Goal: Task Accomplishment & Management: Use online tool/utility

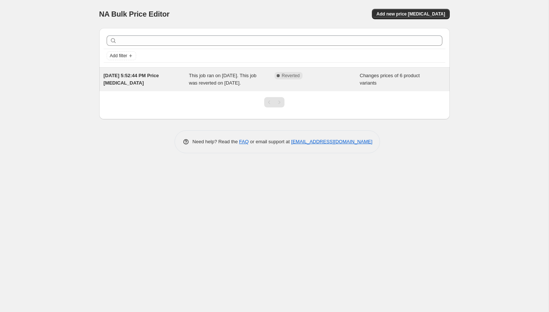
click at [217, 86] on div "This job ran on [DATE]. This job was reverted on [DATE]." at bounding box center [232, 79] width 86 height 15
click at [294, 76] on span "Reverted" at bounding box center [291, 76] width 18 height 6
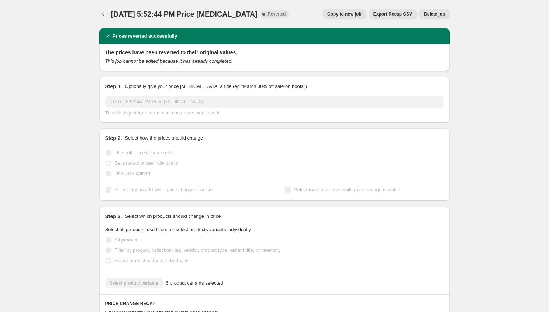
click at [283, 15] on span "Reverted" at bounding box center [277, 14] width 18 height 6
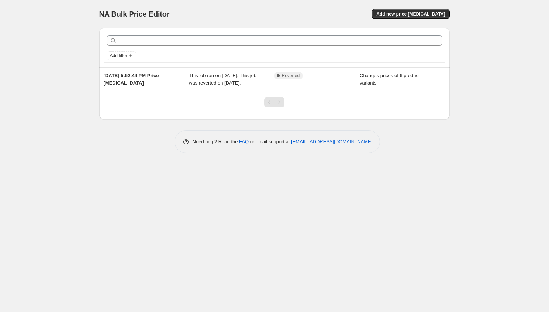
click at [430, 8] on div "NA Bulk Price Editor. This page is ready NA Bulk Price Editor Add new price cha…" at bounding box center [274, 14] width 351 height 28
click at [423, 14] on span "Add new price change job" at bounding box center [410, 14] width 69 height 6
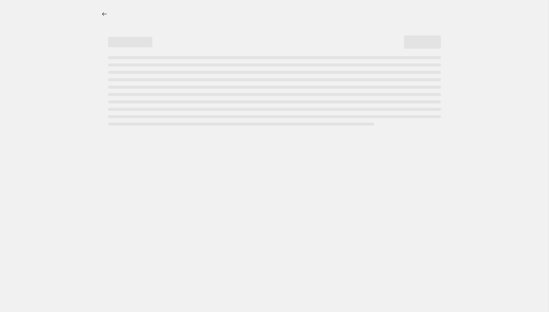
select select "percentage"
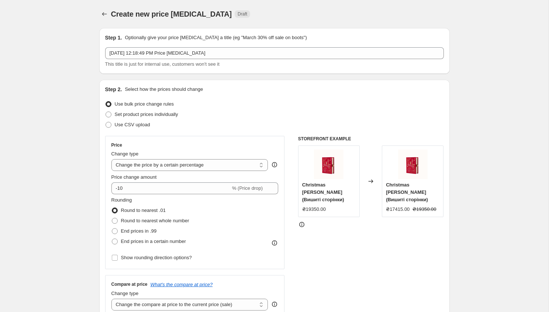
scroll to position [10, 0]
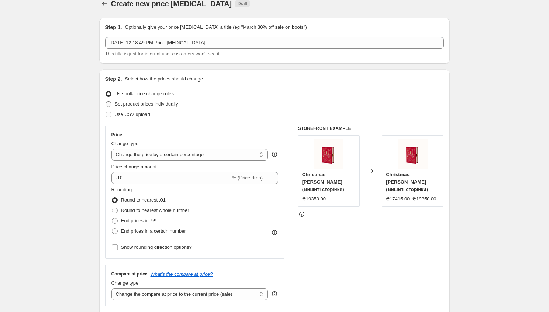
click at [112, 104] on label "Set product prices individually" at bounding box center [141, 104] width 73 height 10
click at [106, 101] on input "Set product prices individually" at bounding box center [106, 101] width 0 height 0
radio input "true"
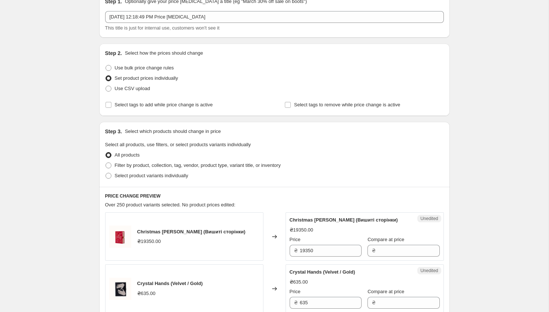
scroll to position [40, 0]
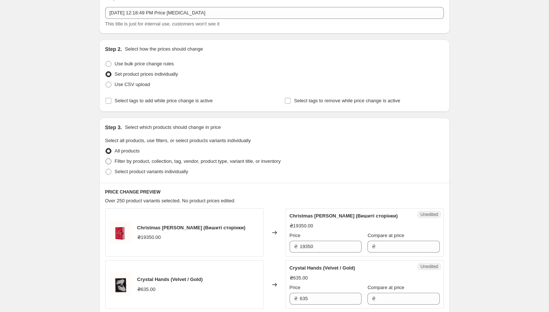
click at [106, 162] on span at bounding box center [109, 161] width 6 height 6
click at [106, 159] on input "Filter by product, collection, tag, vendor, product type, variant title, or inv…" at bounding box center [106, 158] width 0 height 0
radio input "true"
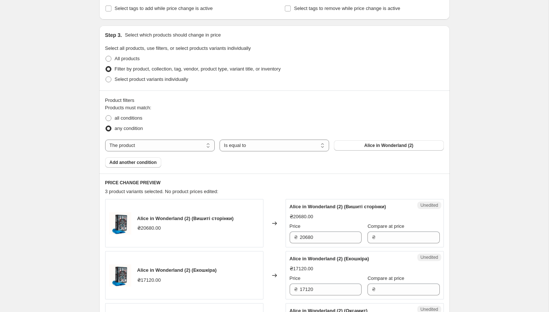
scroll to position [118, 0]
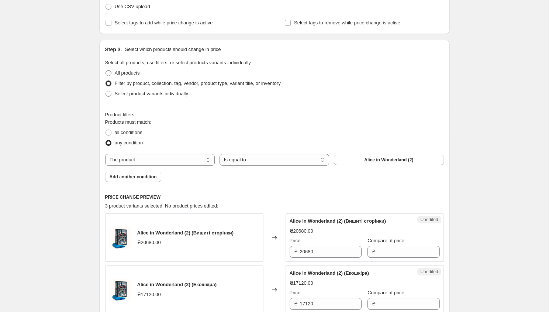
click at [107, 75] on span at bounding box center [109, 73] width 6 height 6
click at [106, 70] on input "All products" at bounding box center [106, 70] width 0 height 0
radio input "true"
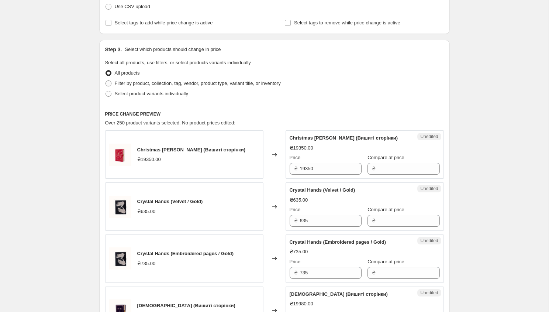
click at [107, 83] on span at bounding box center [109, 83] width 6 height 6
click at [106, 81] on input "Filter by product, collection, tag, vendor, product type, variant title, or inv…" at bounding box center [106, 80] width 0 height 0
radio input "true"
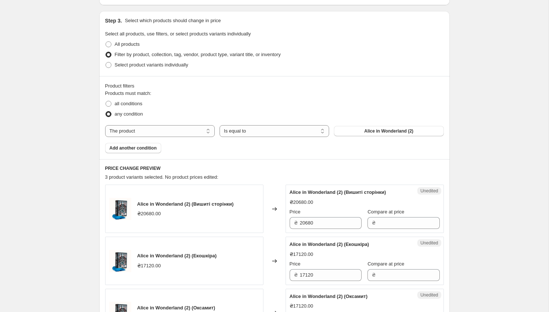
scroll to position [143, 0]
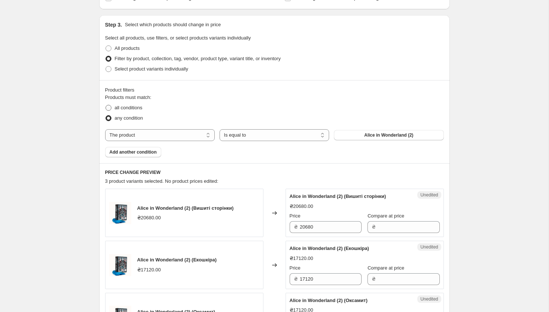
click at [110, 109] on span at bounding box center [109, 108] width 6 height 6
click at [106, 105] on input "all conditions" at bounding box center [106, 105] width 0 height 0
radio input "true"
click at [108, 121] on label "any condition" at bounding box center [124, 118] width 38 height 10
click at [106, 115] on input "any condition" at bounding box center [106, 115] width 0 height 0
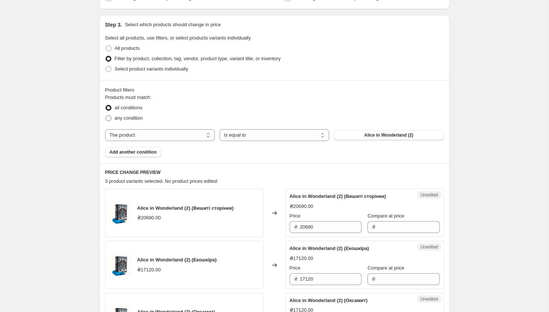
radio input "true"
click at [109, 46] on span at bounding box center [109, 48] width 6 height 6
click at [106, 46] on input "All products" at bounding box center [106, 45] width 0 height 0
radio input "true"
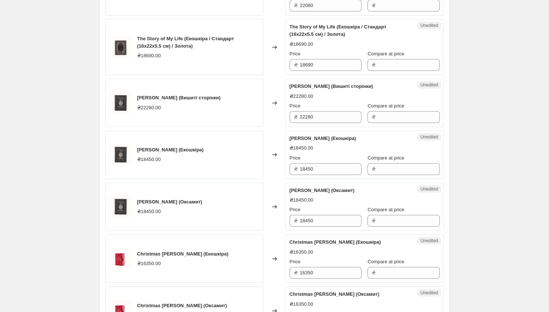
scroll to position [1182, 0]
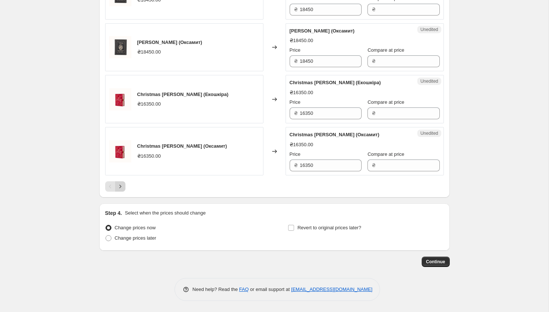
click at [119, 184] on icon "Next" at bounding box center [120, 186] width 7 height 7
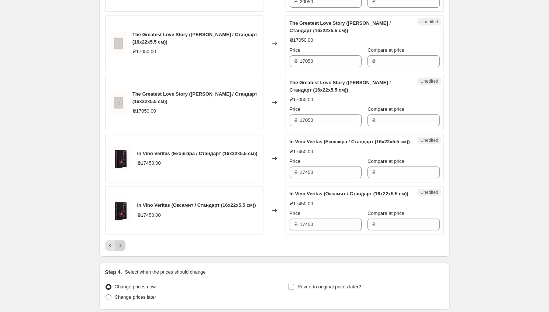
click at [121, 249] on icon "Next" at bounding box center [120, 245] width 7 height 7
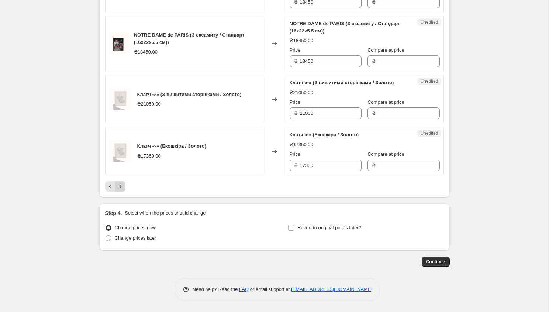
click at [120, 190] on icon "Next" at bounding box center [120, 186] width 7 height 7
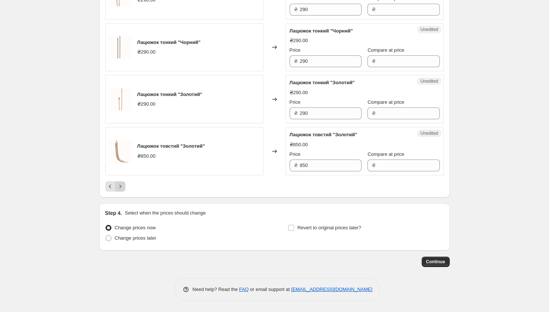
click at [119, 189] on icon "Next" at bounding box center [120, 186] width 7 height 7
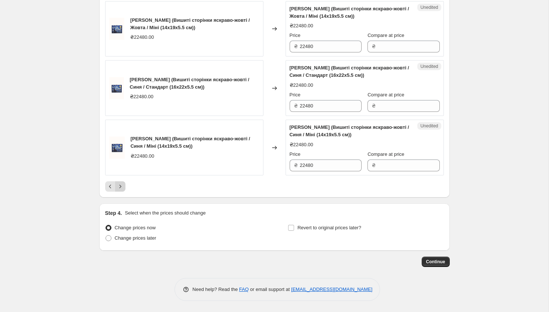
click at [119, 189] on icon "Next" at bounding box center [120, 186] width 7 height 7
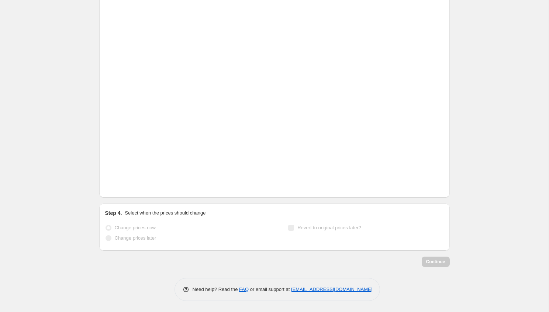
scroll to position [1153, 0]
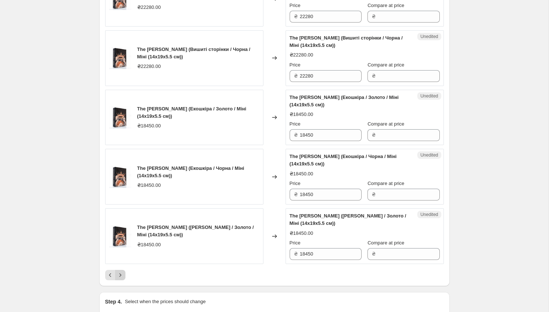
click at [119, 188] on img at bounding box center [120, 177] width 22 height 22
click at [126, 280] on div at bounding box center [274, 275] width 339 height 10
click at [119, 279] on icon "Next" at bounding box center [120, 274] width 7 height 7
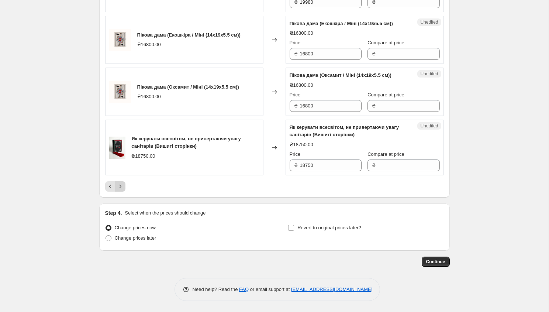
click at [118, 189] on icon "Next" at bounding box center [120, 186] width 7 height 7
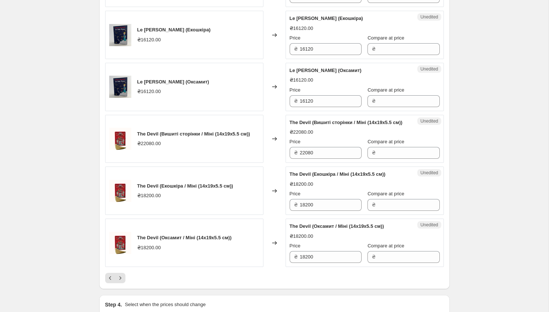
scroll to position [995, 0]
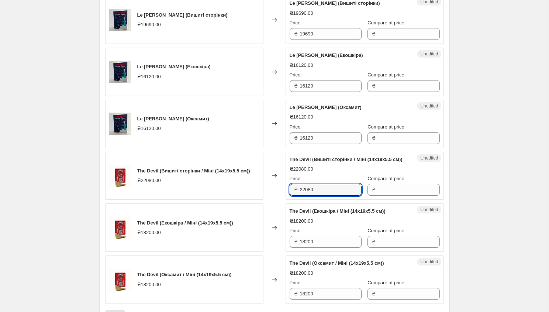
drag, startPoint x: 319, startPoint y: 196, endPoint x: 297, endPoint y: 194, distance: 22.6
click at [297, 194] on div "₴ 22080" at bounding box center [326, 190] width 72 height 12
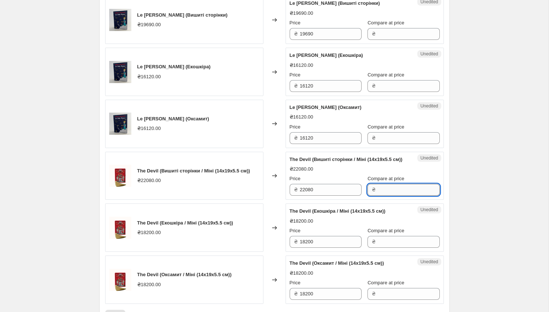
click at [387, 196] on input "Compare at price" at bounding box center [409, 190] width 62 height 12
paste input "22080"
type input "22080"
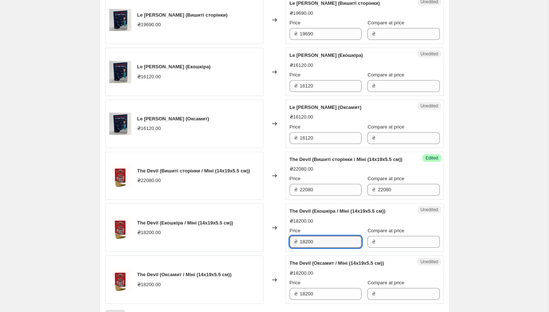
drag, startPoint x: 318, startPoint y: 251, endPoint x: 290, endPoint y: 251, distance: 28.8
click at [290, 248] on div "₴ 18200" at bounding box center [326, 242] width 72 height 12
click at [378, 248] on input "Compare at price" at bounding box center [409, 242] width 62 height 12
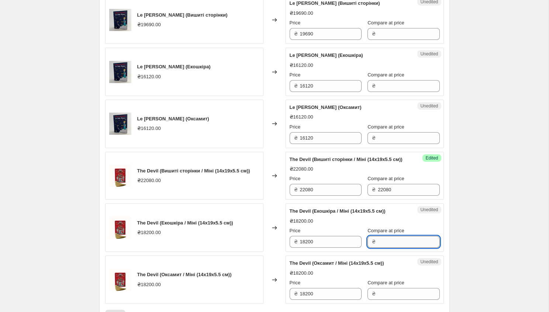
paste input "18200"
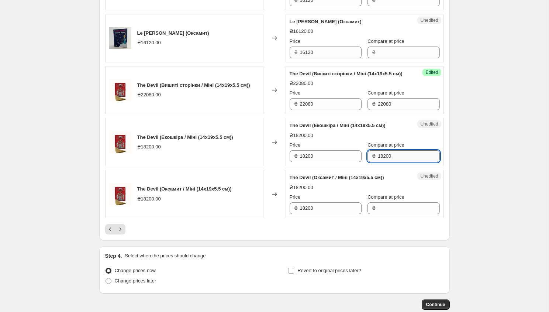
scroll to position [1090, 0]
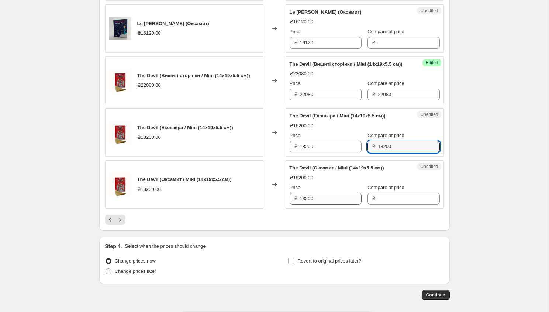
type input "18200"
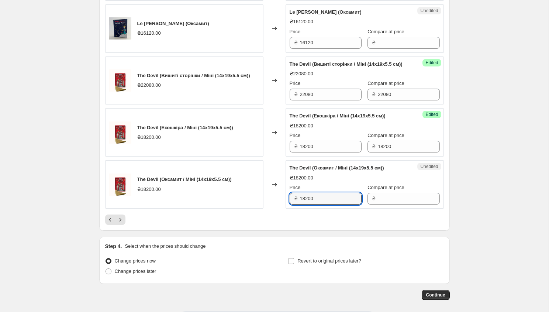
drag, startPoint x: 318, startPoint y: 204, endPoint x: 290, endPoint y: 203, distance: 28.1
click at [290, 203] on div "₴ 18200" at bounding box center [326, 199] width 72 height 12
click at [401, 204] on input "Compare at price" at bounding box center [409, 199] width 62 height 12
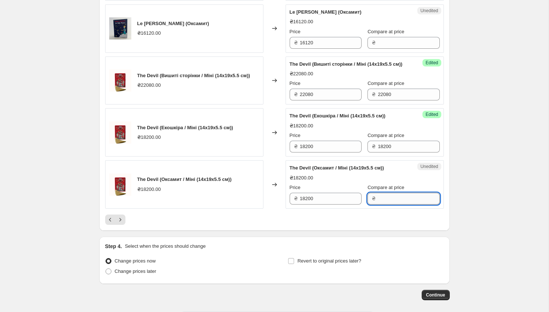
paste input "18200"
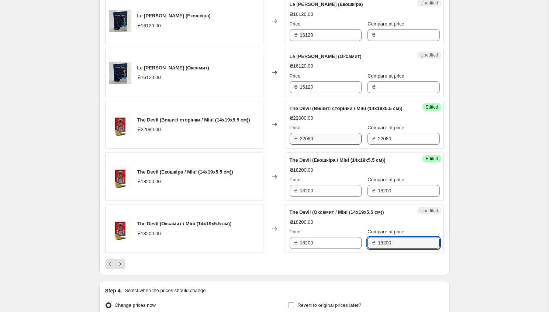
scroll to position [1045, 0]
type input "18200"
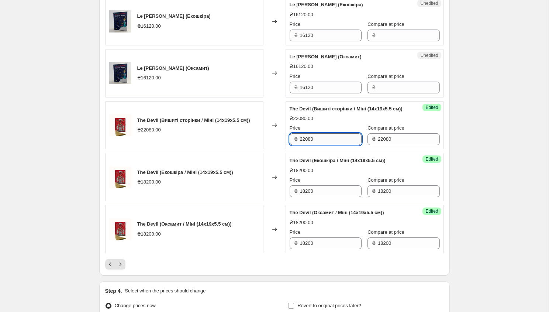
click at [321, 145] on input "22080" at bounding box center [331, 139] width 62 height 12
type input "2"
type input "18768"
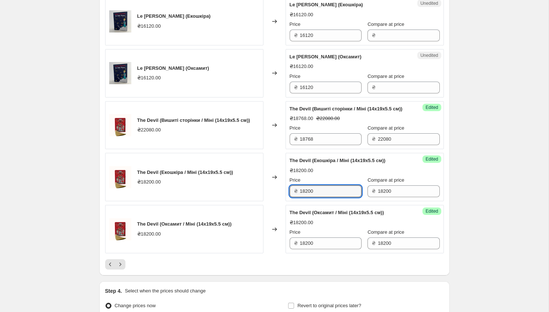
drag, startPoint x: 324, startPoint y: 201, endPoint x: 294, endPoint y: 200, distance: 29.9
click at [294, 197] on div "₴ 18200" at bounding box center [326, 191] width 72 height 12
drag, startPoint x: 327, startPoint y: 199, endPoint x: 295, endPoint y: 200, distance: 31.7
click at [294, 197] on div "₴ 15470" at bounding box center [326, 191] width 72 height 12
type input "15470"
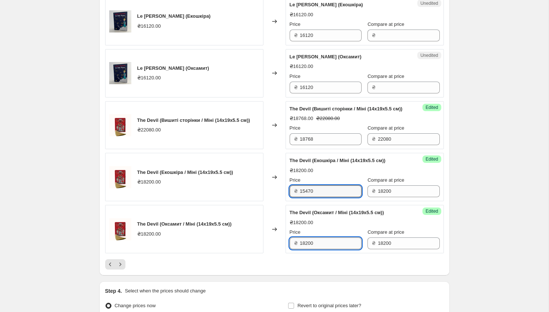
click at [318, 249] on input "18200" at bounding box center [331, 243] width 62 height 12
type input "1"
paste input "15470"
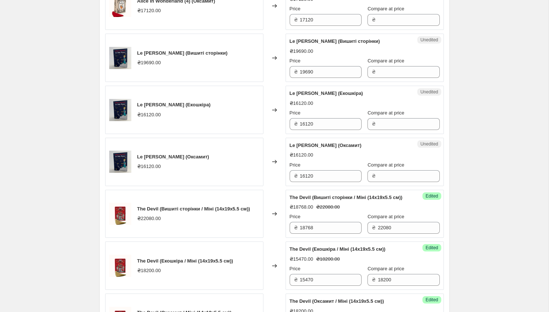
scroll to position [1131, 0]
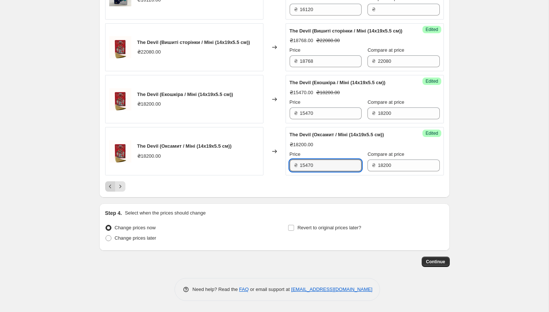
type input "15470"
click at [107, 187] on icon "Previous" at bounding box center [110, 186] width 7 height 7
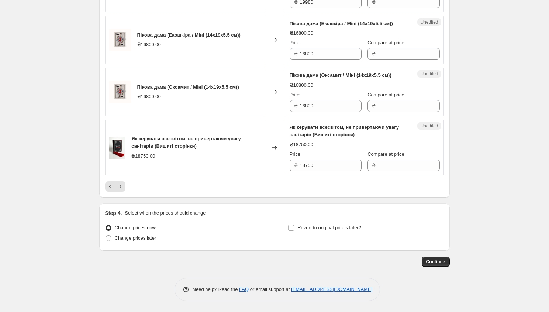
scroll to position [1204, 0]
click at [117, 189] on icon "Next" at bounding box center [120, 186] width 7 height 7
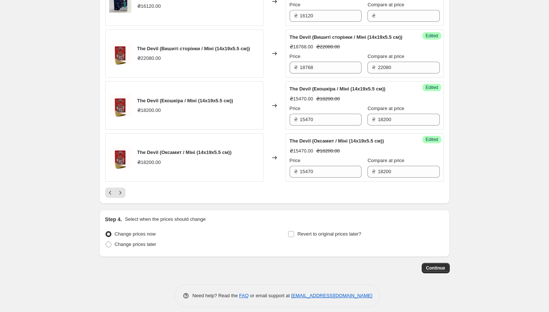
scroll to position [1131, 0]
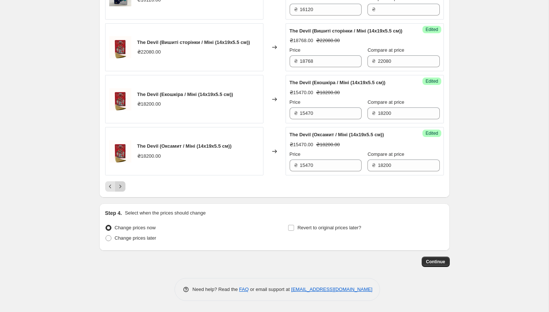
click at [118, 185] on icon "Next" at bounding box center [120, 186] width 7 height 7
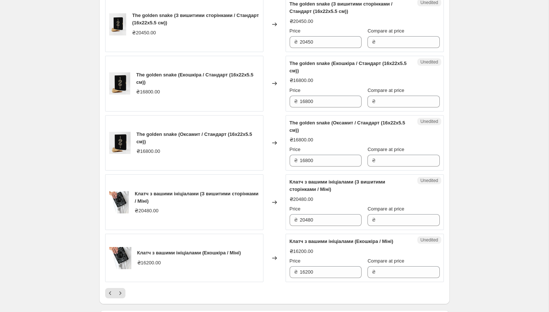
scroll to position [1138, 0]
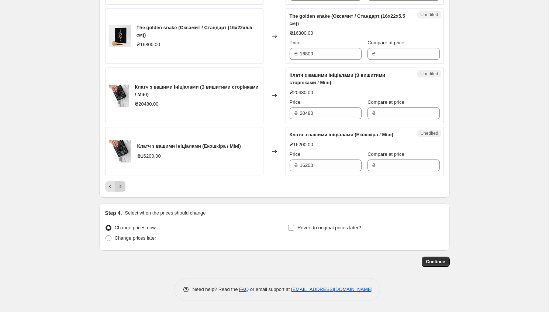
click at [118, 186] on icon "Next" at bounding box center [120, 186] width 7 height 7
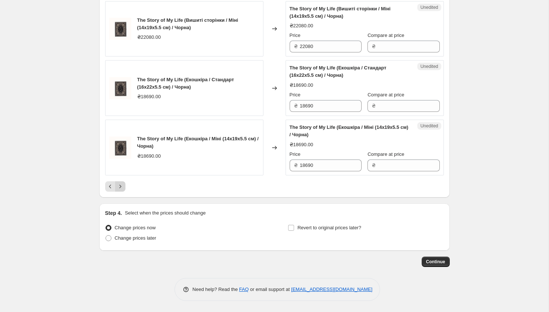
click at [120, 190] on icon "Next" at bounding box center [120, 186] width 7 height 7
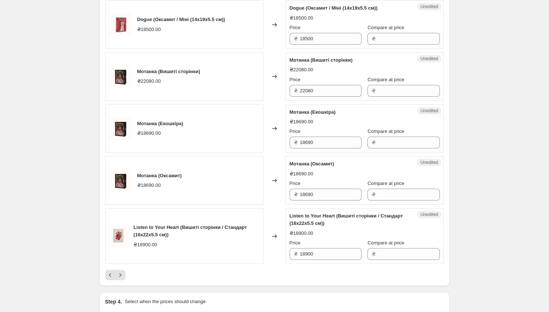
scroll to position [1168, 0]
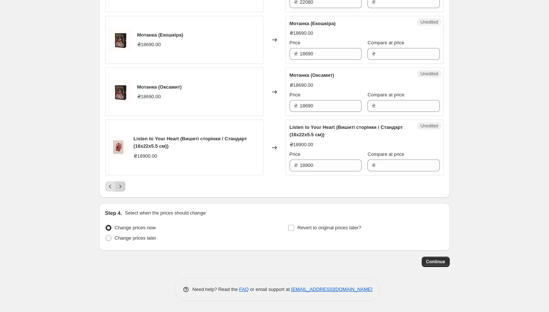
click at [123, 186] on icon "Next" at bounding box center [120, 186] width 7 height 7
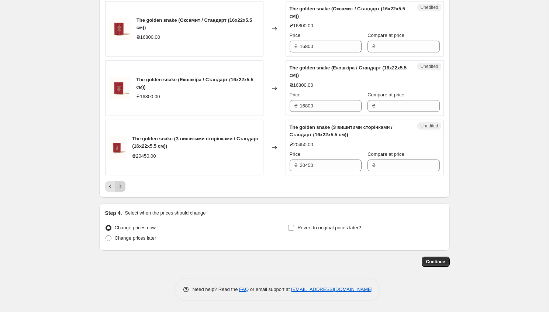
click at [117, 186] on icon "Next" at bounding box center [120, 186] width 7 height 7
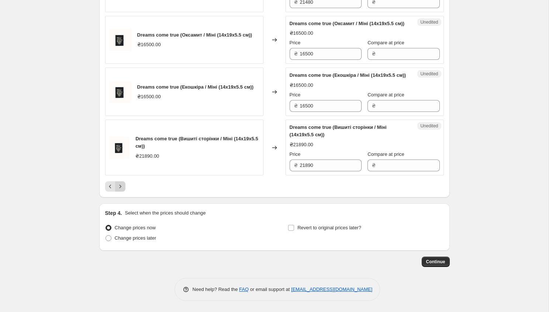
click at [117, 190] on button "Next" at bounding box center [120, 186] width 10 height 10
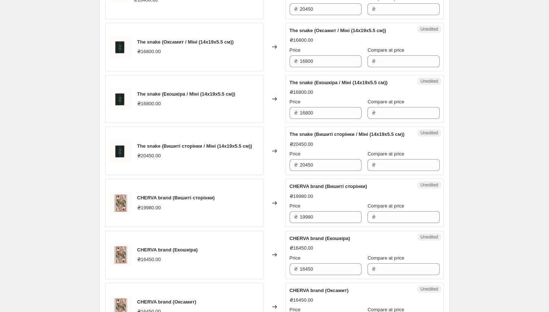
scroll to position [1190, 0]
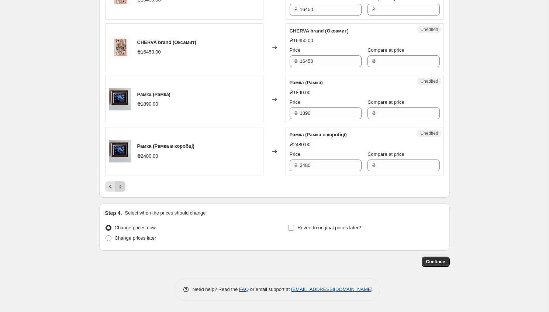
click at [121, 181] on button "Next" at bounding box center [120, 186] width 10 height 10
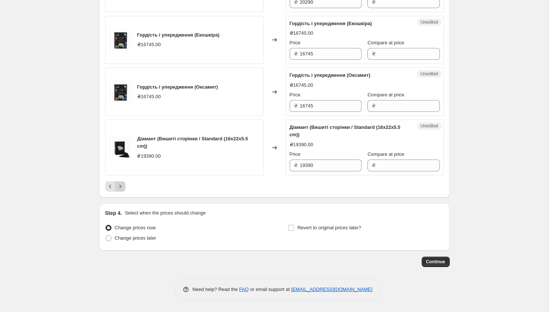
click at [118, 190] on icon "Next" at bounding box center [120, 186] width 7 height 7
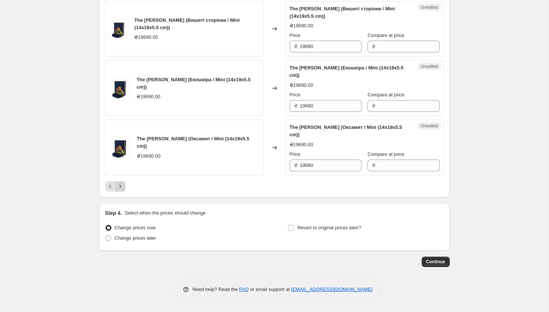
click at [118, 191] on button "Next" at bounding box center [120, 186] width 10 height 10
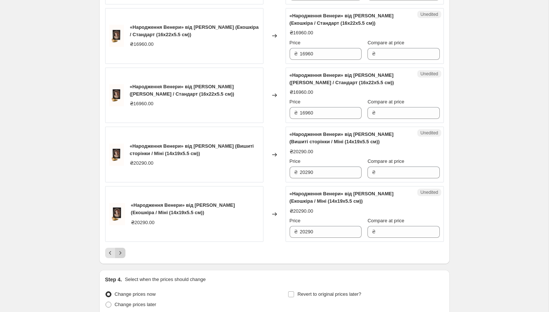
scroll to position [1175, 0]
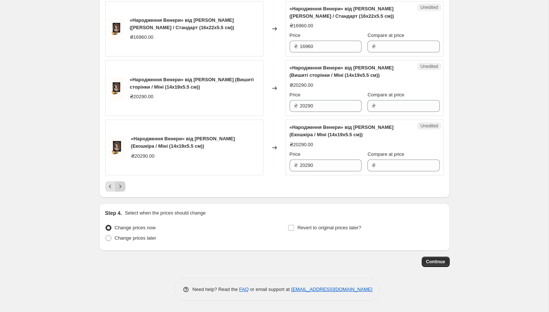
click at [124, 192] on button "Next" at bounding box center [120, 186] width 10 height 10
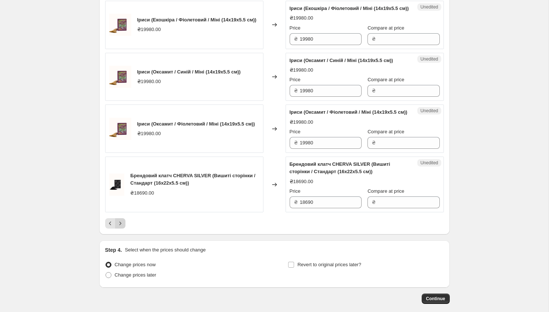
click at [118, 227] on icon "Next" at bounding box center [120, 223] width 7 height 7
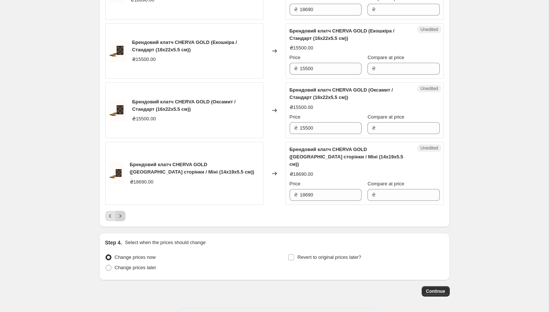
click at [119, 220] on icon "Next" at bounding box center [120, 215] width 7 height 7
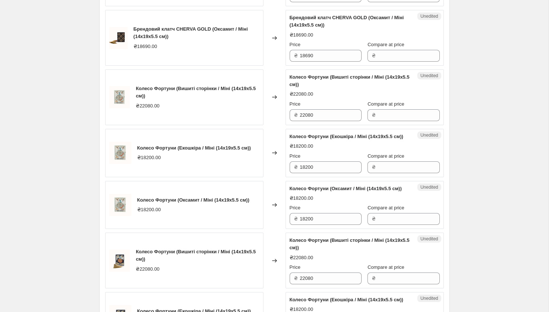
scroll to position [265, 0]
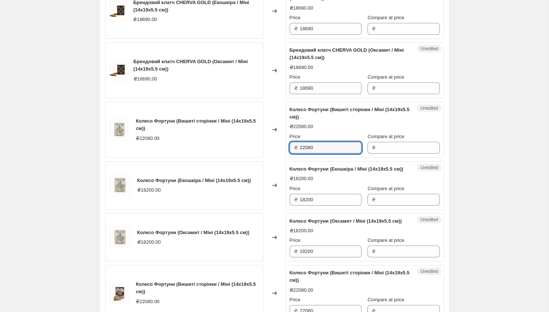
drag, startPoint x: 325, startPoint y: 148, endPoint x: 291, endPoint y: 148, distance: 34.0
click at [291, 148] on div "₴ 22080" at bounding box center [326, 148] width 72 height 12
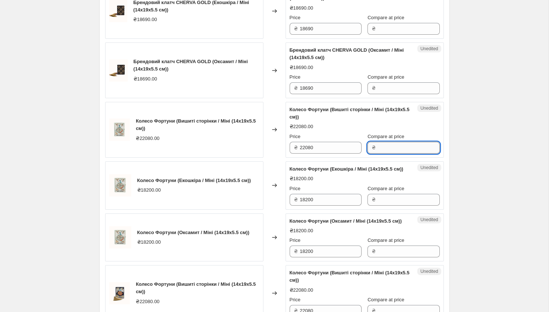
click at [390, 149] on input "Compare at price" at bounding box center [409, 148] width 62 height 12
paste input "22080"
type input "22080"
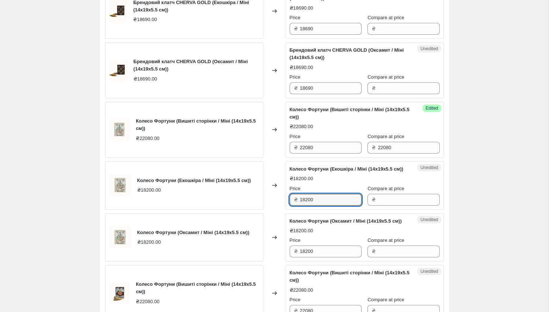
drag, startPoint x: 319, startPoint y: 208, endPoint x: 292, endPoint y: 208, distance: 26.6
click at [292, 206] on div "₴ 18200" at bounding box center [326, 200] width 72 height 12
click at [378, 206] on input "Compare at price" at bounding box center [409, 200] width 62 height 12
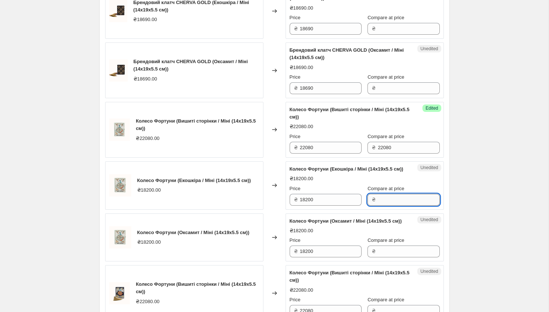
paste input "18200"
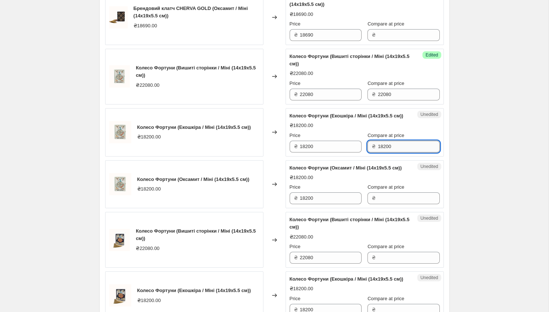
scroll to position [352, 0]
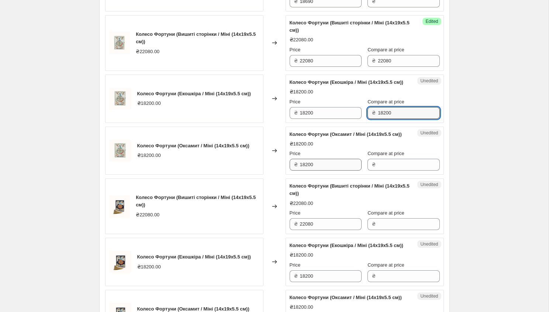
type input "18200"
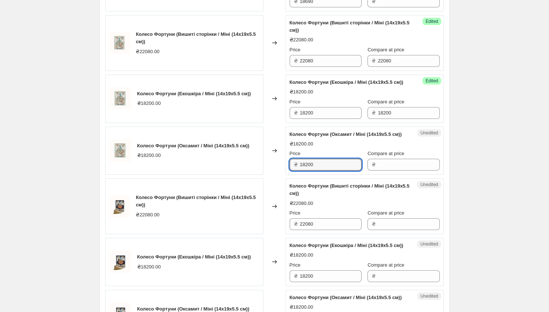
drag, startPoint x: 314, startPoint y: 178, endPoint x: 295, endPoint y: 177, distance: 18.5
click at [294, 170] on div "₴ 18200" at bounding box center [326, 165] width 72 height 12
click at [405, 170] on input "Compare at price" at bounding box center [409, 165] width 62 height 12
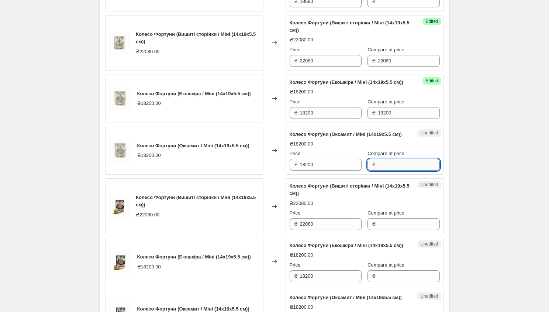
paste input "18200"
type input "18200"
drag, startPoint x: 317, startPoint y: 246, endPoint x: 299, endPoint y: 244, distance: 19.0
click at [299, 234] on div "Unedited Колесо Фортуни (Вишиті сторінки / Міні (14x19x5.5 см)) ₴22080.00 Price…" at bounding box center [365, 206] width 158 height 56
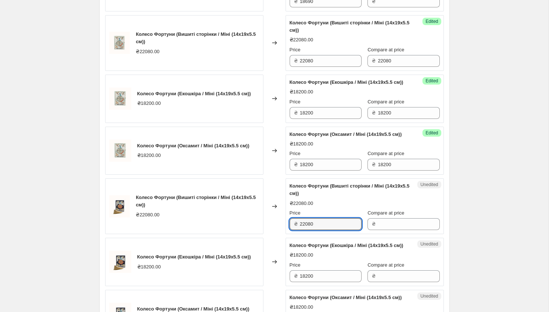
drag, startPoint x: 317, startPoint y: 242, endPoint x: 294, endPoint y: 242, distance: 22.5
click at [294, 230] on div "₴ 22080" at bounding box center [326, 224] width 72 height 12
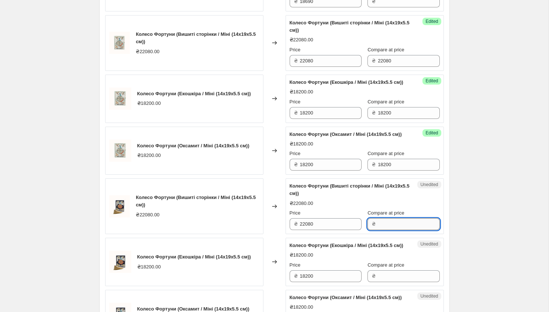
click at [381, 230] on input "Compare at price" at bounding box center [409, 224] width 62 height 12
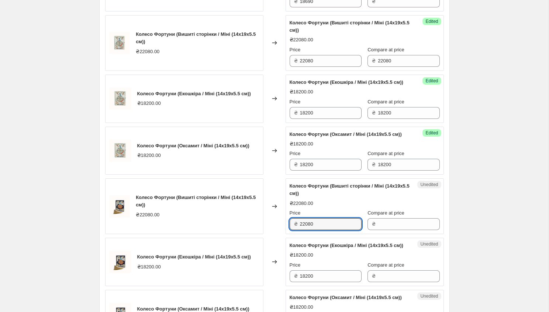
drag, startPoint x: 317, startPoint y: 239, endPoint x: 295, endPoint y: 238, distance: 22.2
click at [295, 230] on div "₴ 22080" at bounding box center [326, 224] width 72 height 12
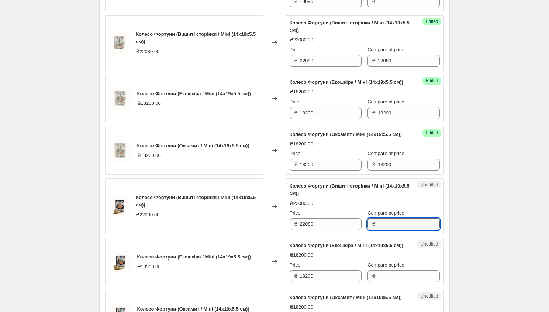
click at [398, 230] on input "Compare at price" at bounding box center [409, 224] width 62 height 12
paste input "22080"
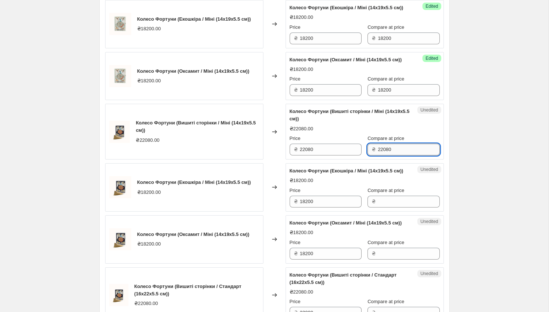
scroll to position [463, 0]
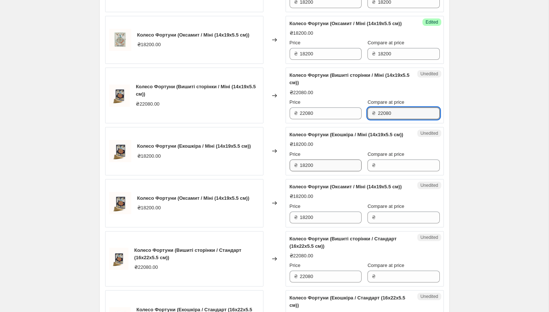
type input "22080"
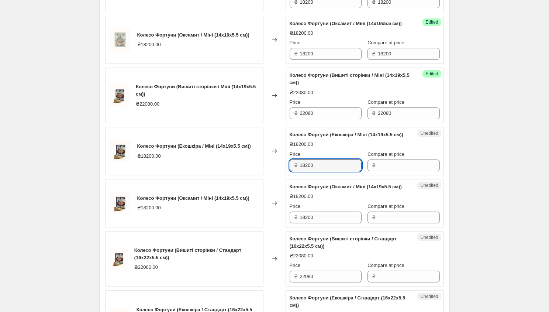
drag, startPoint x: 317, startPoint y: 190, endPoint x: 284, endPoint y: 190, distance: 32.5
click at [284, 175] on div "Колесо Фортуни (Екошкіра / Міні (14x19x5.5 см)) ₴18200.00 Changed to Unedited К…" at bounding box center [274, 151] width 339 height 48
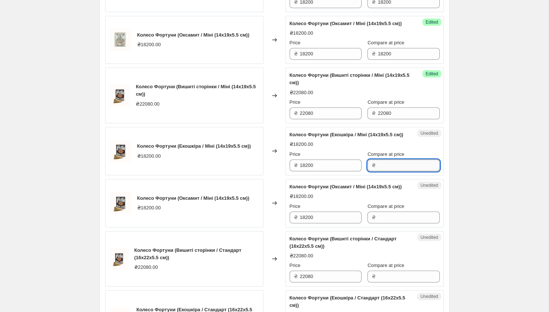
click at [378, 171] on input "Compare at price" at bounding box center [409, 165] width 62 height 12
paste input "18200"
type input "18200"
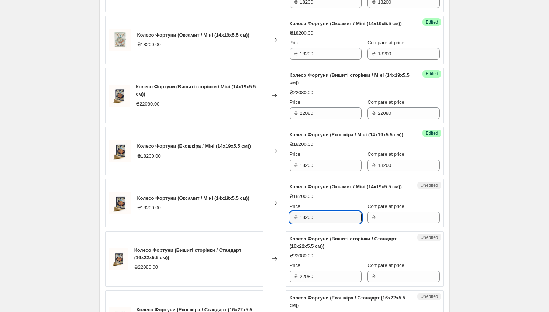
drag, startPoint x: 331, startPoint y: 246, endPoint x: 298, endPoint y: 246, distance: 32.8
click at [298, 223] on div "₴ 18200" at bounding box center [326, 217] width 72 height 12
click at [380, 223] on input "Compare at price" at bounding box center [409, 217] width 62 height 12
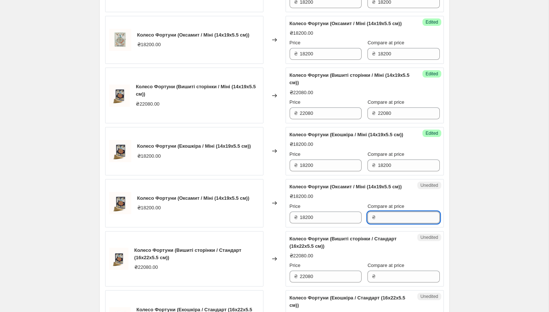
paste input "18200"
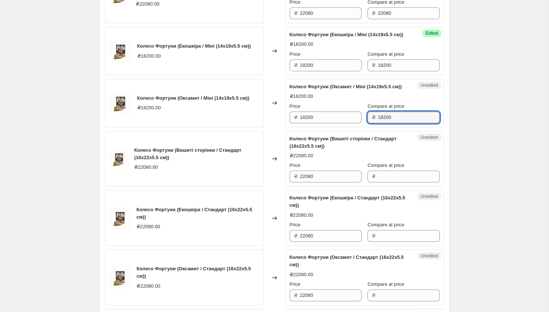
scroll to position [637, 0]
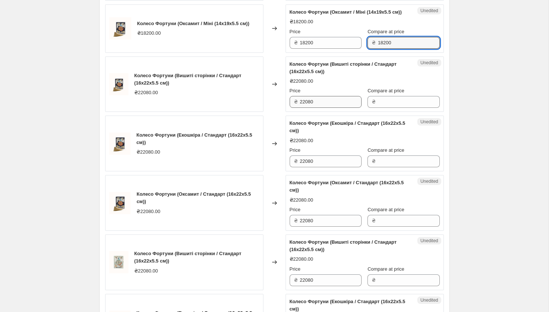
type input "18200"
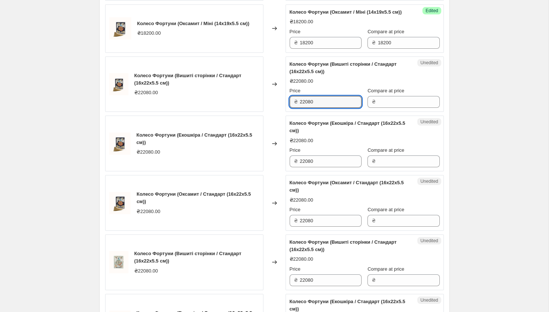
drag, startPoint x: 314, startPoint y: 132, endPoint x: 281, endPoint y: 132, distance: 33.2
click at [281, 112] on div "Колесо Фортуни (Вишиті сторінки / Стандарт (16x22x5.5 см)) ₴22080.00 Changed to…" at bounding box center [274, 84] width 339 height 56
click at [391, 108] on input "Compare at price" at bounding box center [409, 102] width 62 height 12
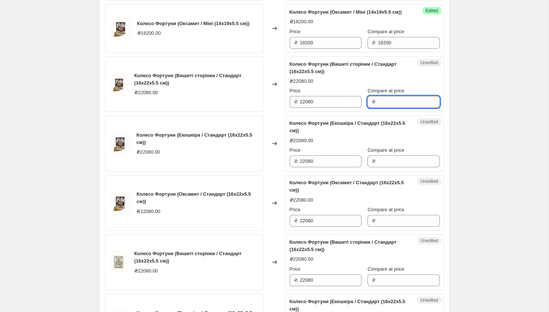
paste input "22080"
type input "22080"
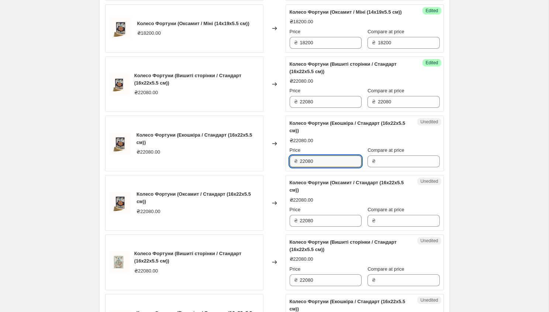
drag, startPoint x: 317, startPoint y: 191, endPoint x: 286, endPoint y: 190, distance: 31.4
click at [286, 171] on div "Unedited Колесо Фортуни (Екошкіра / Стандарт (16x22x5.5 см)) ₴22080.00 Price ₴ …" at bounding box center [365, 143] width 158 height 56
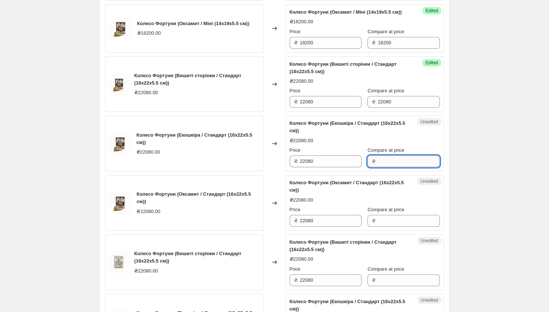
click at [390, 167] on input "Compare at price" at bounding box center [409, 161] width 62 height 12
paste input "22080"
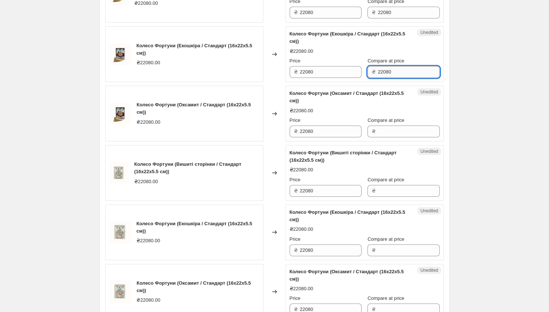
scroll to position [765, 0]
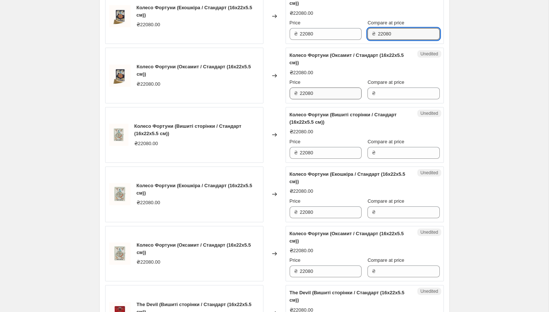
type input "22080"
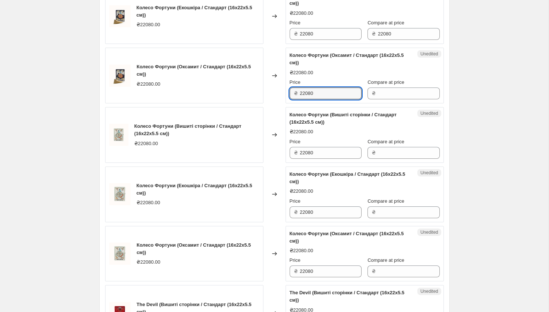
drag, startPoint x: 319, startPoint y: 119, endPoint x: 297, endPoint y: 119, distance: 22.1
click at [297, 99] on div "₴ 22080" at bounding box center [326, 93] width 72 height 12
drag, startPoint x: 314, startPoint y: 124, endPoint x: 289, endPoint y: 123, distance: 24.4
click at [289, 103] on div "Unedited Колесо Фортуни (Оксамит / Стандарт (16x22x5.5 см)) ₴22080.00 Price ₴ 2…" at bounding box center [365, 76] width 158 height 56
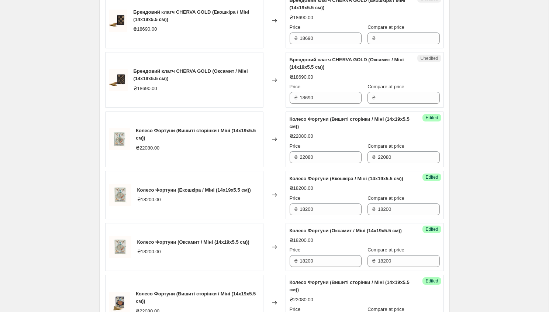
scroll to position [258, 0]
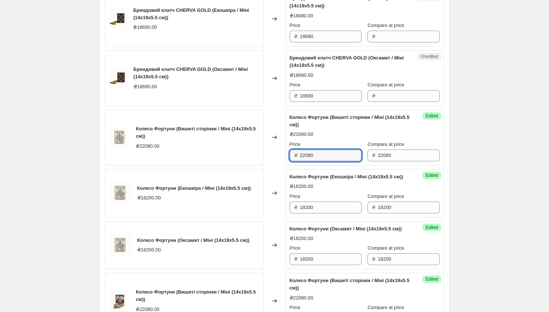
drag, startPoint x: 319, startPoint y: 156, endPoint x: 290, endPoint y: 156, distance: 29.5
click at [290, 156] on div "₴ 22080" at bounding box center [326, 155] width 72 height 12
drag, startPoint x: 317, startPoint y: 156, endPoint x: 295, endPoint y: 156, distance: 22.5
click at [295, 156] on div "₴ 18768" at bounding box center [326, 155] width 72 height 12
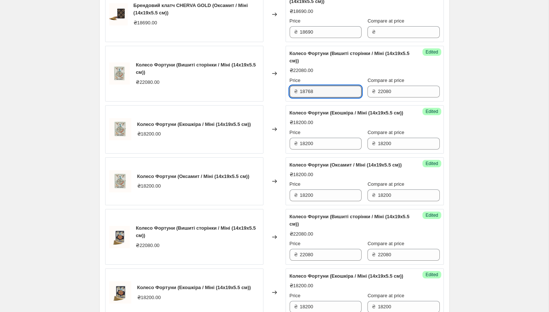
scroll to position [323, 0]
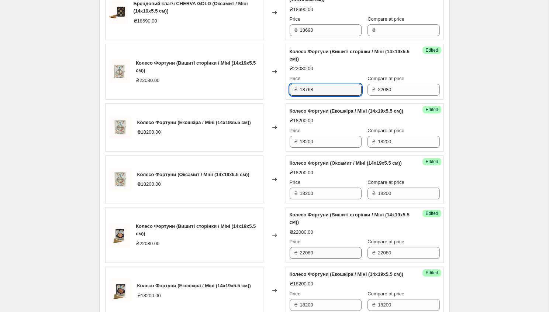
type input "18768"
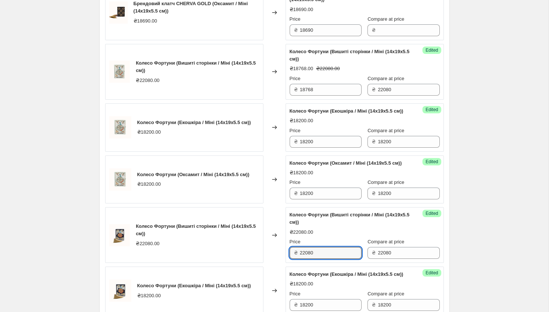
drag, startPoint x: 316, startPoint y: 268, endPoint x: 298, endPoint y: 268, distance: 18.1
click at [298, 259] on div "₴ 22080" at bounding box center [326, 253] width 72 height 12
paste input "18768"
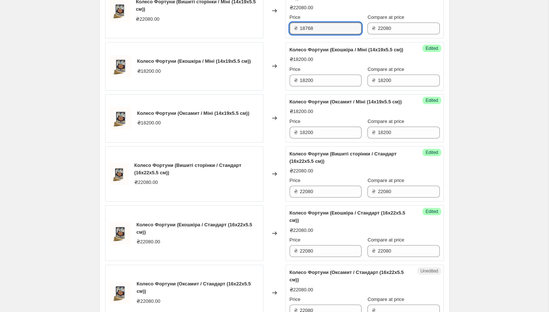
scroll to position [548, 0]
type input "18768"
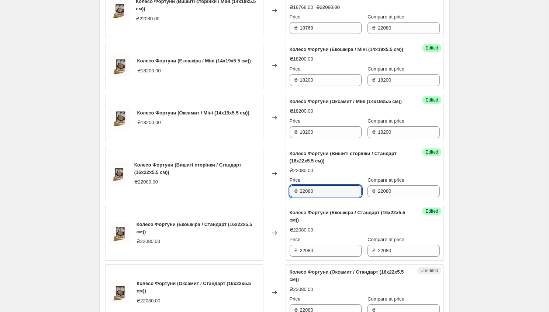
drag, startPoint x: 321, startPoint y: 221, endPoint x: 284, endPoint y: 220, distance: 37.3
click at [284, 201] on div "Колесо Фортуни (Вишиті сторінки / Стандарт (16x22x5.5 см)) ₴22080.00 Changed to…" at bounding box center [274, 174] width 339 height 56
paste input "18768"
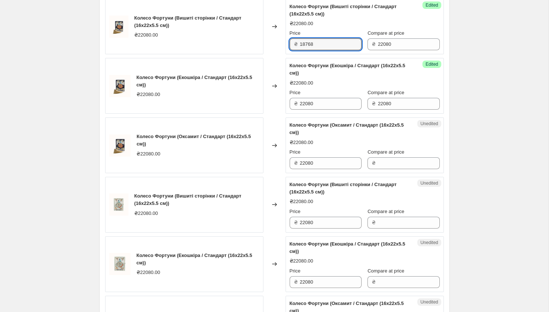
scroll to position [696, 0]
type input "18768"
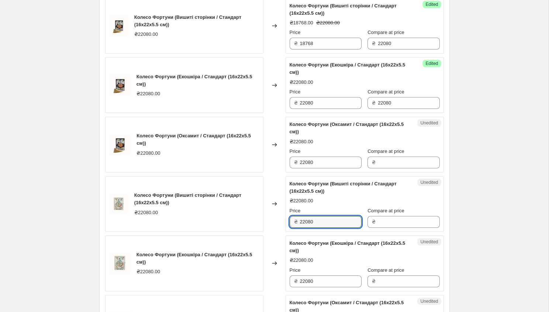
drag, startPoint x: 318, startPoint y: 251, endPoint x: 292, endPoint y: 252, distance: 26.2
click at [292, 228] on div "₴ 22080" at bounding box center [326, 222] width 72 height 12
paste input "18768"
type input "18768"
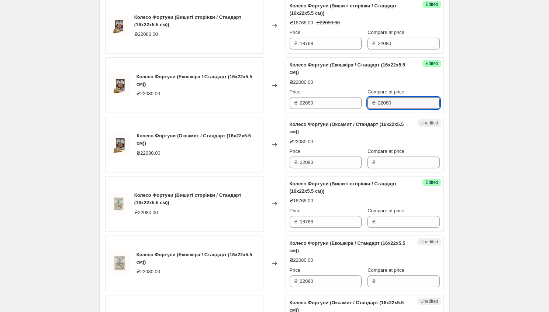
drag, startPoint x: 389, startPoint y: 133, endPoint x: 368, endPoint y: 132, distance: 21.4
click at [368, 109] on div "₴ 22080" at bounding box center [404, 103] width 72 height 12
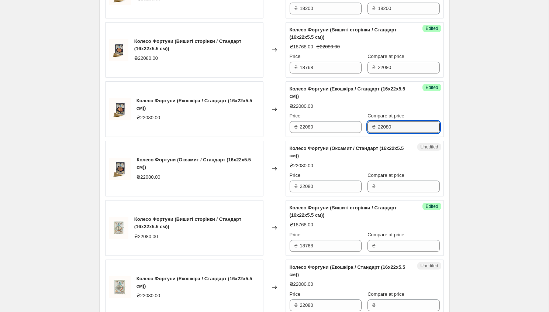
scroll to position [670, 0]
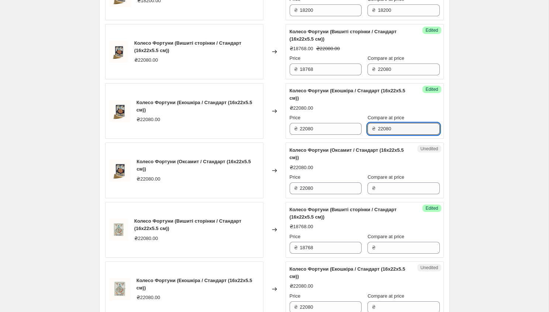
click at [528, 123] on div "Create new price change job. This page is ready Create new price change job Dra…" at bounding box center [274, 80] width 549 height 1501
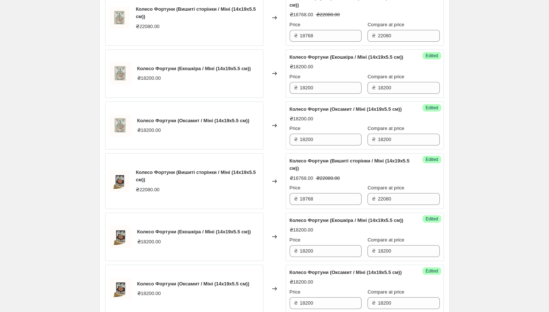
scroll to position [397, 0]
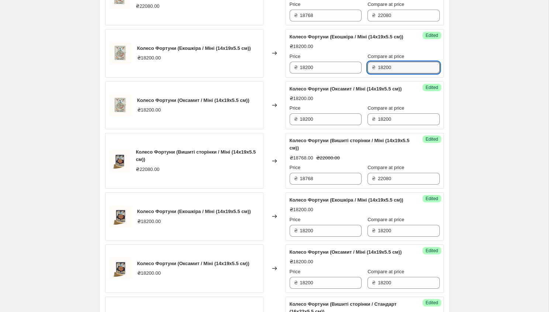
drag, startPoint x: 392, startPoint y: 77, endPoint x: 370, endPoint y: 76, distance: 21.1
click at [370, 73] on div "₴ 18200" at bounding box center [404, 68] width 72 height 12
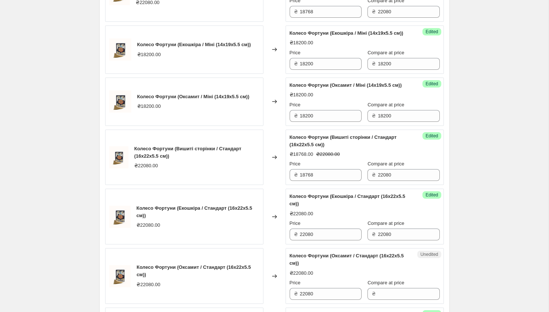
scroll to position [592, 0]
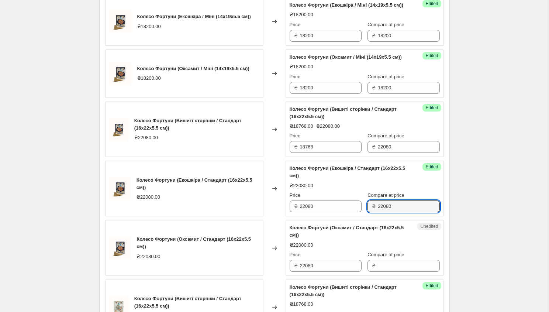
drag, startPoint x: 387, startPoint y: 235, endPoint x: 368, endPoint y: 236, distance: 19.9
click at [368, 212] on div "₴ 22080" at bounding box center [404, 206] width 72 height 12
paste input "18200"
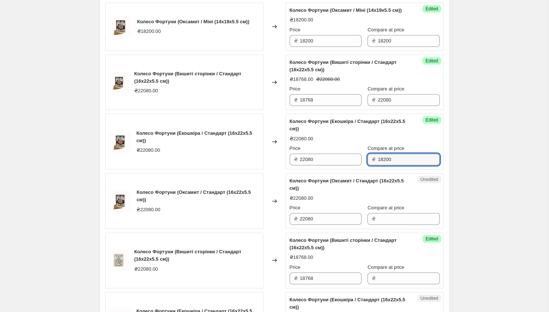
scroll to position [644, 0]
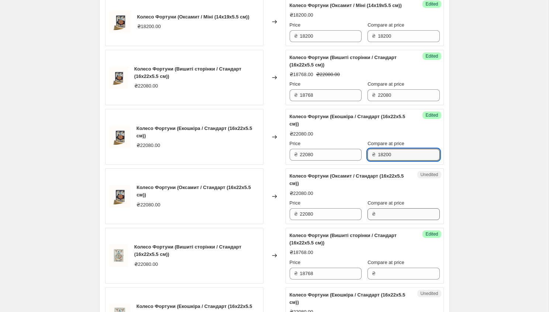
type input "18200"
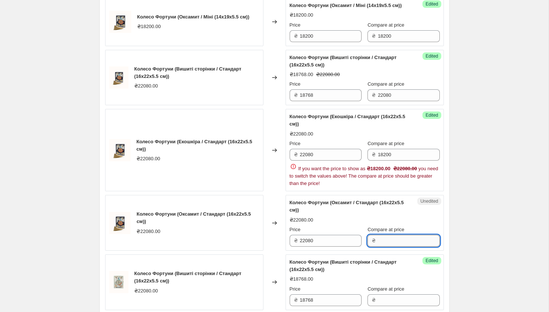
click at [377, 245] on div "Колесо Фортуни (Оксамит / Стандарт (16x22x5.5 см)) ₴22080.00 Price ₴ 22080 Comp…" at bounding box center [365, 223] width 150 height 48
paste input "18200"
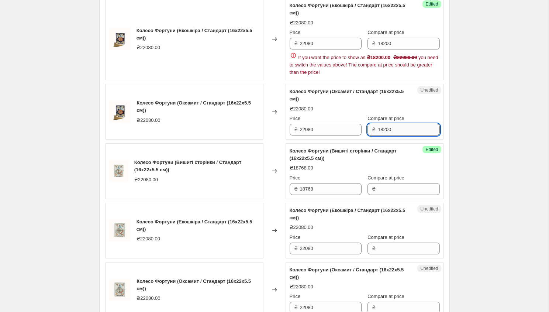
scroll to position [756, 0]
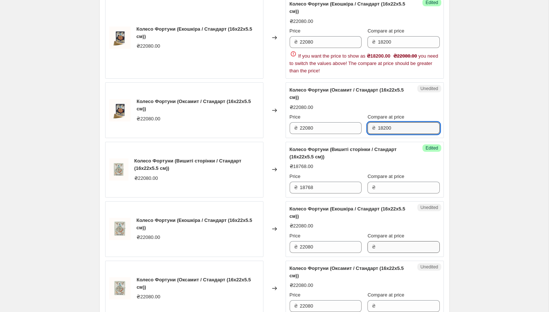
type input "18200"
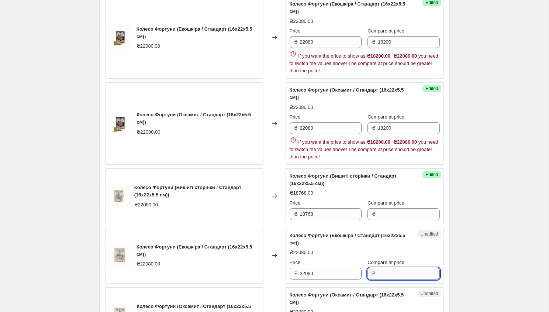
click at [377, 277] on div "Колесо Фортуни (Екошкіра / Стандарт (16x22x5.5 см)) ₴22080.00 Price ₴ 22080 Com…" at bounding box center [365, 256] width 150 height 48
paste input "18200"
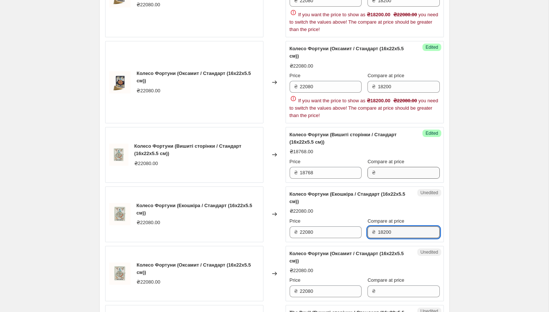
scroll to position [799, 0]
type input "18200"
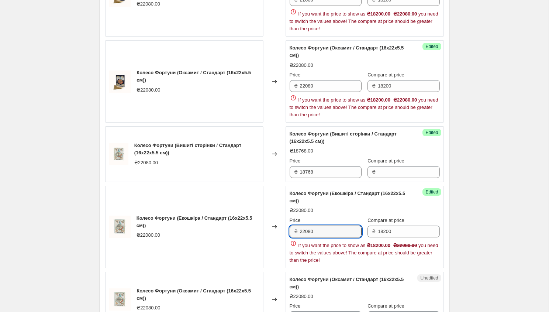
drag, startPoint x: 317, startPoint y: 261, endPoint x: 296, endPoint y: 261, distance: 20.3
click at [296, 237] on div "₴ 22080" at bounding box center [326, 231] width 72 height 12
click at [401, 178] on input "Compare at price" at bounding box center [409, 172] width 62 height 12
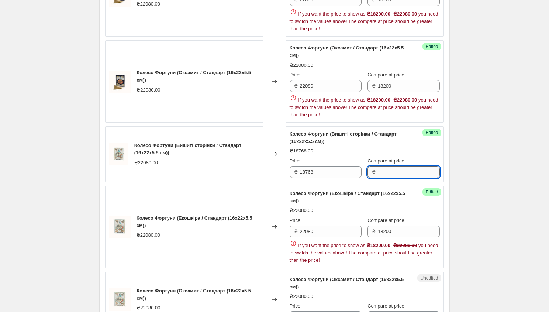
paste input "22080"
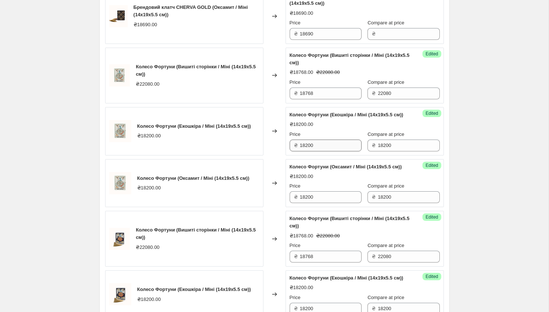
scroll to position [319, 0]
type input "22080"
drag, startPoint x: 313, startPoint y: 155, endPoint x: 296, endPoint y: 155, distance: 16.6
click at [295, 152] on div "₴ 18200" at bounding box center [326, 146] width 72 height 12
drag, startPoint x: 320, startPoint y: 153, endPoint x: 296, endPoint y: 154, distance: 24.0
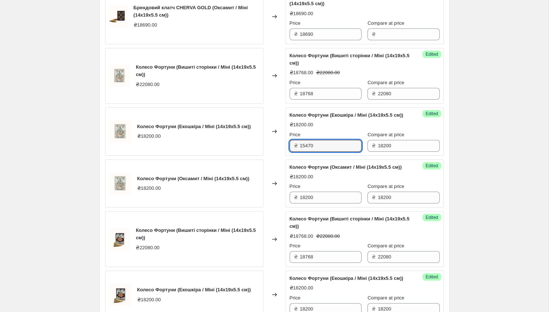
click at [296, 152] on div "₴ 15470" at bounding box center [326, 146] width 72 height 12
type input "15470"
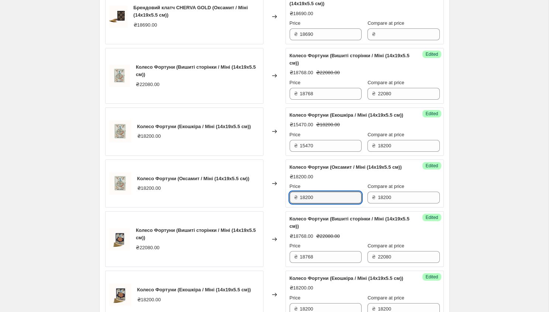
drag, startPoint x: 314, startPoint y: 214, endPoint x: 297, endPoint y: 213, distance: 17.3
click at [297, 203] on div "₴ 18200" at bounding box center [326, 198] width 72 height 12
paste input "15470"
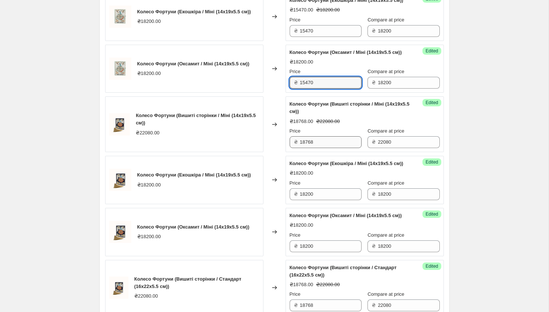
scroll to position [454, 0]
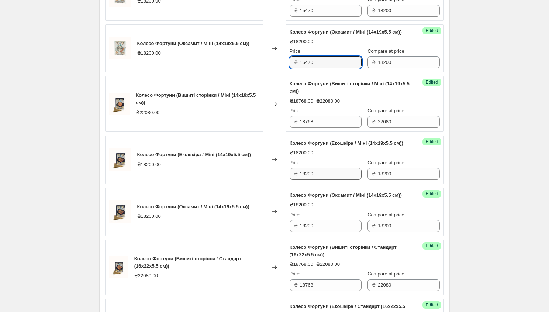
type input "15470"
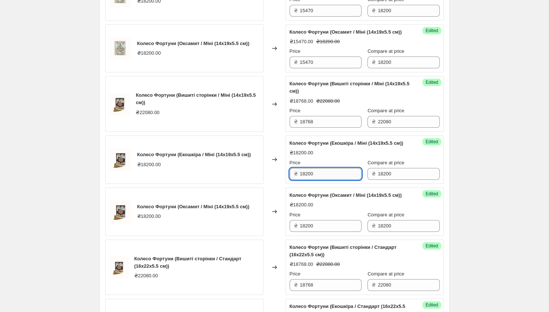
drag, startPoint x: 315, startPoint y: 195, endPoint x: 299, endPoint y: 194, distance: 15.9
click at [300, 180] on input "18200" at bounding box center [331, 174] width 62 height 12
paste input "15470"
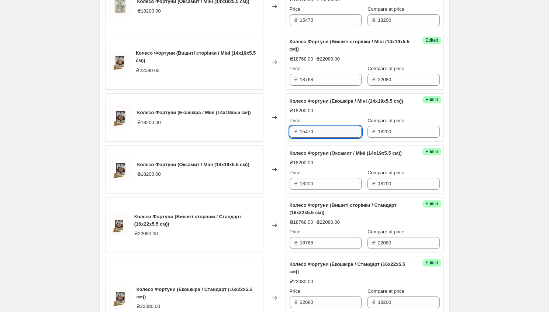
scroll to position [501, 0]
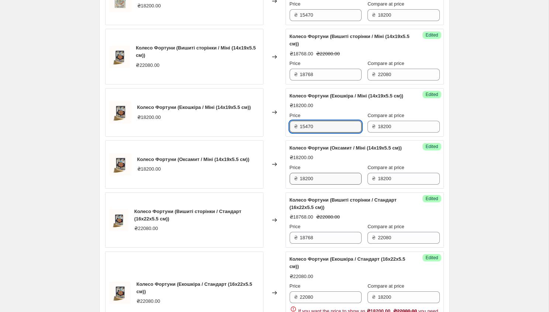
type input "15470"
drag, startPoint x: 316, startPoint y: 209, endPoint x: 303, endPoint y: 207, distance: 13.0
click at [303, 185] on input "18200" at bounding box center [331, 179] width 62 height 12
drag, startPoint x: 321, startPoint y: 207, endPoint x: 294, endPoint y: 207, distance: 27.3
click at [294, 185] on div "₴ 18200" at bounding box center [326, 179] width 72 height 12
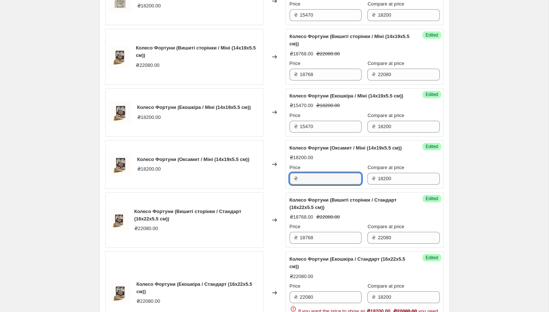
paste input "15470"
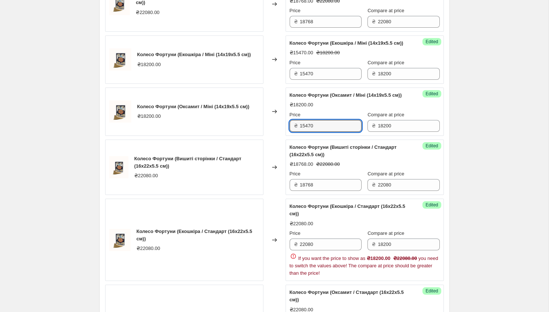
scroll to position [617, 0]
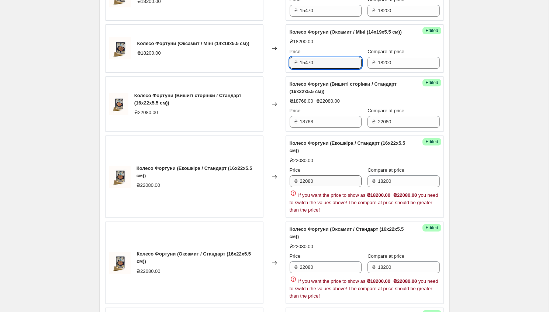
type input "15470"
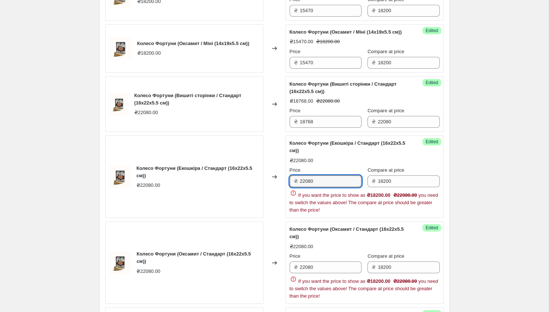
drag, startPoint x: 319, startPoint y: 214, endPoint x: 292, endPoint y: 214, distance: 27.3
click at [292, 187] on div "₴ 22080" at bounding box center [326, 181] width 72 height 12
paste input "15470"
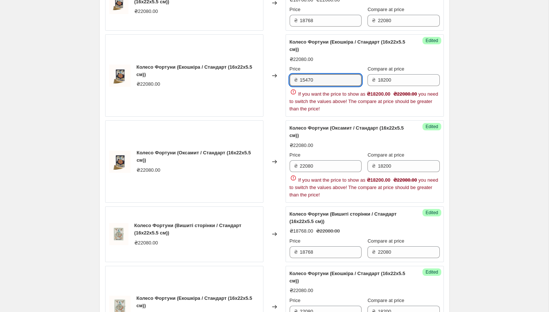
scroll to position [791, 0]
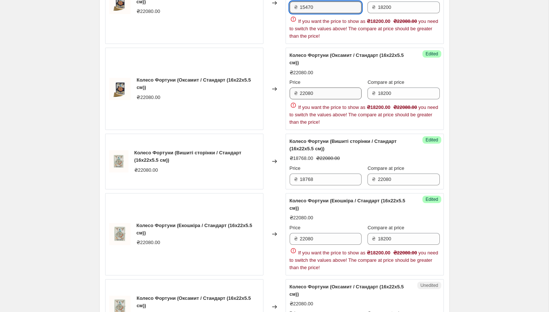
type input "15470"
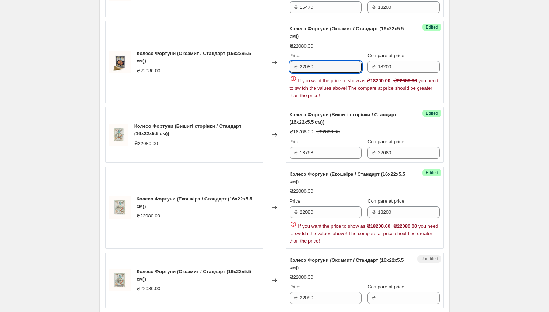
drag, startPoint x: 320, startPoint y: 122, endPoint x: 299, endPoint y: 121, distance: 20.7
click at [299, 99] on div "Price ₴ 22080 Compare at price ₴ 18200 If you want the price to show as ₴18200.…" at bounding box center [365, 75] width 150 height 47
type input "2"
paste input "15470"
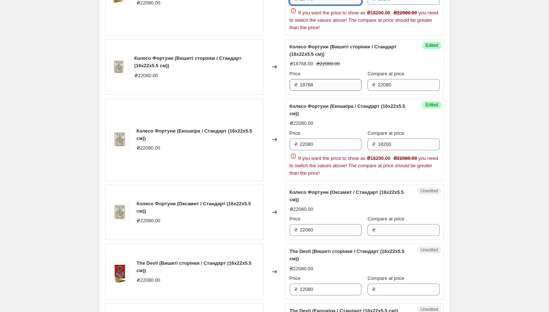
scroll to position [861, 0]
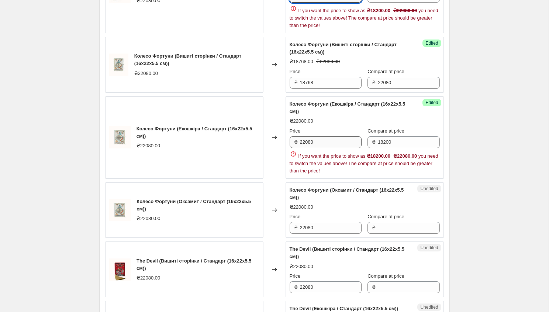
type input "15470"
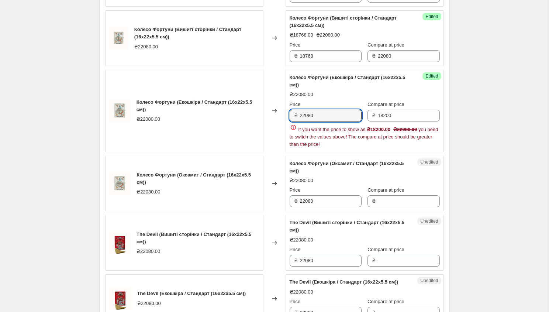
drag, startPoint x: 324, startPoint y: 172, endPoint x: 299, endPoint y: 166, distance: 25.4
click at [299, 148] on div "Price ₴ 22080 Compare at price ₴ 18200 If you want the price to show as ₴18200.…" at bounding box center [365, 124] width 150 height 47
drag, startPoint x: 320, startPoint y: 144, endPoint x: 296, endPoint y: 144, distance: 23.2
click at [296, 121] on div "₴ 22080" at bounding box center [326, 116] width 72 height 12
paste input "15470"
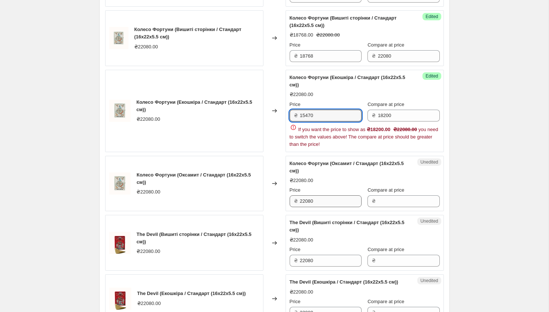
type input "15470"
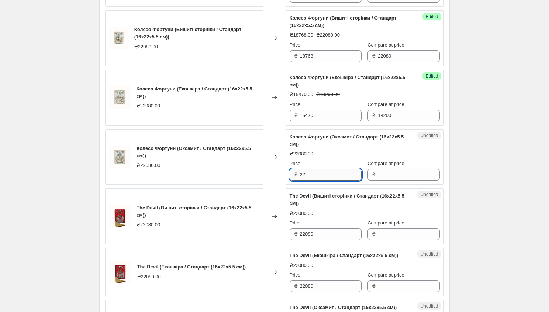
type input "2"
paste input "15470"
type input "15470"
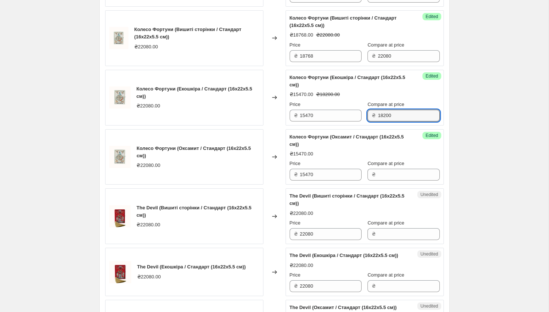
drag, startPoint x: 385, startPoint y: 145, endPoint x: 371, endPoint y: 145, distance: 13.7
click at [370, 121] on div "₴ 18200" at bounding box center [404, 116] width 72 height 12
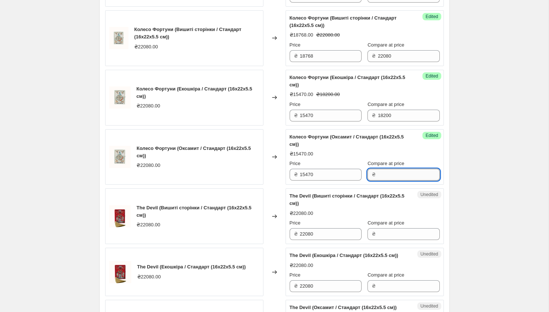
click at [389, 180] on input "Compare at price" at bounding box center [409, 175] width 62 height 12
paste input "18200"
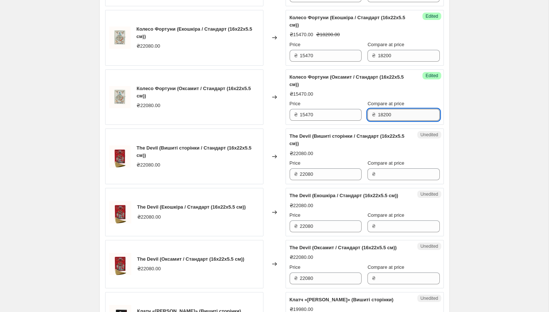
scroll to position [977, 0]
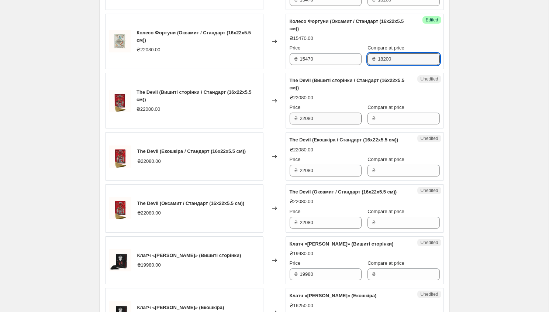
type input "18200"
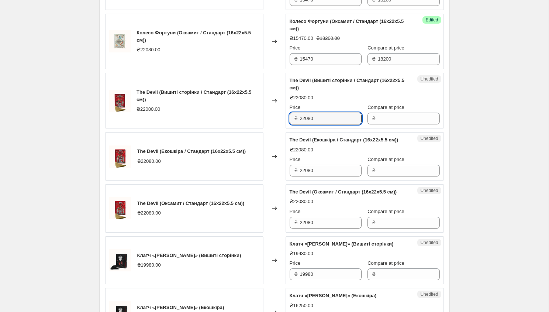
drag, startPoint x: 319, startPoint y: 148, endPoint x: 297, endPoint y: 148, distance: 21.8
click at [297, 124] on div "₴ 22080" at bounding box center [326, 119] width 72 height 12
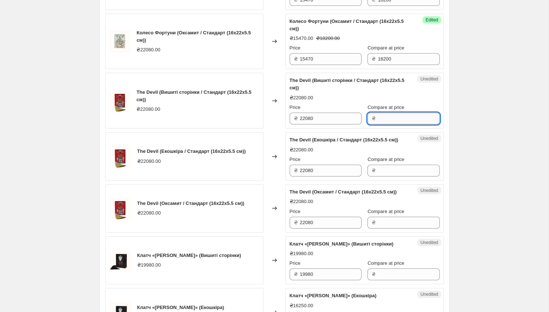
click at [384, 124] on input "Compare at price" at bounding box center [409, 119] width 62 height 12
paste input "22080"
type input "22080"
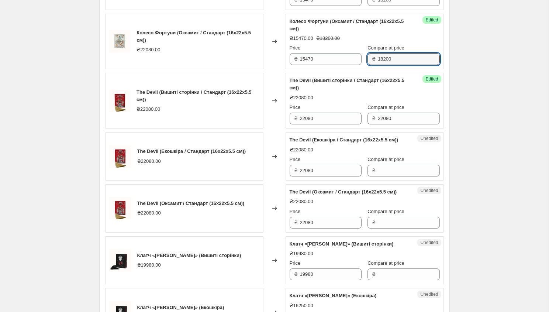
drag, startPoint x: 394, startPoint y: 89, endPoint x: 369, endPoint y: 89, distance: 24.4
click at [369, 65] on div "₴ 18200" at bounding box center [404, 59] width 72 height 12
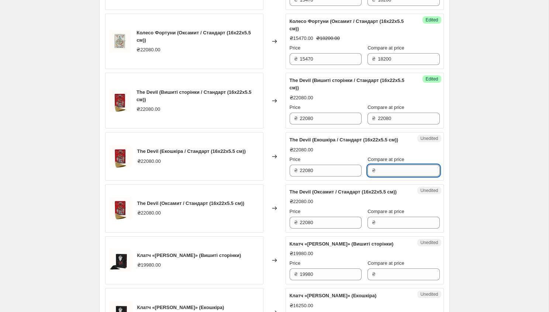
click at [389, 176] on input "Compare at price" at bounding box center [409, 171] width 62 height 12
paste input "18200"
type input "18200"
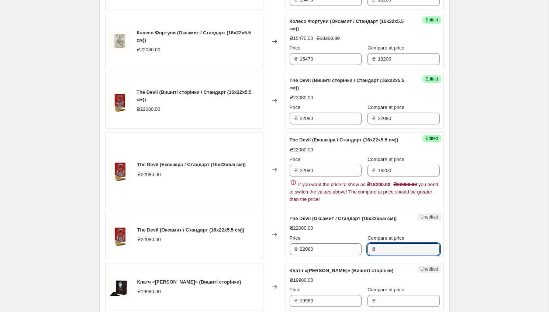
click at [383, 255] on div "The Devil (Оксамит / Стандарт (16x22x5.5 см)) ₴22080.00 Price ₴ 22080 Compare a…" at bounding box center [365, 235] width 150 height 40
paste input "18200"
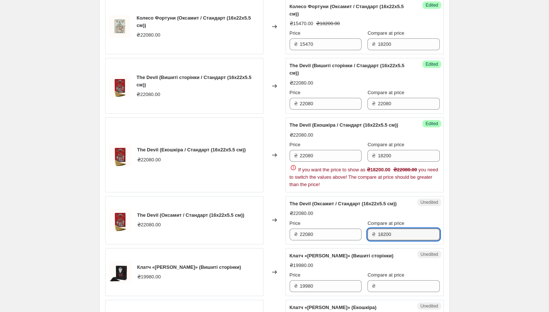
scroll to position [985, 0]
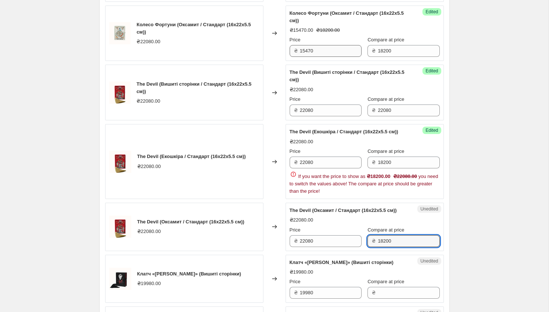
type input "18200"
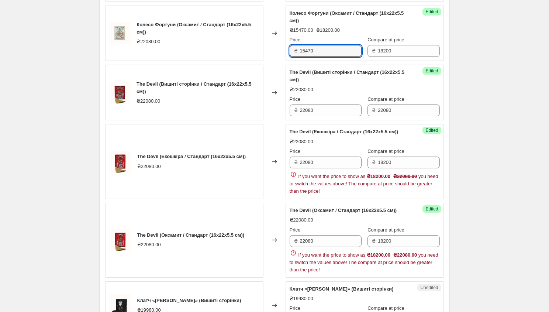
drag, startPoint x: 319, startPoint y: 83, endPoint x: 293, endPoint y: 83, distance: 25.5
click at [293, 57] on div "₴ 15470" at bounding box center [326, 51] width 72 height 12
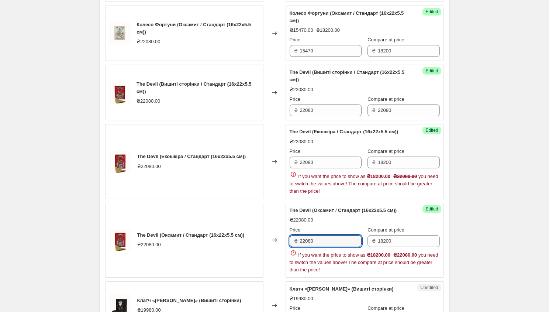
drag, startPoint x: 319, startPoint y: 270, endPoint x: 297, endPoint y: 270, distance: 22.5
click at [296, 247] on div "₴ 22080" at bounding box center [326, 241] width 72 height 12
paste input "15470"
type input "15470"
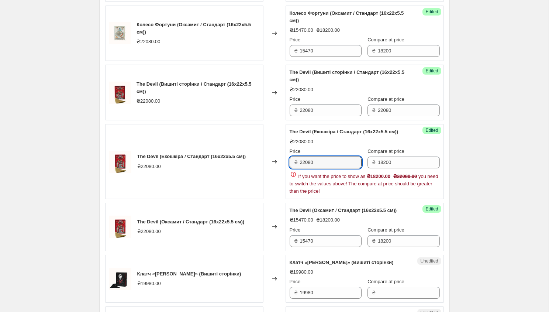
drag, startPoint x: 321, startPoint y: 194, endPoint x: 283, endPoint y: 194, distance: 37.3
click at [283, 194] on div "The Devil (Екошкіра / Стандарт (16x22x5.5 см)) ₴22080.00 Changed to Success Edi…" at bounding box center [274, 161] width 339 height 75
paste input "15470"
type input "15470"
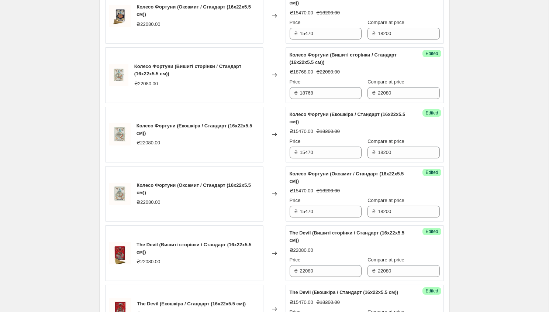
scroll to position [824, 0]
drag, startPoint x: 318, startPoint y: 122, endPoint x: 299, endPoint y: 122, distance: 18.5
click at [299, 100] on div "₴ 18768" at bounding box center [326, 94] width 72 height 12
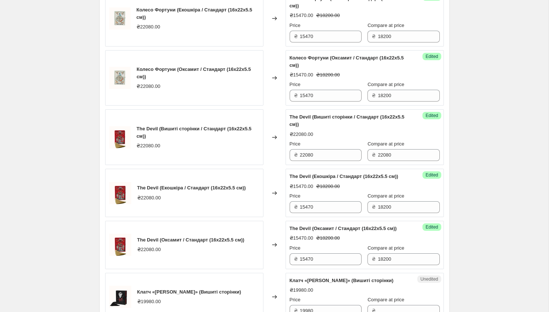
scroll to position [951, 0]
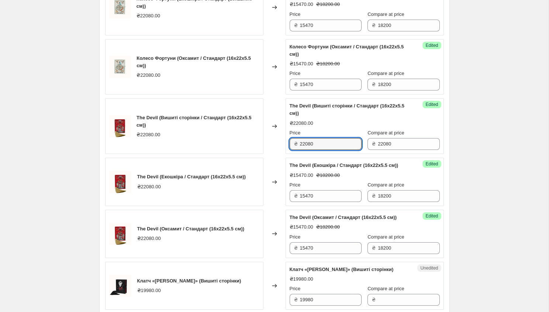
drag, startPoint x: 318, startPoint y: 174, endPoint x: 295, endPoint y: 174, distance: 23.3
click at [295, 150] on div "₴ 22080" at bounding box center [326, 144] width 72 height 12
paste input "18768"
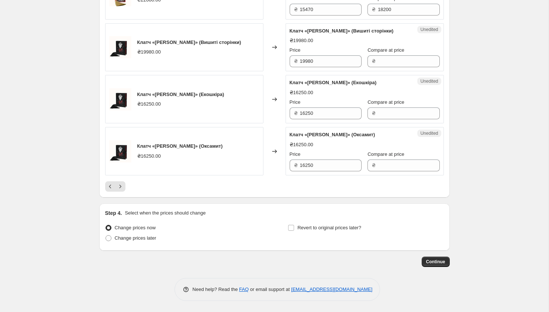
scroll to position [1234, 0]
type input "18768"
click at [120, 186] on icon "Next" at bounding box center [120, 186] width 7 height 7
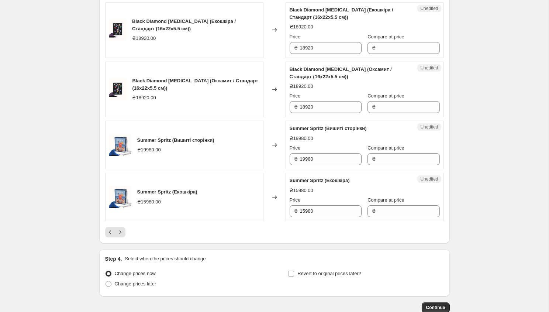
scroll to position [1241, 0]
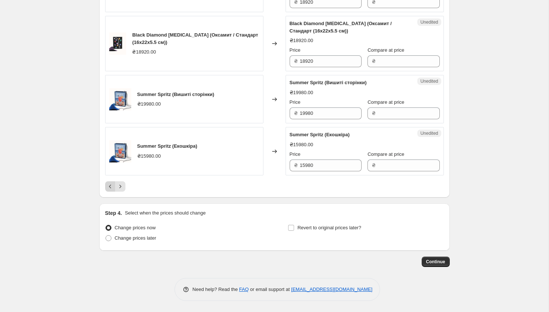
click at [108, 187] on icon "Previous" at bounding box center [110, 186] width 7 height 7
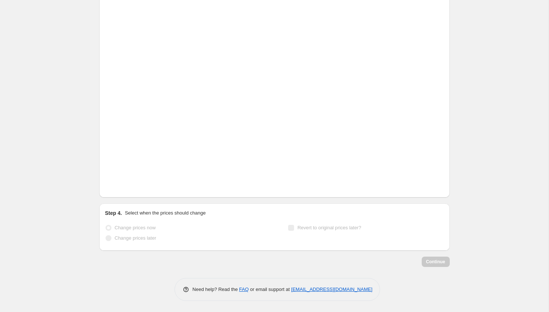
scroll to position [1234, 0]
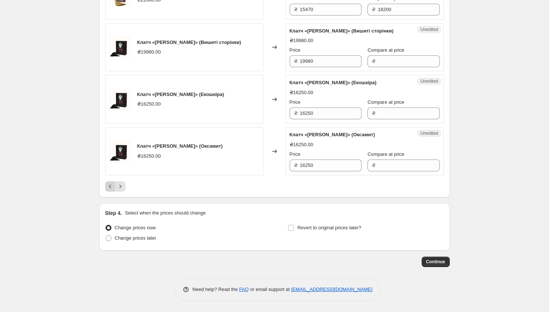
click at [108, 186] on icon "Previous" at bounding box center [110, 186] width 7 height 7
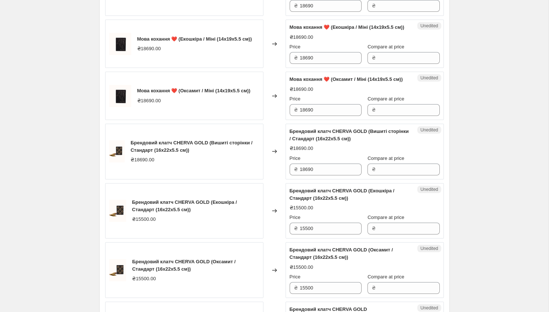
scroll to position [1221, 0]
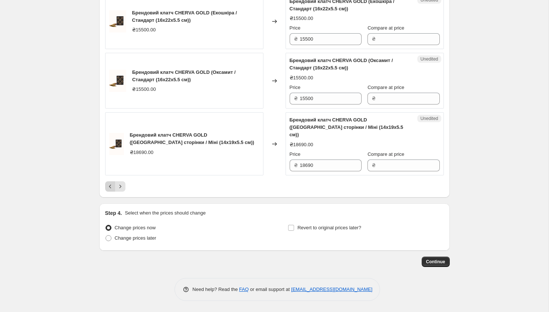
click at [111, 190] on icon "Previous" at bounding box center [110, 186] width 7 height 7
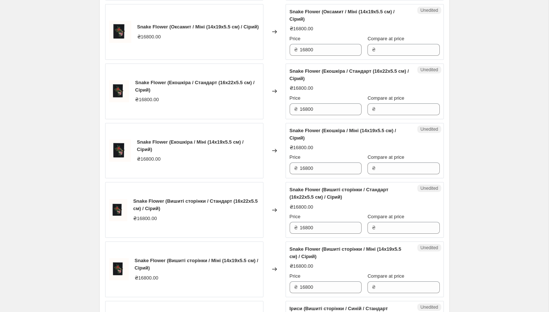
scroll to position [210, 0]
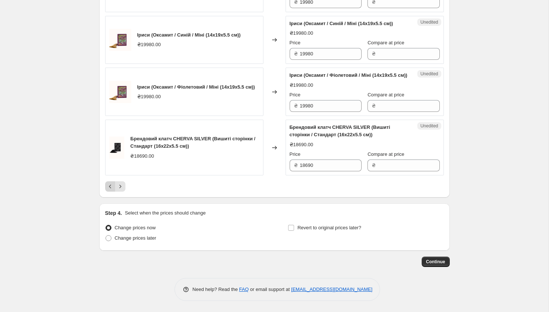
click at [111, 185] on icon "Previous" at bounding box center [110, 186] width 7 height 7
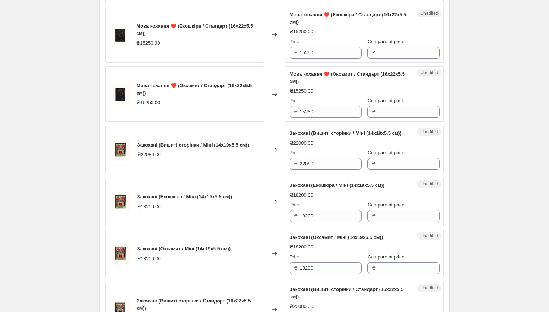
scroll to position [672, 0]
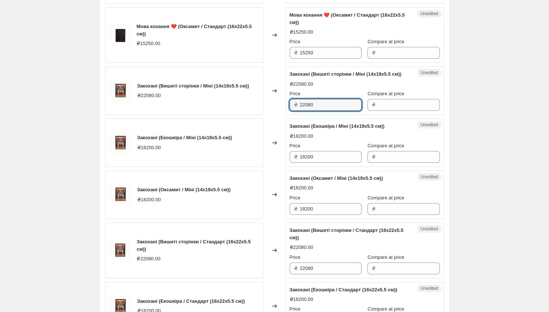
drag, startPoint x: 319, startPoint y: 113, endPoint x: 285, endPoint y: 113, distance: 33.9
click at [285, 113] on div "Закохані (Вишиті сторінки / Міні (14x19x5.5 см)) ₴22080.00 Changed to Unedited …" at bounding box center [274, 90] width 339 height 48
click at [378, 111] on input "Compare at price" at bounding box center [409, 105] width 62 height 12
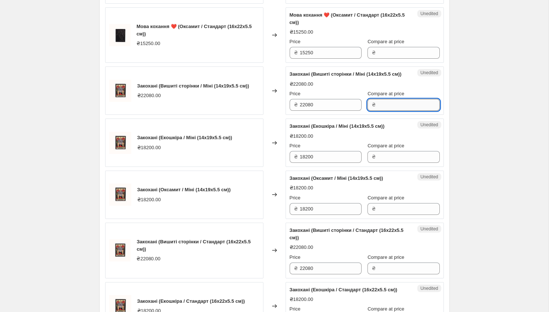
paste input "22080"
type input "22080"
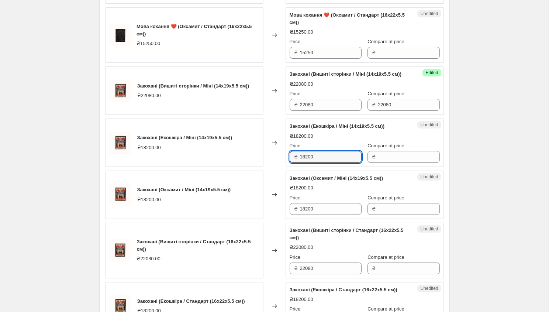
drag, startPoint x: 317, startPoint y: 162, endPoint x: 292, endPoint y: 163, distance: 25.5
click at [292, 163] on div "₴ 18200" at bounding box center [326, 157] width 72 height 12
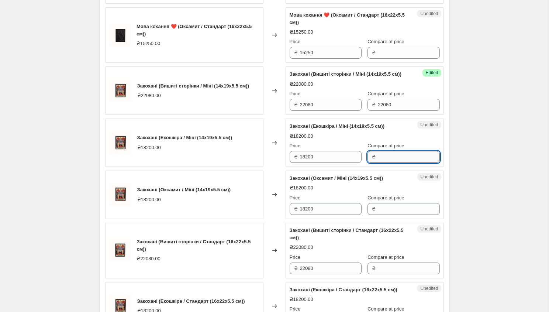
click at [382, 163] on input "Compare at price" at bounding box center [409, 157] width 62 height 12
paste input "18200"
type input "18200"
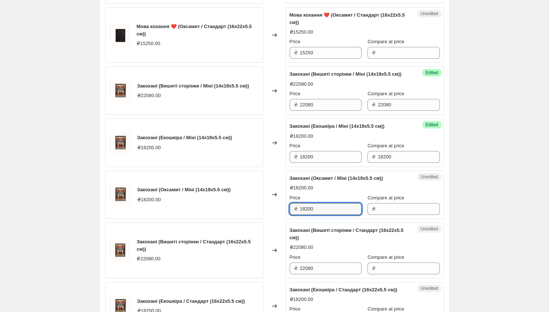
drag, startPoint x: 334, startPoint y: 212, endPoint x: 287, endPoint y: 213, distance: 46.1
click at [287, 213] on div "Unedited Закохані (Оксамит / Міні (14x19x5.5 см)) ₴18200.00 Price ₴ 18200 Compa…" at bounding box center [365, 194] width 158 height 48
drag, startPoint x: 326, startPoint y: 217, endPoint x: 296, endPoint y: 216, distance: 30.6
click at [295, 215] on div "₴ 18200" at bounding box center [326, 209] width 72 height 12
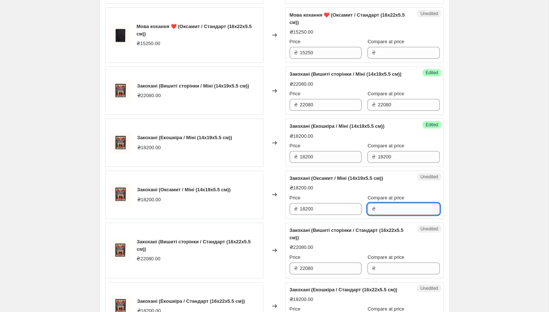
click at [378, 215] on input "Compare at price" at bounding box center [409, 209] width 62 height 12
paste input "18200"
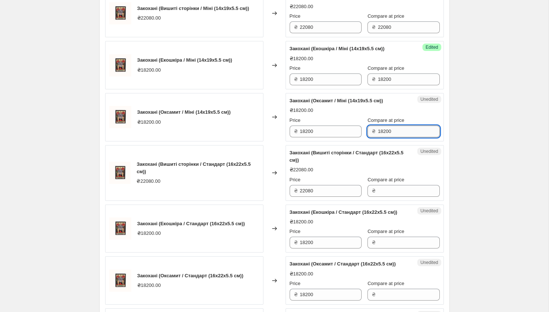
scroll to position [817, 0]
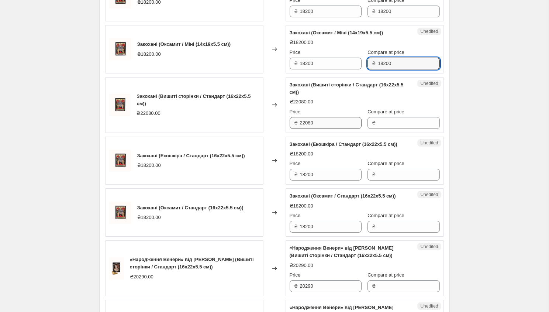
type input "18200"
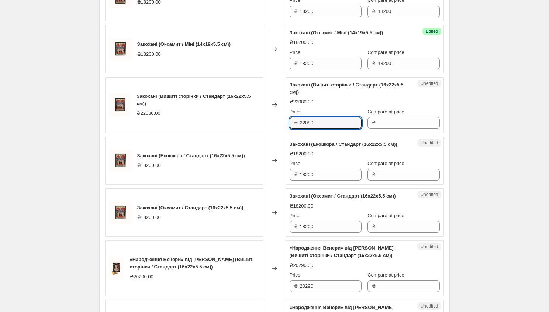
drag, startPoint x: 320, startPoint y: 128, endPoint x: 290, endPoint y: 127, distance: 29.6
click at [290, 127] on div "₴ 22080" at bounding box center [326, 123] width 72 height 12
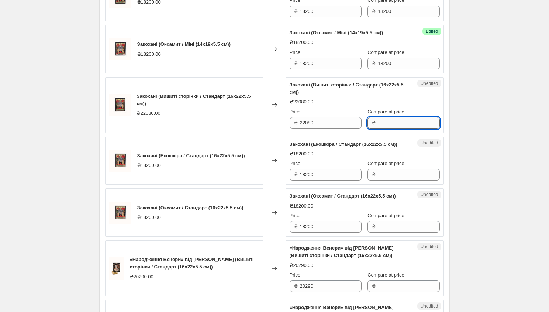
click at [386, 129] on input "Compare at price" at bounding box center [409, 123] width 62 height 12
paste input "22080"
type input "22080"
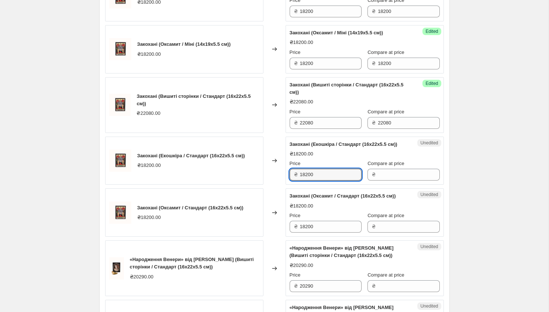
drag, startPoint x: 321, startPoint y: 189, endPoint x: 290, endPoint y: 188, distance: 30.6
click at [290, 180] on div "₴ 18200" at bounding box center [326, 175] width 72 height 12
click at [386, 180] on input "Compare at price" at bounding box center [409, 175] width 62 height 12
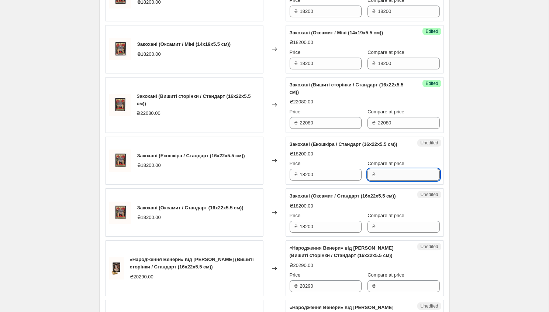
paste input "18200"
type input "18200"
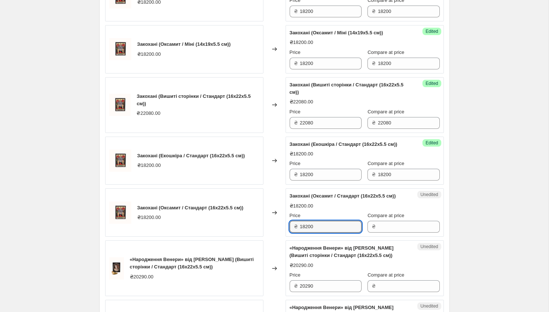
drag, startPoint x: 319, startPoint y: 247, endPoint x: 290, endPoint y: 246, distance: 28.8
click at [290, 232] on div "₴ 18200" at bounding box center [326, 227] width 72 height 12
click at [392, 232] on input "Compare at price" at bounding box center [409, 227] width 62 height 12
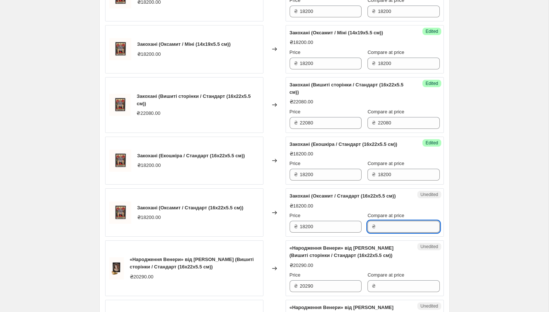
paste input "18200"
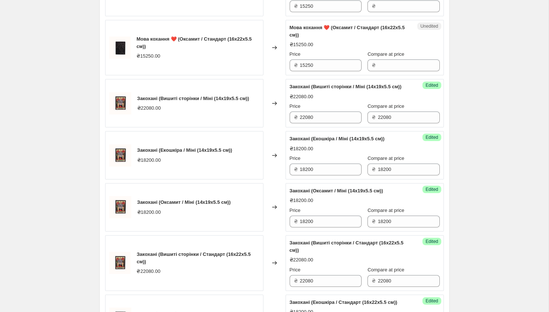
scroll to position [654, 0]
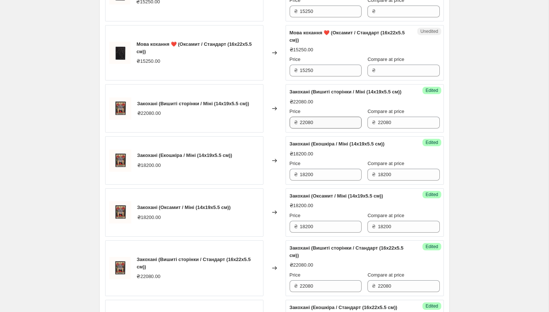
type input "18200"
drag, startPoint x: 324, startPoint y: 131, endPoint x: 298, endPoint y: 131, distance: 25.8
click at [298, 128] on div "₴ 22080" at bounding box center [326, 123] width 72 height 12
drag, startPoint x: 317, startPoint y: 127, endPoint x: 294, endPoint y: 128, distance: 23.3
click at [294, 128] on div "₴ 18768" at bounding box center [326, 123] width 72 height 12
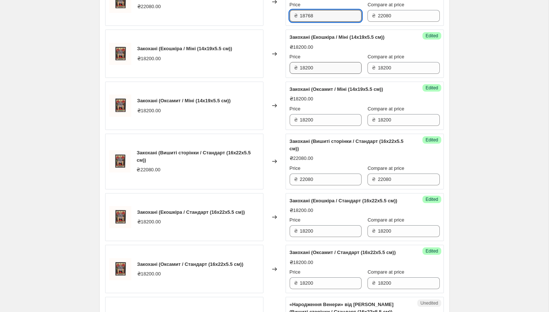
scroll to position [788, 0]
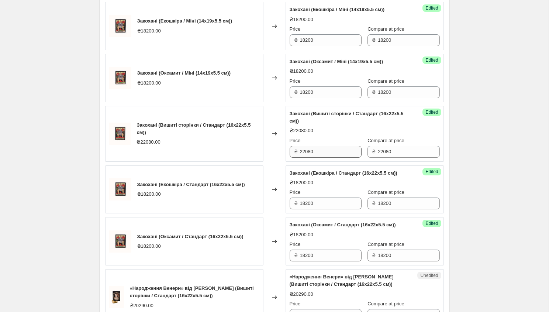
type input "18768"
drag, startPoint x: 318, startPoint y: 161, endPoint x: 292, endPoint y: 161, distance: 26.6
click at [292, 158] on div "₴ 22080" at bounding box center [326, 152] width 72 height 12
paste input "18768"
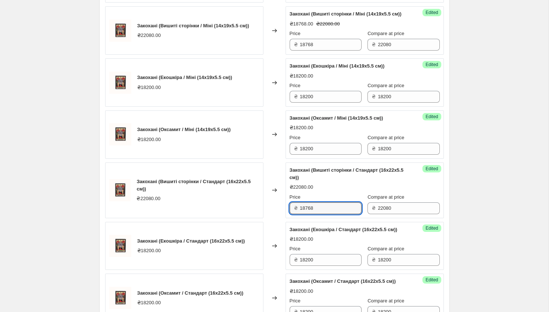
scroll to position [731, 0]
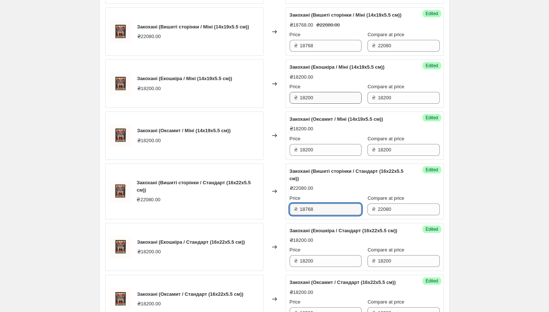
type input "18768"
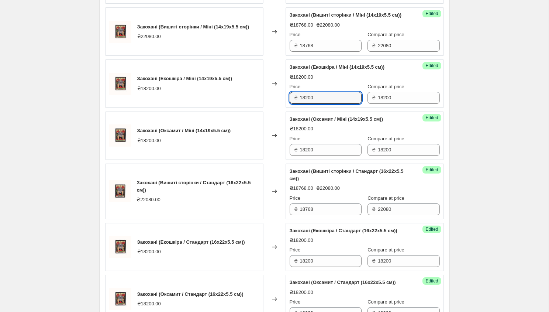
drag, startPoint x: 317, startPoint y: 106, endPoint x: 297, endPoint y: 106, distance: 20.7
click at [296, 104] on div "₴ 18200" at bounding box center [326, 98] width 72 height 12
drag, startPoint x: 321, startPoint y: 104, endPoint x: 297, endPoint y: 104, distance: 24.7
click at [297, 104] on div "₴ 15470" at bounding box center [326, 98] width 72 height 12
type input "15470"
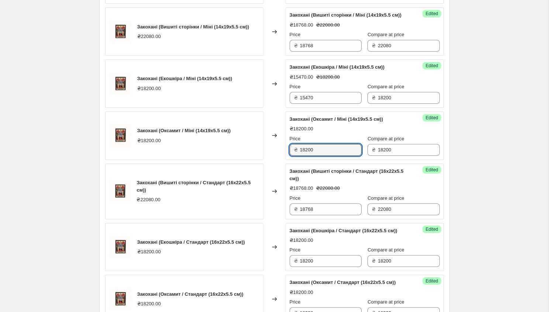
drag, startPoint x: 316, startPoint y: 159, endPoint x: 293, endPoint y: 159, distance: 22.5
click at [293, 156] on div "₴ 18200" at bounding box center [326, 150] width 72 height 12
paste input "15470"
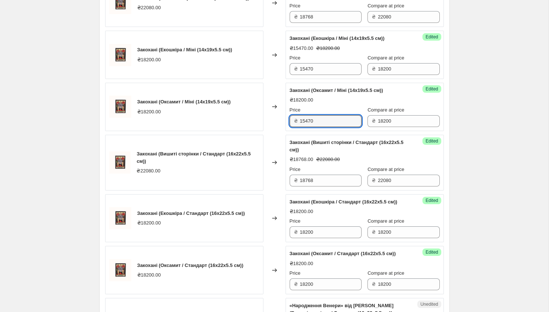
scroll to position [762, 0]
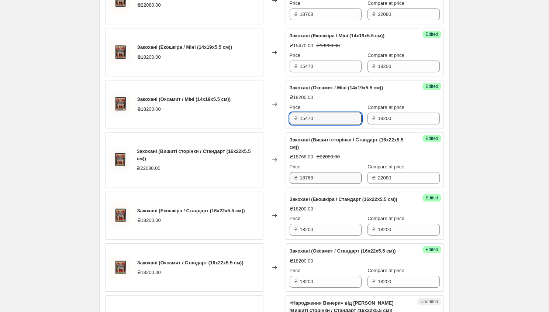
type input "15470"
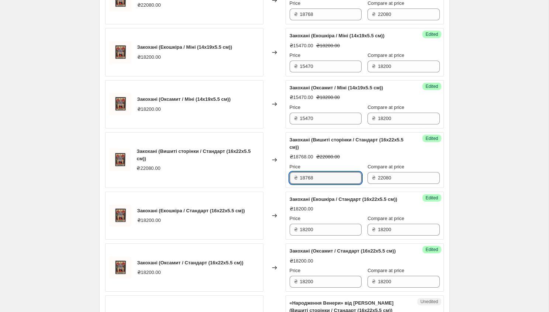
drag, startPoint x: 319, startPoint y: 185, endPoint x: 298, endPoint y: 183, distance: 21.1
click at [298, 184] on div "₴ 18768" at bounding box center [326, 178] width 72 height 12
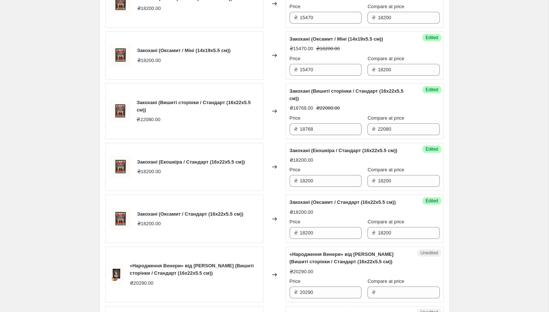
scroll to position [817, 0]
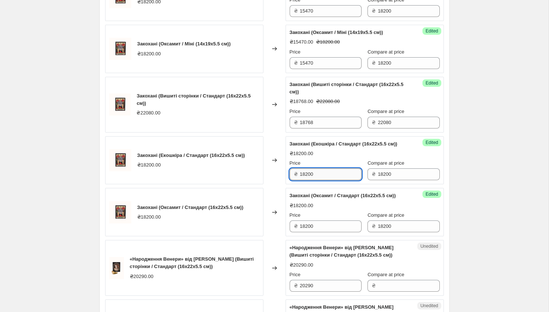
drag, startPoint x: 319, startPoint y: 185, endPoint x: 308, endPoint y: 188, distance: 10.9
click at [308, 180] on input "18200" at bounding box center [331, 174] width 62 height 12
drag, startPoint x: 324, startPoint y: 192, endPoint x: 297, endPoint y: 191, distance: 26.9
click at [297, 180] on div "₴ 18200" at bounding box center [326, 174] width 72 height 12
paste input "15470"
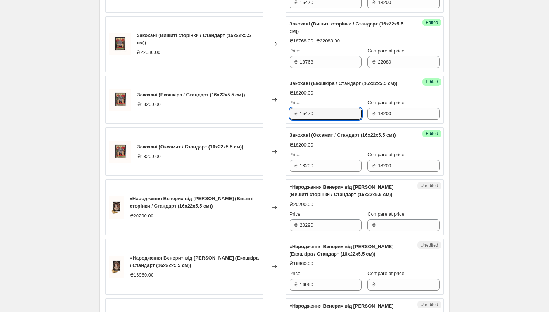
scroll to position [957, 0]
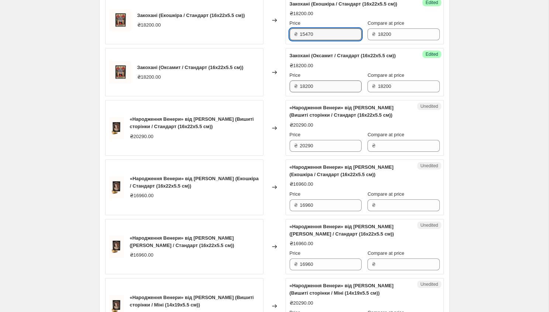
type input "15470"
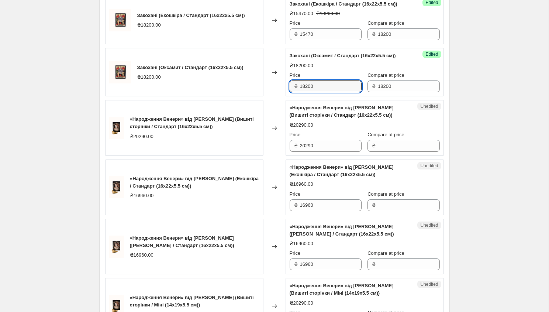
drag, startPoint x: 315, startPoint y: 110, endPoint x: 288, endPoint y: 110, distance: 26.6
click at [288, 96] on div "Success Edited Закохані (Оксамит / Стандарт (16x22x5.5 см)) ₴18200.00 Price ₴ 1…" at bounding box center [365, 72] width 158 height 48
paste input "15470"
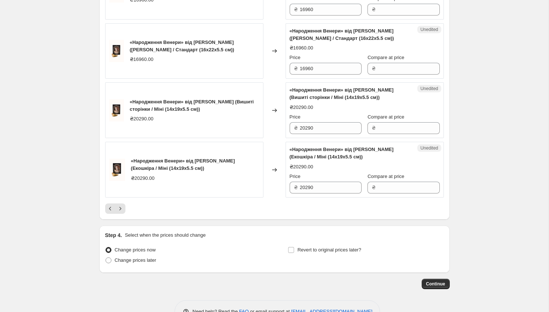
scroll to position [1155, 0]
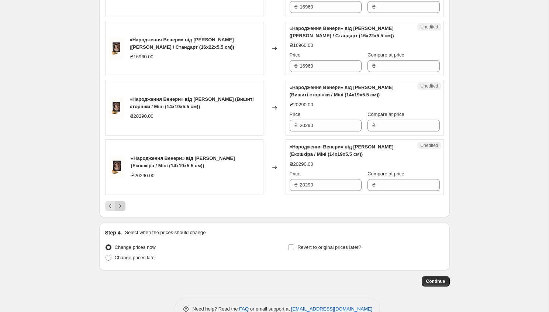
type input "15470"
click at [121, 210] on icon "Next" at bounding box center [120, 205] width 7 height 7
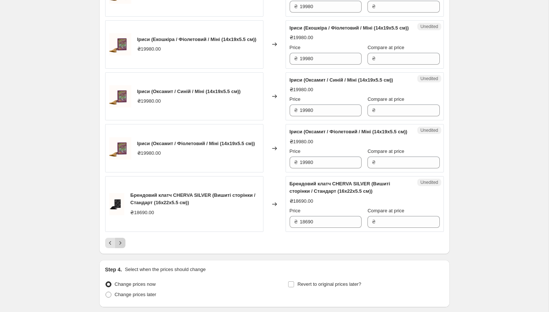
click at [117, 246] on icon "Next" at bounding box center [120, 242] width 7 height 7
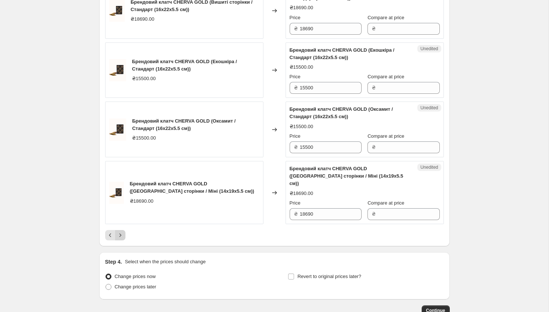
click at [122, 239] on icon "Next" at bounding box center [120, 234] width 7 height 7
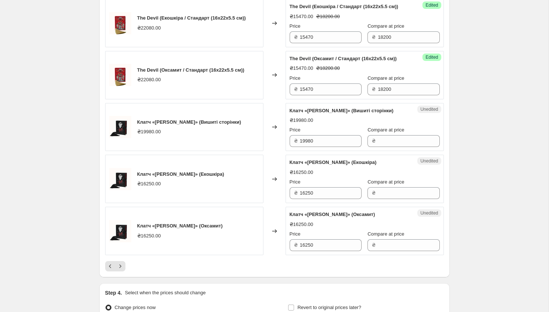
scroll to position [1138, 0]
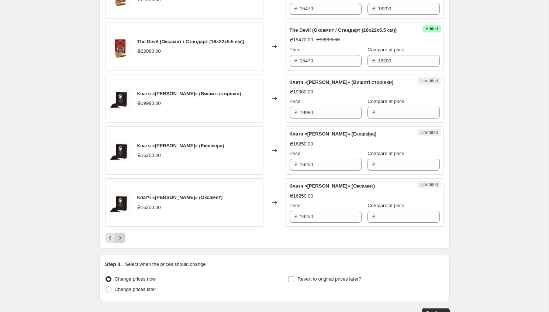
click at [123, 241] on icon "Next" at bounding box center [120, 237] width 7 height 7
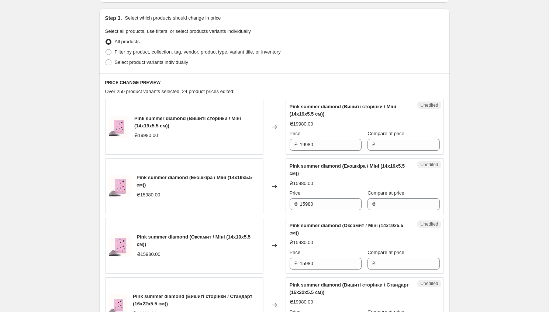
scroll to position [161, 0]
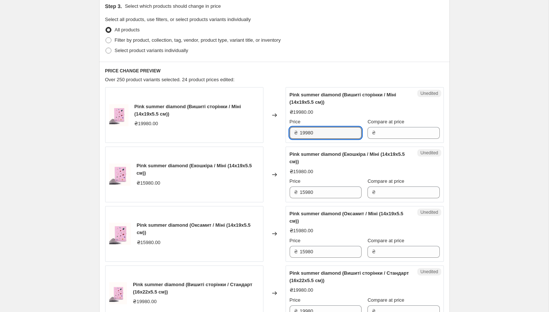
drag, startPoint x: 317, startPoint y: 133, endPoint x: 295, endPoint y: 133, distance: 22.1
click at [294, 133] on div "₴ 19980" at bounding box center [326, 133] width 72 height 12
click at [406, 132] on input "Compare at price" at bounding box center [409, 133] width 62 height 12
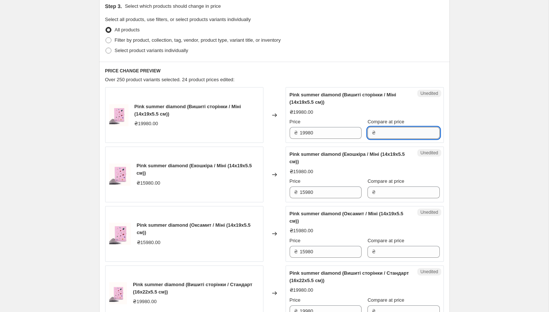
paste input "19980"
type input "19980"
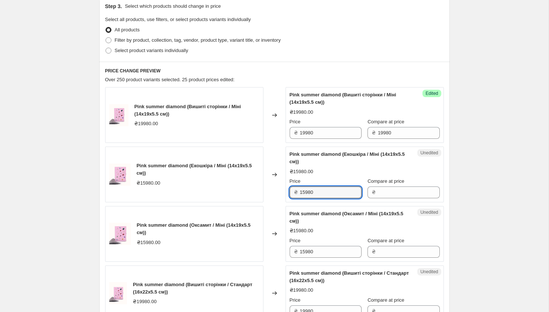
drag, startPoint x: 304, startPoint y: 192, endPoint x: 276, endPoint y: 192, distance: 27.7
click at [276, 192] on div "Pink summer diamond (Екошкіра / Міні (14x19x5.5 см)) ₴15980.00 Changed to Unedi…" at bounding box center [274, 174] width 339 height 56
click at [394, 192] on input "Compare at price" at bounding box center [409, 192] width 62 height 12
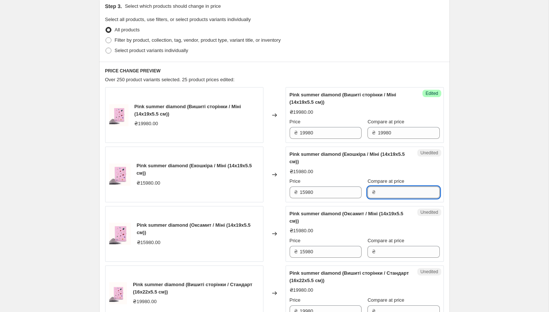
paste input "15980"
type input "15980"
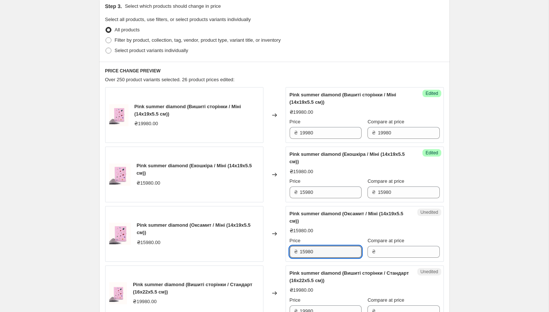
drag, startPoint x: 325, startPoint y: 252, endPoint x: 292, endPoint y: 250, distance: 32.9
click at [292, 250] on div "₴ 15980" at bounding box center [326, 252] width 72 height 12
click at [387, 255] on input "Compare at price" at bounding box center [409, 252] width 62 height 12
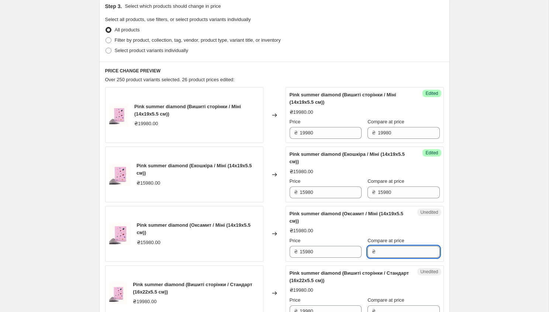
paste input "15980"
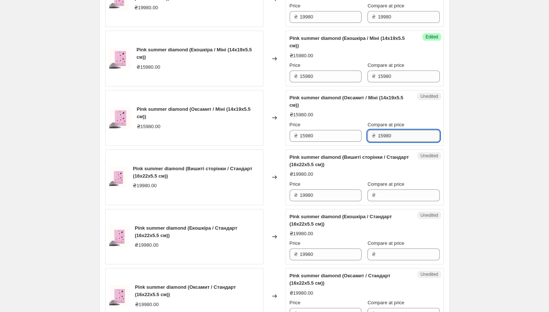
scroll to position [339, 0]
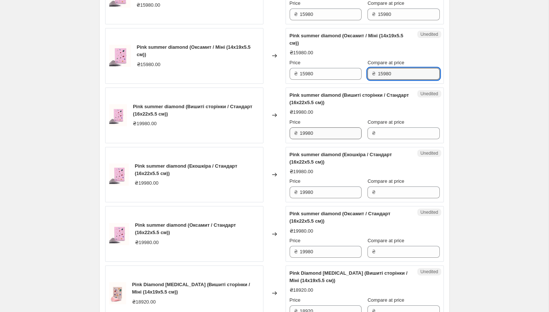
type input "15980"
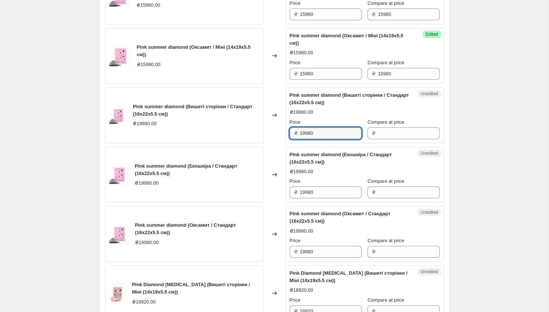
drag, startPoint x: 323, startPoint y: 134, endPoint x: 291, endPoint y: 134, distance: 32.5
click at [290, 134] on div "₴ 19980" at bounding box center [326, 133] width 72 height 12
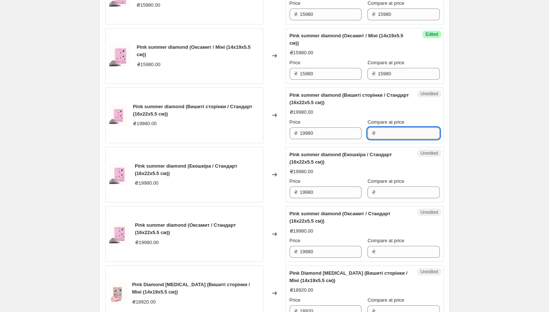
click at [392, 135] on input "Compare at price" at bounding box center [409, 133] width 62 height 12
paste input "19980"
type input "19980"
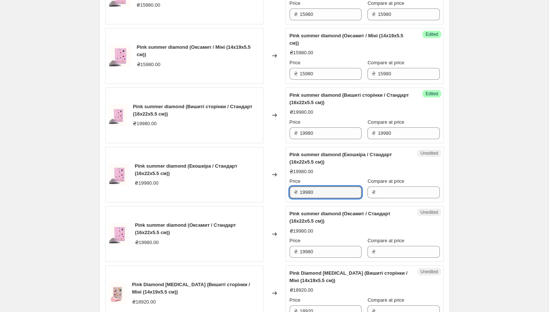
drag, startPoint x: 318, startPoint y: 189, endPoint x: 293, endPoint y: 190, distance: 25.5
click at [293, 190] on div "₴ 19980" at bounding box center [326, 192] width 72 height 12
click at [389, 168] on div "₴19980.00" at bounding box center [365, 171] width 150 height 7
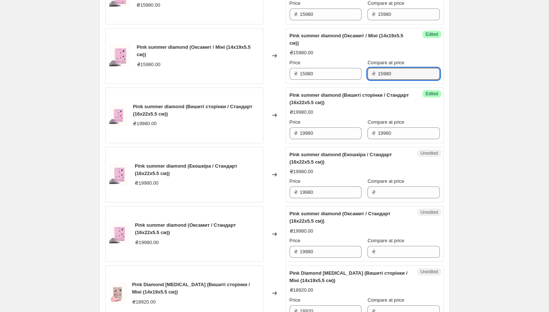
drag, startPoint x: 389, startPoint y: 75, endPoint x: 365, endPoint y: 73, distance: 23.3
click at [368, 73] on div "₴ 15980" at bounding box center [404, 74] width 72 height 12
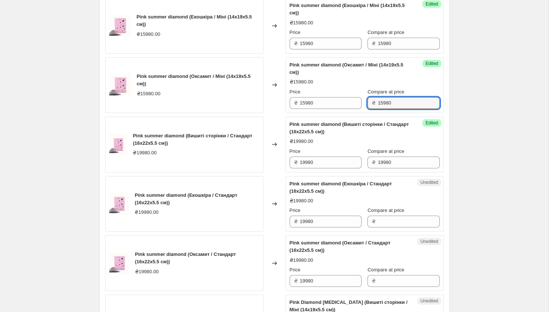
scroll to position [313, 0]
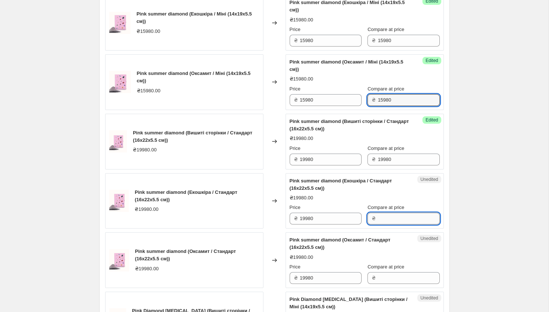
click at [381, 221] on input "Compare at price" at bounding box center [409, 219] width 62 height 12
paste input "15980"
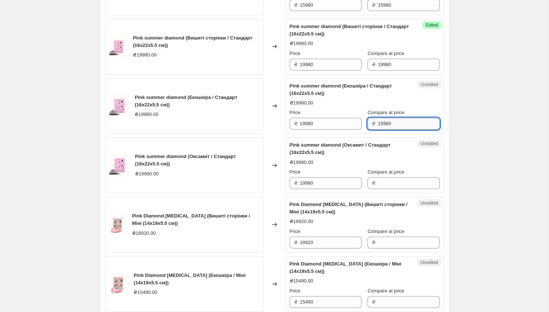
scroll to position [416, 0]
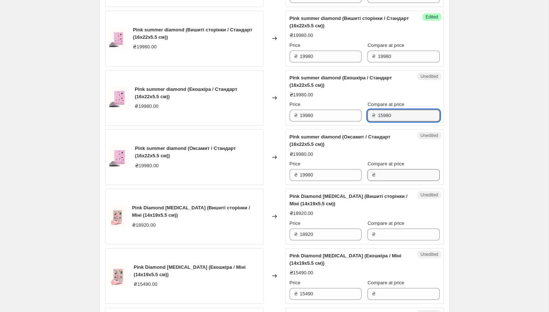
type input "15980"
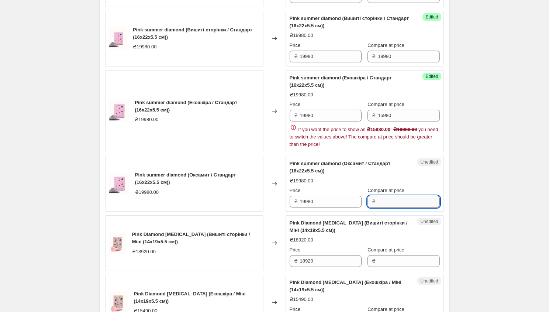
click at [393, 173] on div "Pink summer diamond (Оксамит / Стандарт (16x22x5.5 см)) ₴19980.00 Price ₴ 19980…" at bounding box center [365, 184] width 150 height 48
click at [383, 202] on input "Compare at price" at bounding box center [409, 202] width 62 height 12
paste input "15980"
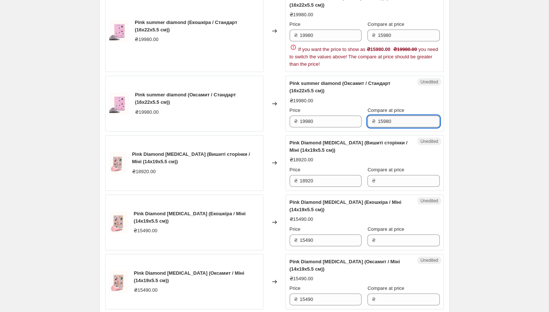
scroll to position [510, 0]
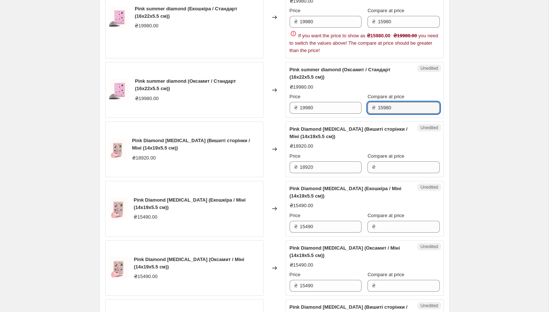
type input "15980"
click at [384, 169] on div "Pink Diamond Muse (Вишиті сторінки / Міні (14x19x5.5 см)) ₴18920.00 Price ₴ 189…" at bounding box center [365, 149] width 150 height 48
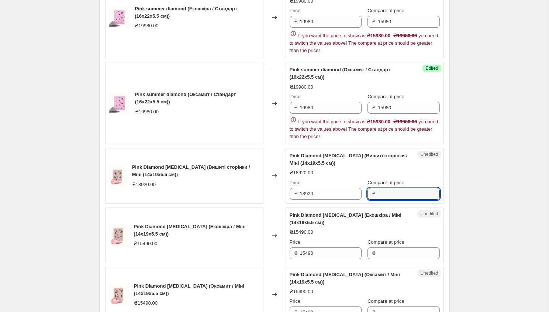
paste input "15980"
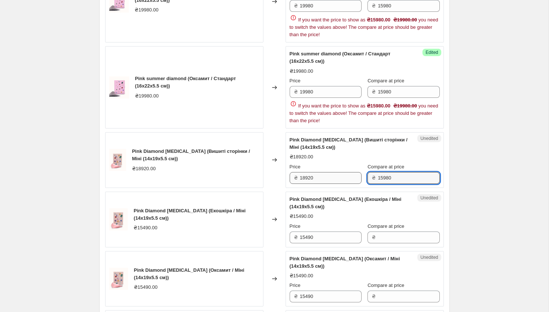
scroll to position [516, 0]
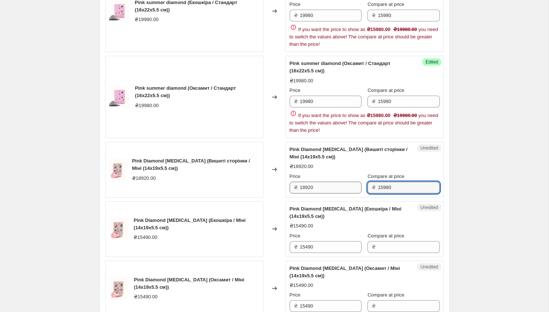
type input "15980"
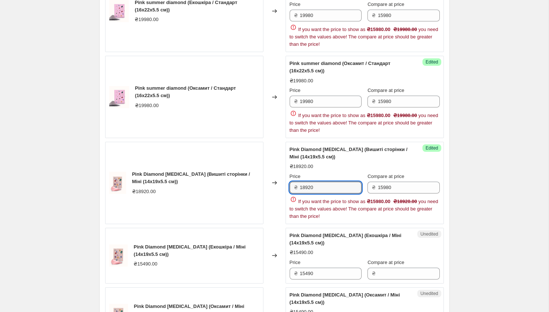
drag, startPoint x: 316, startPoint y: 189, endPoint x: 294, endPoint y: 189, distance: 21.8
click at [293, 189] on div "₴ 18920" at bounding box center [326, 188] width 72 height 12
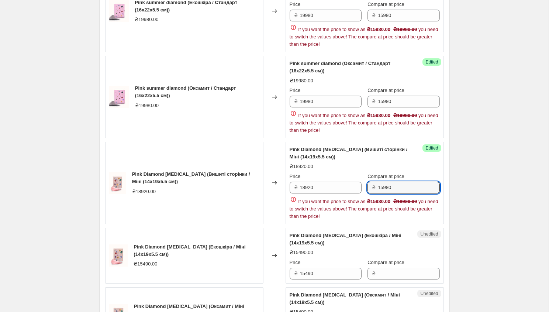
drag, startPoint x: 409, startPoint y: 188, endPoint x: 371, endPoint y: 188, distance: 37.6
click at [371, 188] on div "₴ 15980" at bounding box center [404, 188] width 72 height 12
paste input "18920"
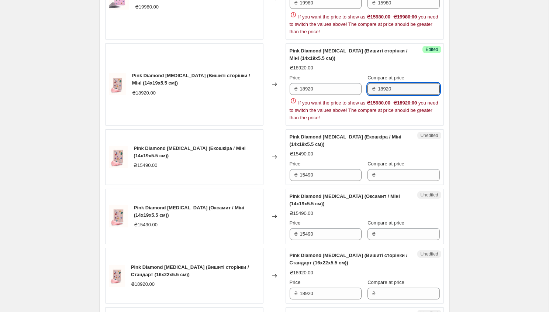
scroll to position [663, 0]
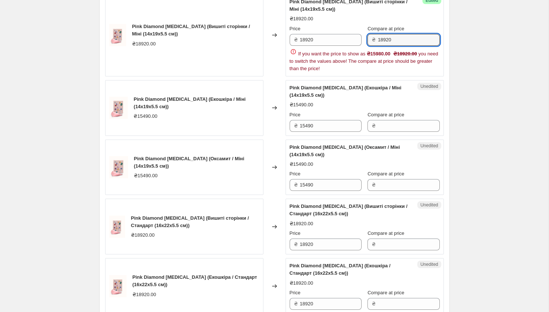
type input "18920"
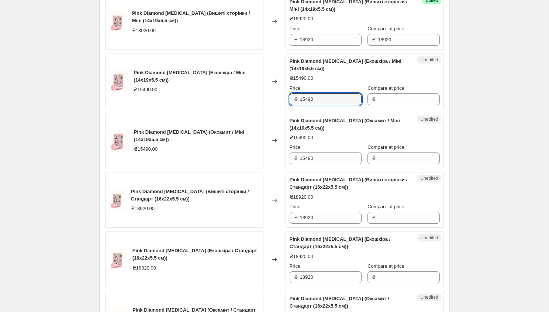
drag, startPoint x: 316, startPoint y: 125, endPoint x: 300, endPoint y: 125, distance: 16.6
click at [299, 125] on div "Pink summer diamond (Вишиті сторінки / Міні (14x19x5.5 см)) ₴19980.00 Changed t…" at bounding box center [274, 195] width 339 height 1221
drag, startPoint x: 314, startPoint y: 104, endPoint x: 293, endPoint y: 101, distance: 21.1
click at [293, 101] on div "₴ 15490" at bounding box center [326, 99] width 72 height 12
click at [400, 98] on input "Compare at price" at bounding box center [409, 99] width 62 height 12
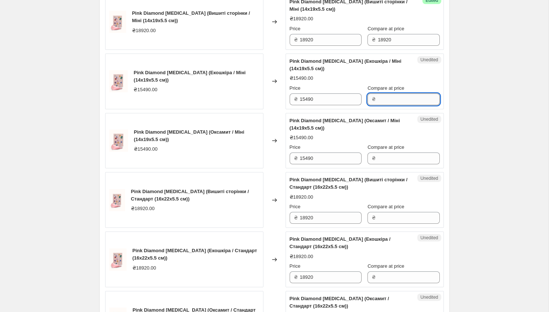
paste input "15490"
type input "15490"
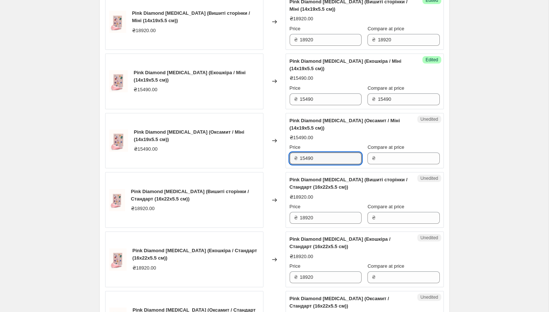
drag, startPoint x: 318, startPoint y: 161, endPoint x: 296, endPoint y: 161, distance: 21.4
click at [296, 161] on div "₴ 15490" at bounding box center [326, 158] width 72 height 12
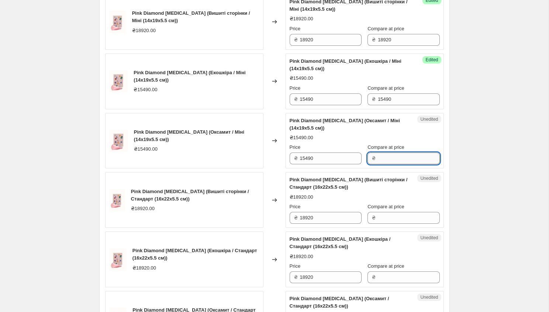
click at [388, 159] on input "Compare at price" at bounding box center [409, 158] width 62 height 12
paste input "15490"
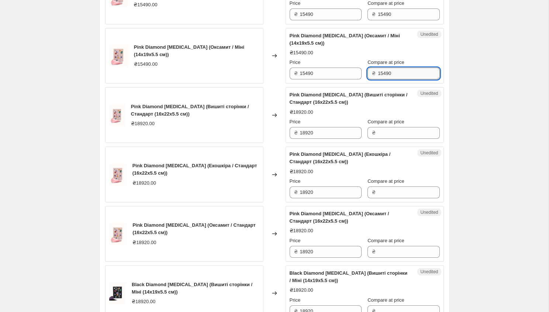
scroll to position [760, 0]
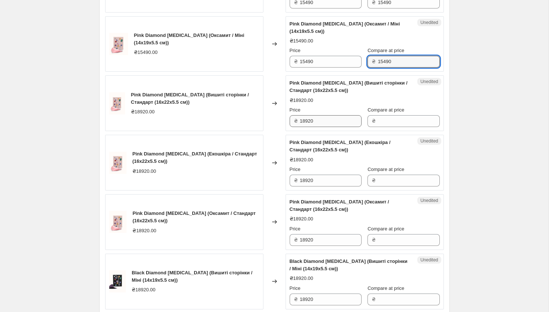
type input "15490"
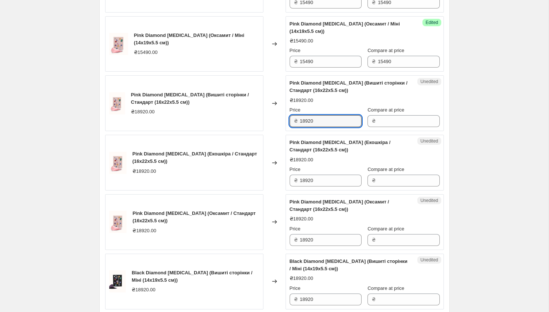
drag, startPoint x: 326, startPoint y: 121, endPoint x: 296, endPoint y: 121, distance: 30.3
click at [296, 121] on div "₴ 18920" at bounding box center [326, 121] width 72 height 12
click at [400, 122] on input "Compare at price" at bounding box center [409, 121] width 62 height 12
paste input "18920"
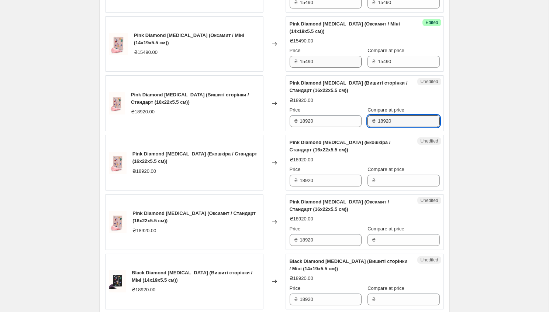
type input "18920"
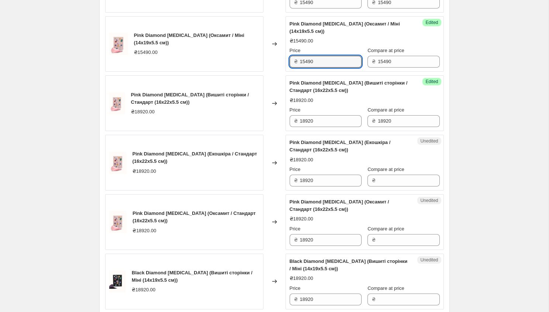
drag, startPoint x: 320, startPoint y: 66, endPoint x: 296, endPoint y: 64, distance: 24.4
click at [295, 64] on div "₴ 15490" at bounding box center [326, 62] width 72 height 12
click at [385, 184] on input "Compare at price" at bounding box center [409, 181] width 62 height 12
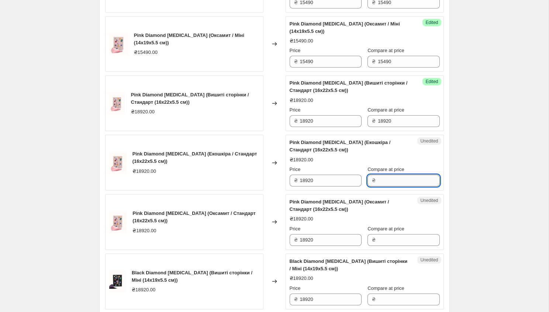
paste input "15490"
type input "15490"
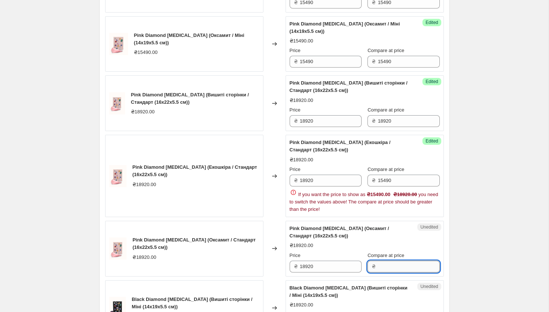
click at [382, 243] on div "Pink Diamond Muse (Оксамит / Стандарт (16x22x5.5 см)) ₴18920.00 Price ₴ 18920 C…" at bounding box center [365, 249] width 150 height 48
paste input "15490"
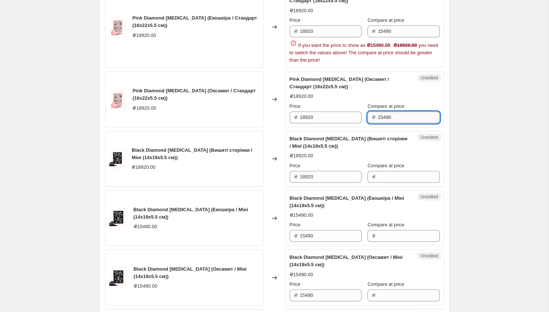
scroll to position [913, 0]
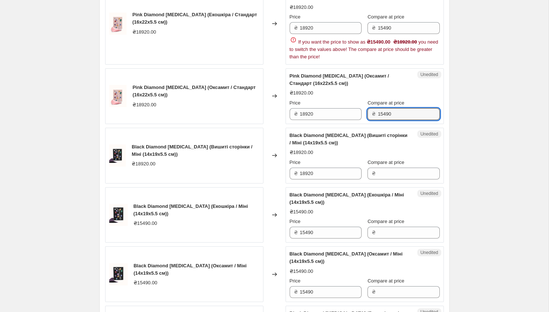
type input "15490"
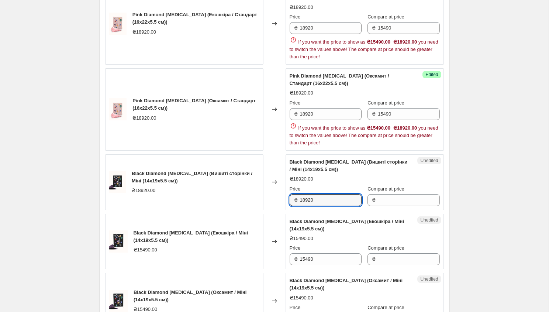
drag, startPoint x: 318, startPoint y: 175, endPoint x: 299, endPoint y: 177, distance: 19.4
click at [298, 177] on div "Black Diamond Muse (Вишиті сторінки / Міні (14x19x5.5 см)) ₴18920.00 Price ₴ 18…" at bounding box center [365, 182] width 150 height 48
drag, startPoint x: 317, startPoint y: 200, endPoint x: 295, endPoint y: 200, distance: 21.8
click at [294, 200] on div "₴ 18920" at bounding box center [326, 200] width 72 height 12
click at [400, 199] on input "Compare at price" at bounding box center [409, 200] width 62 height 12
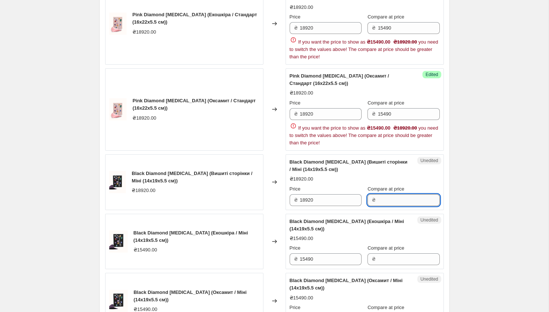
paste input "18920"
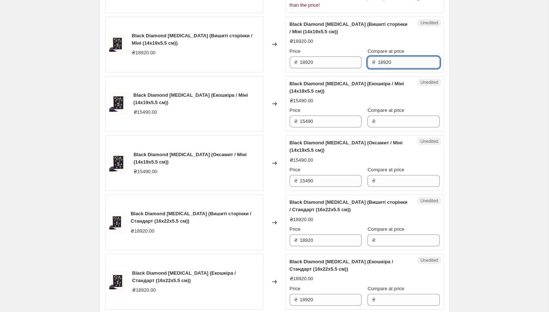
scroll to position [1062, 0]
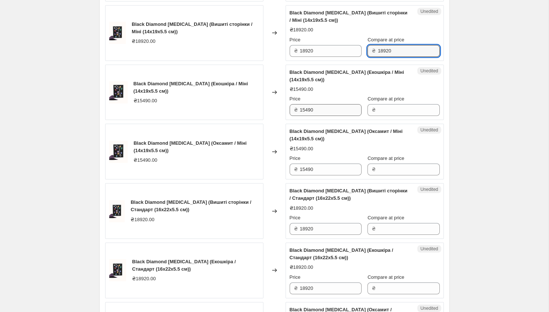
type input "18920"
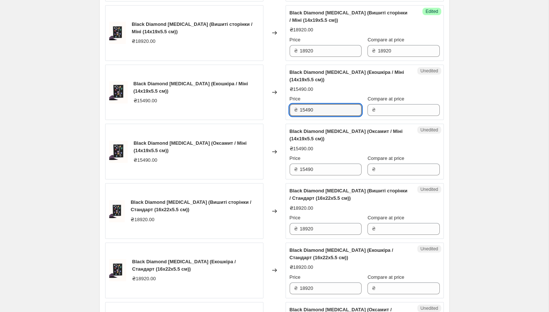
drag, startPoint x: 319, startPoint y: 110, endPoint x: 297, endPoint y: 110, distance: 21.8
click at [297, 110] on div "₴ 15490" at bounding box center [326, 110] width 72 height 12
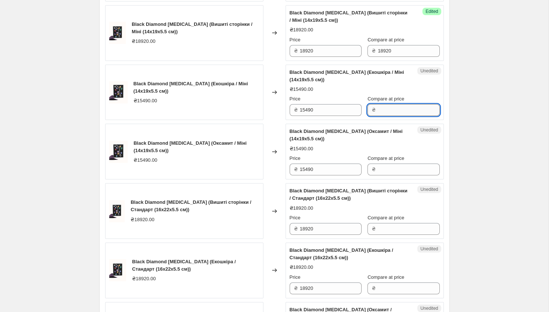
click at [386, 111] on input "Compare at price" at bounding box center [409, 110] width 62 height 12
paste input "15490"
type input "15490"
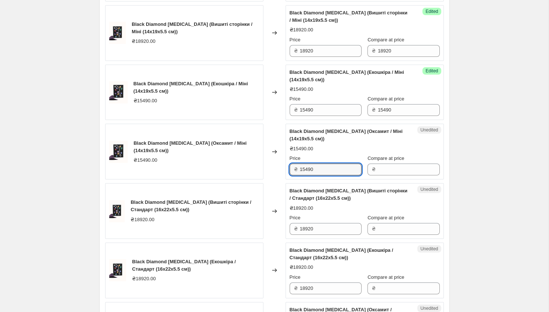
drag, startPoint x: 318, startPoint y: 169, endPoint x: 293, endPoint y: 169, distance: 24.7
click at [293, 169] on div "₴ 15490" at bounding box center [326, 169] width 72 height 12
click at [387, 172] on input "Compare at price" at bounding box center [409, 169] width 62 height 12
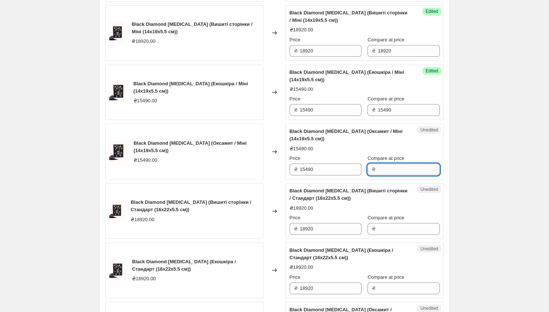
paste input "15490"
type input "15490"
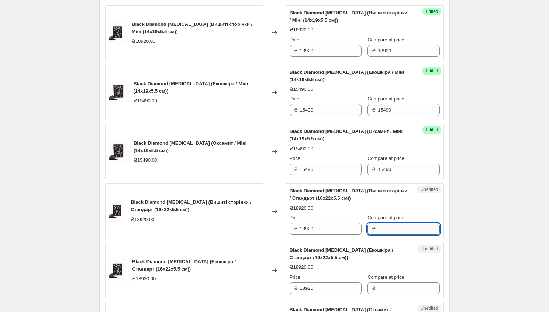
click at [392, 232] on input "Compare at price" at bounding box center [409, 229] width 62 height 12
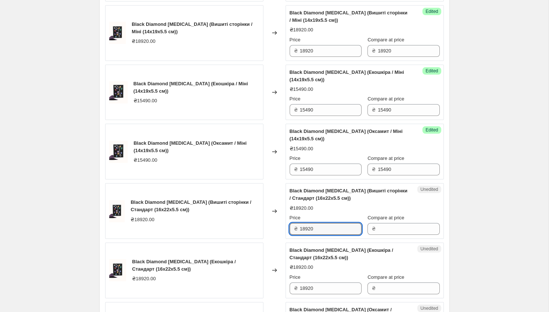
drag, startPoint x: 335, startPoint y: 227, endPoint x: 293, endPoint y: 227, distance: 42.4
click at [292, 227] on div "₴ 18920" at bounding box center [326, 229] width 72 height 12
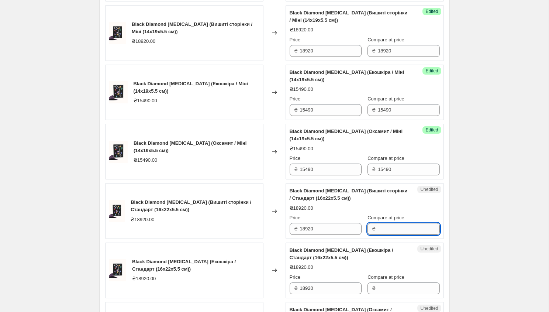
click at [393, 229] on input "Compare at price" at bounding box center [409, 229] width 62 height 12
paste input "18920"
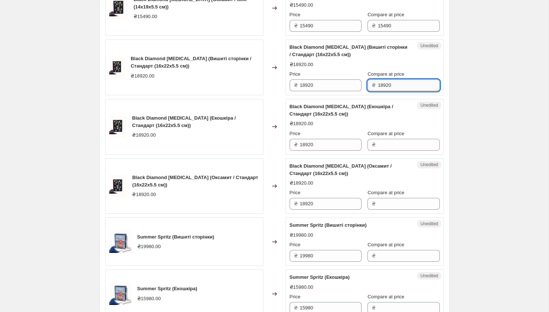
scroll to position [1214, 0]
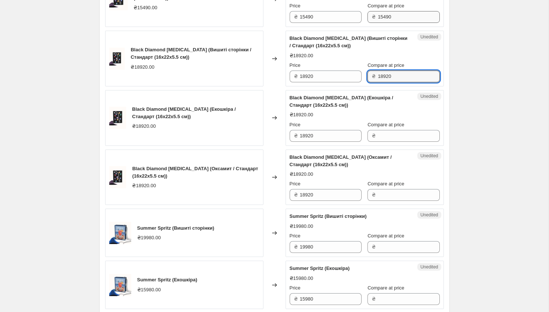
type input "18920"
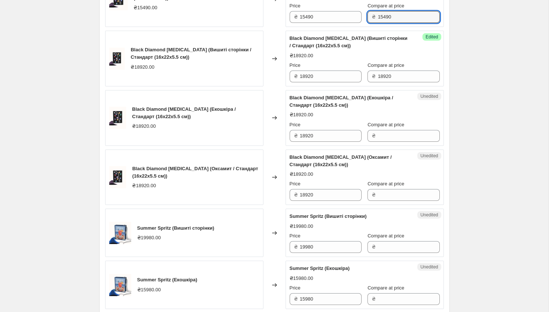
drag, startPoint x: 390, startPoint y: 14, endPoint x: 371, endPoint y: 14, distance: 19.6
click at [371, 14] on div "₴ 15490" at bounding box center [404, 17] width 72 height 12
click at [380, 200] on input "Compare at price" at bounding box center [409, 195] width 62 height 12
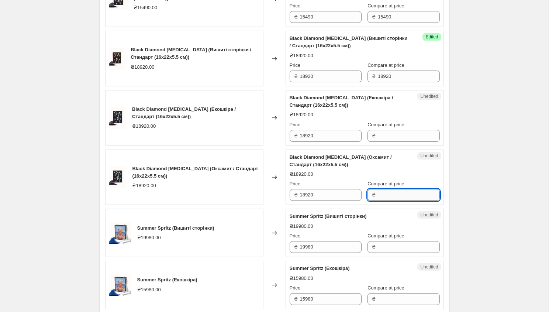
paste input "15490"
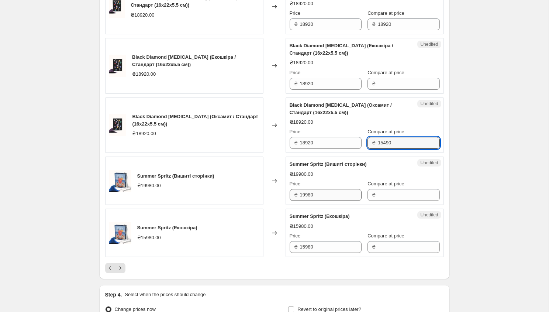
scroll to position [1275, 0]
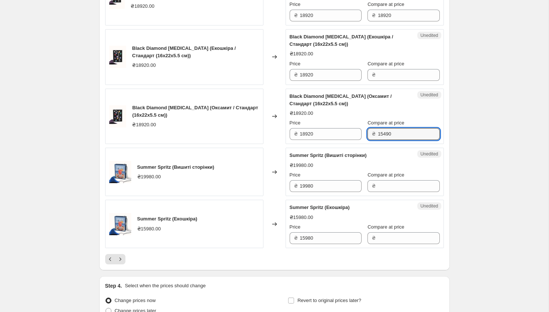
type input "15490"
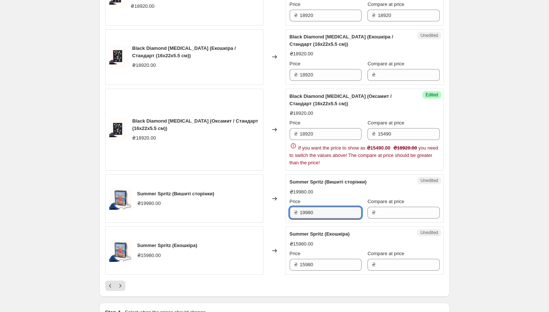
drag, startPoint x: 320, startPoint y: 186, endPoint x: 298, endPoint y: 190, distance: 21.7
click at [297, 190] on div "Summer Spritz (Вишиті сторінки) ₴19980.00 Price ₴ 19980 Compare at price ₴" at bounding box center [365, 198] width 150 height 40
drag, startPoint x: 319, startPoint y: 215, endPoint x: 294, endPoint y: 214, distance: 24.7
click at [294, 214] on div "₴ 19980" at bounding box center [326, 213] width 72 height 12
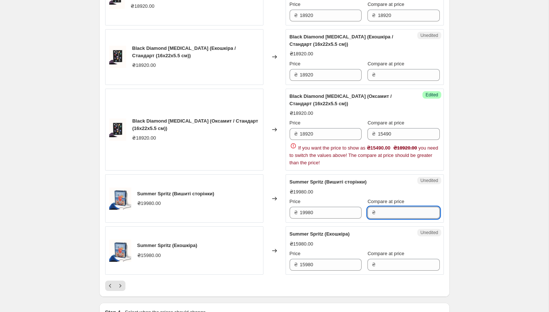
click at [384, 211] on input "Compare at price" at bounding box center [409, 213] width 62 height 12
paste input "19980"
type input "19980"
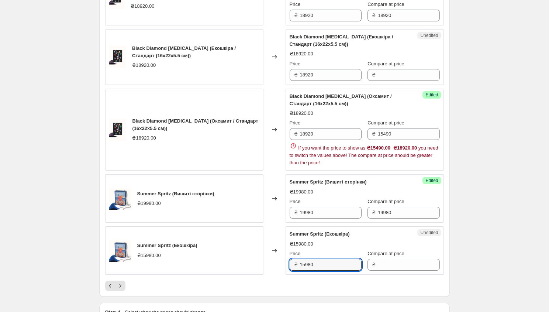
drag, startPoint x: 320, startPoint y: 263, endPoint x: 282, endPoint y: 263, distance: 38.0
click at [282, 263] on div "Summer Spritz (Екошкіра) ₴15980.00 Changed to Unedited Summer Spritz (Екошкіра)…" at bounding box center [274, 250] width 339 height 48
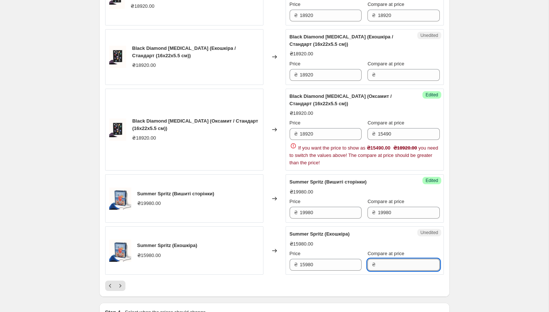
click at [395, 268] on input "Compare at price" at bounding box center [409, 265] width 62 height 12
paste input "15980"
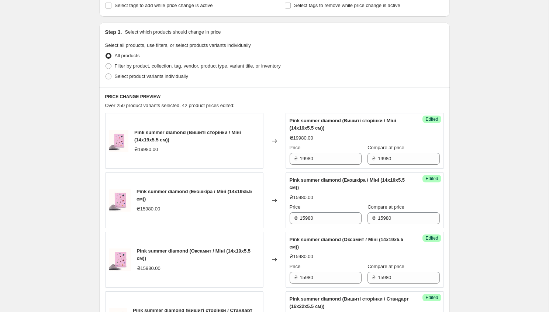
scroll to position [149, 0]
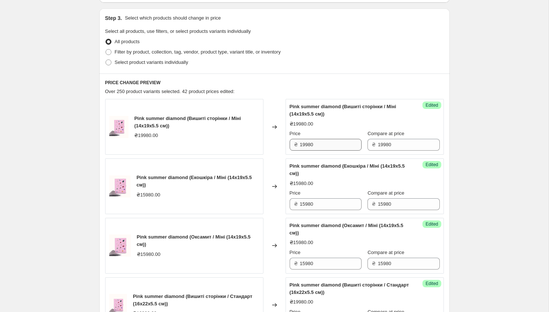
type input "15980"
drag, startPoint x: 324, startPoint y: 145, endPoint x: 293, endPoint y: 145, distance: 31.4
click at [292, 145] on div "₴ 19980" at bounding box center [326, 145] width 72 height 12
drag, startPoint x: 316, startPoint y: 144, endPoint x: 296, endPoint y: 143, distance: 20.3
click at [296, 143] on div "₴ 16983" at bounding box center [326, 145] width 72 height 12
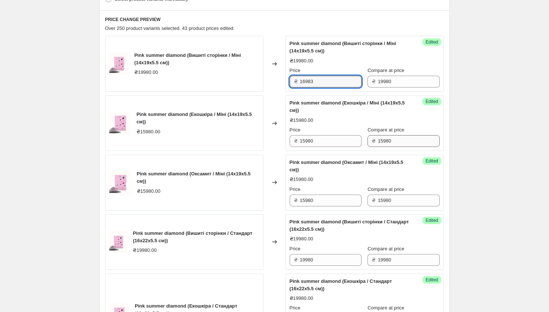
scroll to position [216, 0]
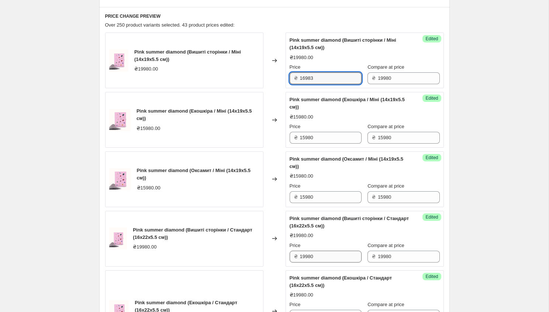
type input "16983"
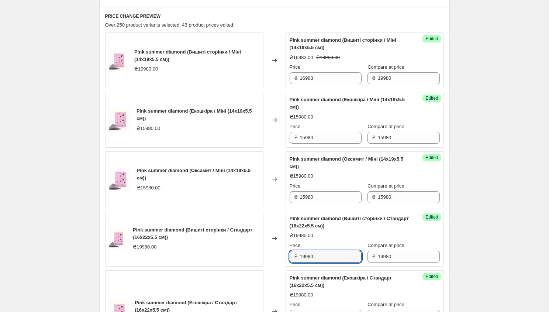
drag, startPoint x: 316, startPoint y: 256, endPoint x: 292, endPoint y: 256, distance: 24.0
click at [292, 256] on div "₴ 19980" at bounding box center [326, 257] width 72 height 12
paste input "16983"
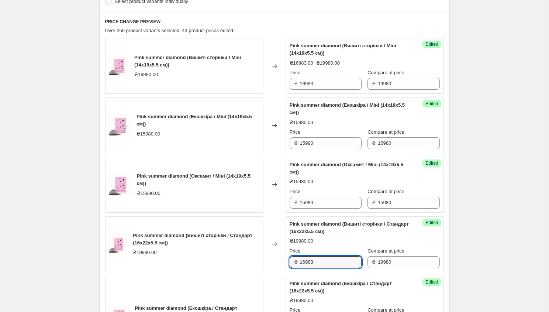
scroll to position [208, 0]
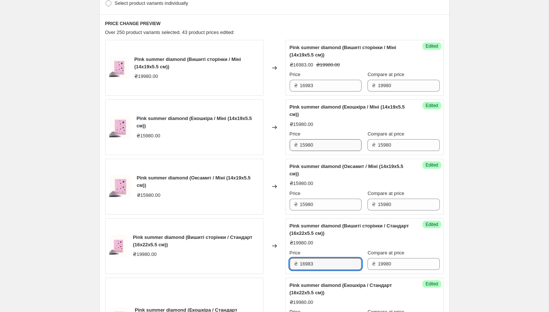
type input "16983"
drag, startPoint x: 315, startPoint y: 146, endPoint x: 298, endPoint y: 146, distance: 17.0
click at [298, 146] on div "₴ 15980" at bounding box center [326, 145] width 72 height 12
drag, startPoint x: 322, startPoint y: 147, endPoint x: 294, endPoint y: 147, distance: 28.4
click at [294, 147] on div "₴ 13583" at bounding box center [326, 145] width 72 height 12
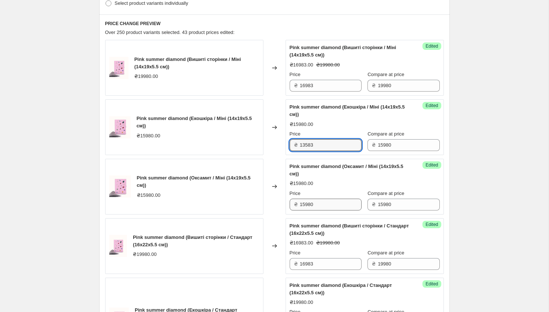
type input "13583"
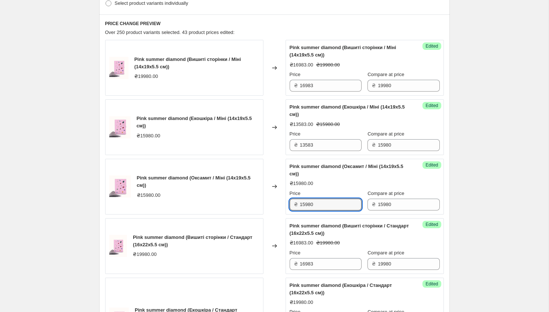
drag, startPoint x: 327, startPoint y: 206, endPoint x: 292, endPoint y: 207, distance: 35.1
click at [292, 207] on div "₴ 15980" at bounding box center [326, 205] width 72 height 12
paste input "13583"
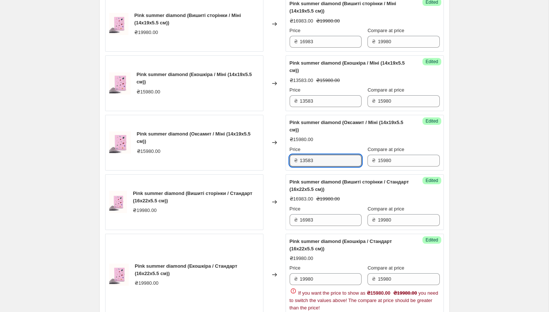
scroll to position [257, 0]
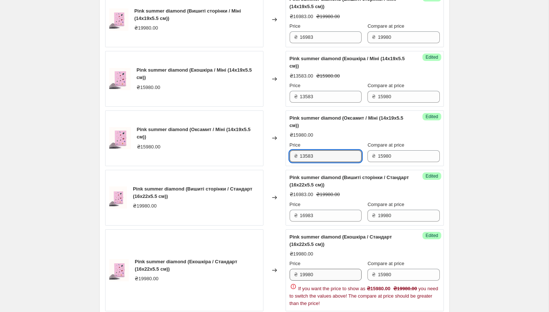
type input "13583"
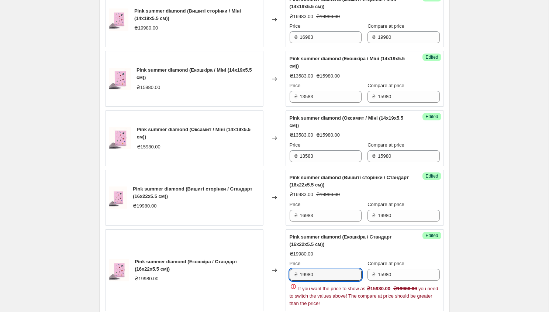
drag, startPoint x: 316, startPoint y: 276, endPoint x: 295, endPoint y: 276, distance: 21.0
click at [294, 276] on div "₴ 19980" at bounding box center [326, 275] width 72 height 12
paste input "13583"
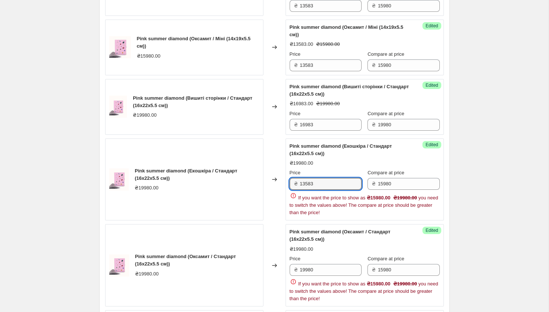
scroll to position [393, 0]
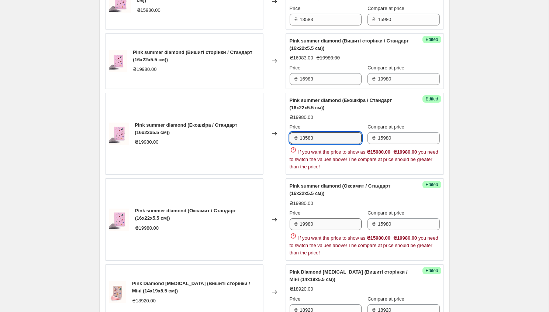
type input "13583"
click at [321, 224] on div "Price ₴ 19980 Compare at price ₴ 15980 If you want the price to show as ₴15980.…" at bounding box center [365, 232] width 150 height 47
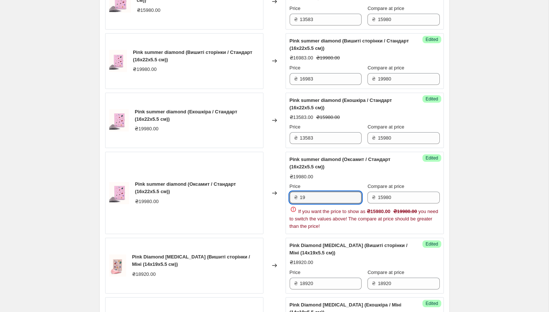
type input "1"
paste input "13583"
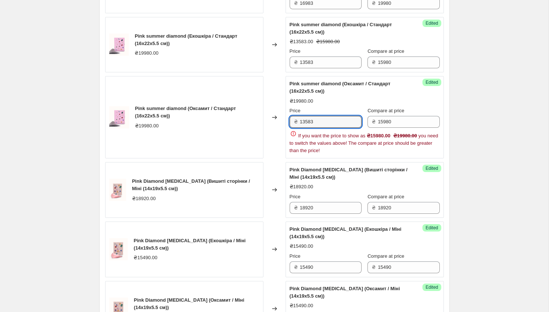
scroll to position [483, 0]
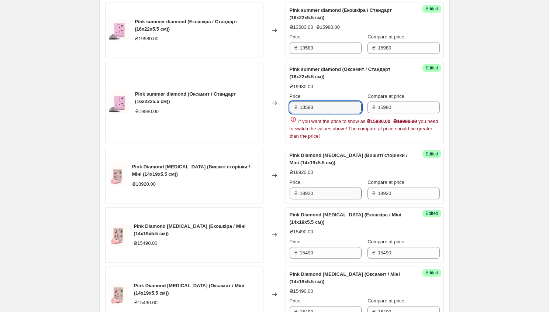
type input "13583"
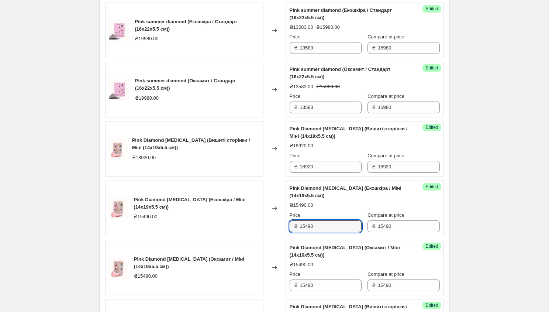
drag, startPoint x: 318, startPoint y: 227, endPoint x: 296, endPoint y: 227, distance: 22.5
click at [296, 227] on div "₴ 15490" at bounding box center [326, 226] width 72 height 12
paste input "13583"
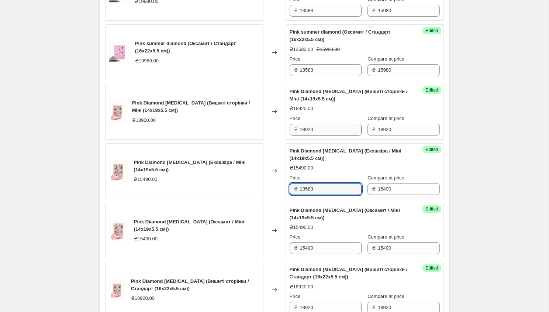
scroll to position [523, 0]
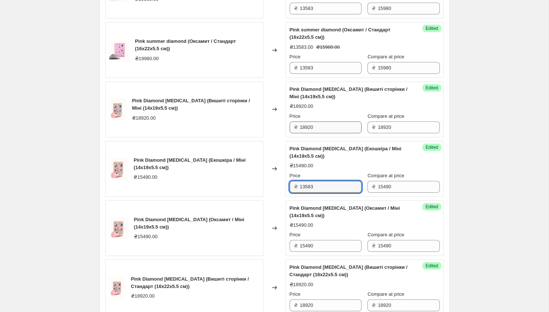
type input "13583"
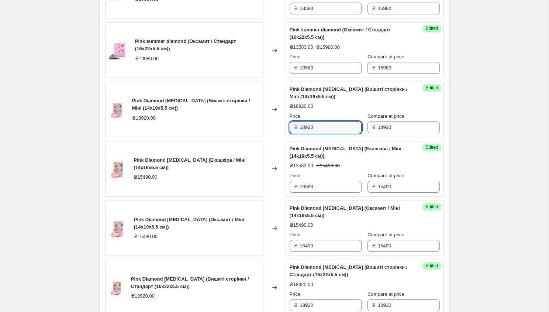
drag, startPoint x: 318, startPoint y: 127, endPoint x: 287, endPoint y: 127, distance: 30.6
click at [287, 127] on div "Success Edited Pink Diamond Muse (Вишиті сторінки / Міні (14x19x5.5 см)) ₴18920…" at bounding box center [365, 110] width 158 height 56
drag, startPoint x: 317, startPoint y: 126, endPoint x: 300, endPoint y: 126, distance: 16.2
click at [300, 127] on input "16082" at bounding box center [331, 127] width 62 height 12
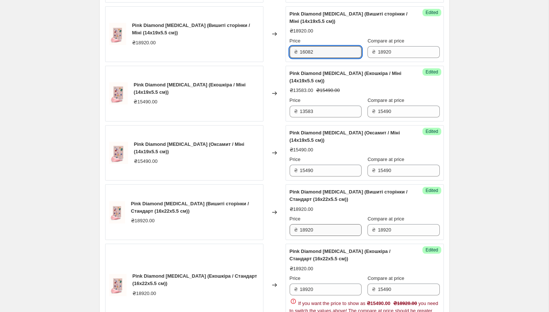
scroll to position [603, 0]
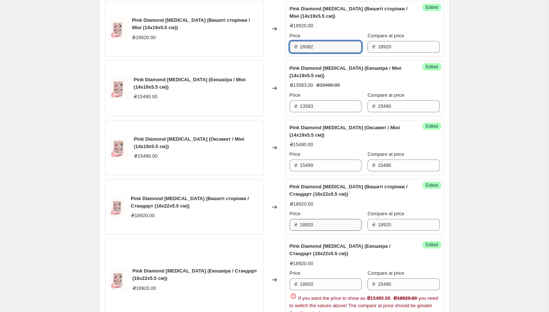
type input "16082"
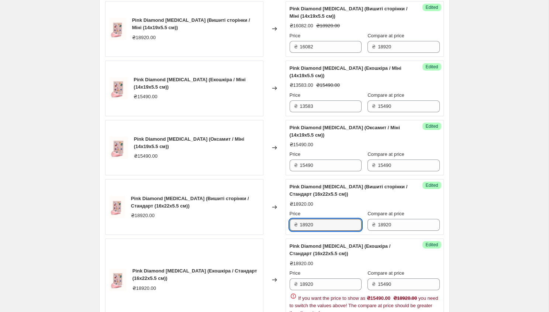
drag, startPoint x: 316, startPoint y: 225, endPoint x: 293, endPoint y: 225, distance: 23.2
click at [293, 225] on div "₴ 18920" at bounding box center [326, 225] width 72 height 12
paste input "16082"
type input "16082"
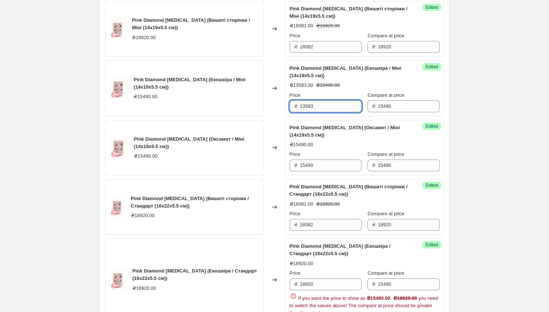
drag, startPoint x: 327, startPoint y: 106, endPoint x: 300, endPoint y: 107, distance: 26.2
click at [300, 107] on input "13583" at bounding box center [331, 106] width 62 height 12
click at [320, 106] on input "13583" at bounding box center [331, 106] width 62 height 12
drag, startPoint x: 319, startPoint y: 106, endPoint x: 294, endPoint y: 106, distance: 24.4
click at [294, 106] on div "₴ 13166" at bounding box center [326, 106] width 72 height 12
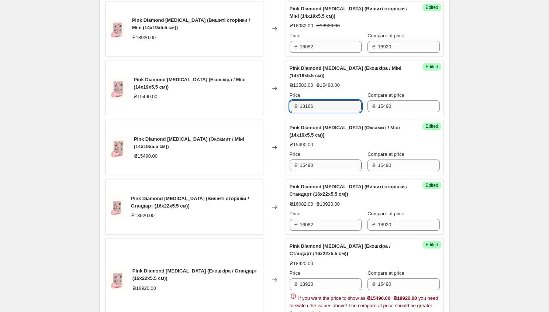
type input "13166"
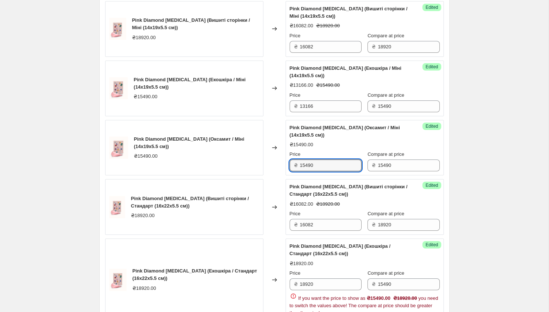
drag, startPoint x: 321, startPoint y: 168, endPoint x: 280, endPoint y: 168, distance: 40.6
click at [280, 168] on div "Pink Diamond Muse (Оксамит / Міні (14x19x5.5 см)) ₴15490.00 Changed to Success …" at bounding box center [274, 148] width 339 height 56
paste input "13166"
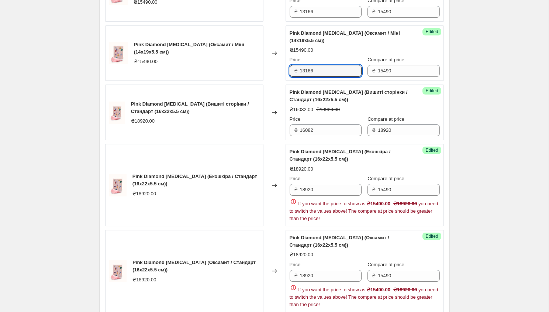
scroll to position [736, 0]
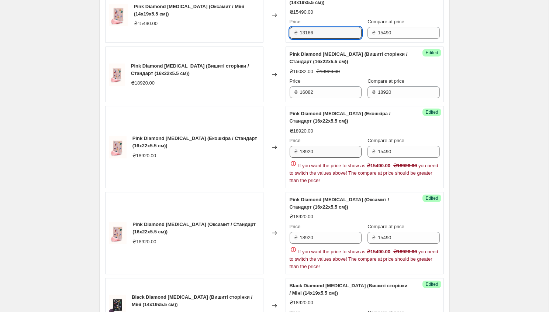
type input "13166"
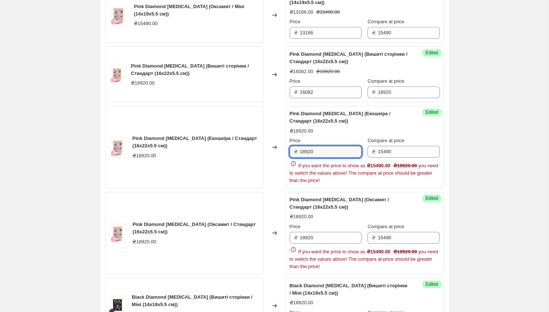
drag, startPoint x: 318, startPoint y: 150, endPoint x: 298, endPoint y: 149, distance: 20.3
click at [298, 149] on div "₴ 18920" at bounding box center [326, 152] width 72 height 12
paste input "13166"
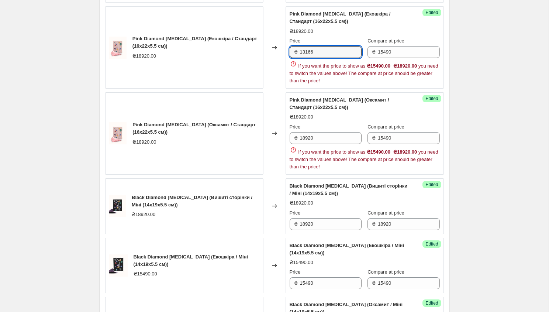
scroll to position [837, 0]
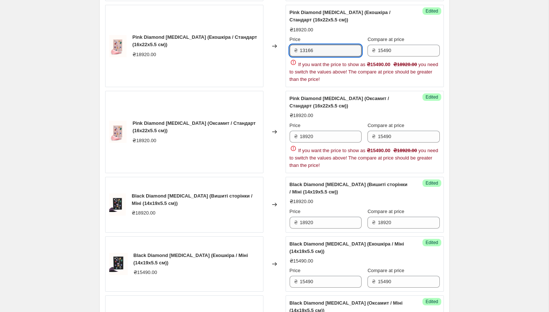
type input "13166"
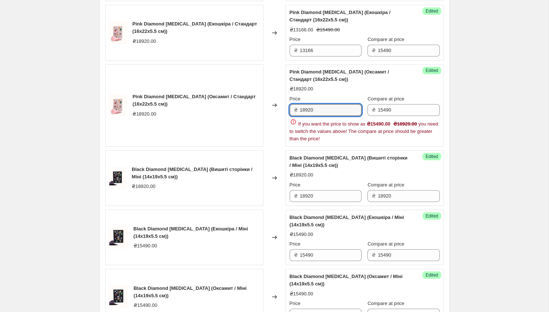
drag, startPoint x: 320, startPoint y: 138, endPoint x: 284, endPoint y: 139, distance: 35.8
click at [284, 139] on div "Pink Diamond Muse (Оксамит / Стандарт (16x22x5.5 см)) ₴18920.00 Changed to Succ…" at bounding box center [274, 105] width 339 height 82
drag, startPoint x: 313, startPoint y: 110, endPoint x: 300, endPoint y: 110, distance: 12.2
click at [300, 110] on input "18920" at bounding box center [331, 110] width 62 height 12
paste input "13166"
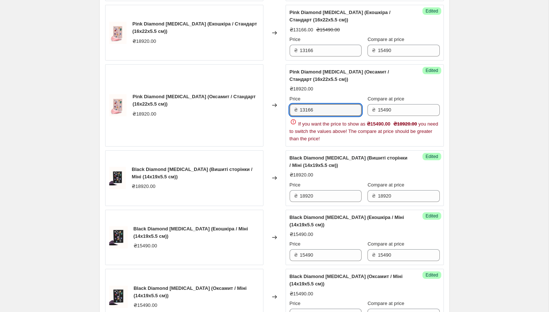
type input "13166"
click at [349, 213] on div "Success Edited Black Diamond Muse (Екошкіра / Міні (14x19x5.5 см)) ₴15490.00 Pr…" at bounding box center [365, 238] width 158 height 56
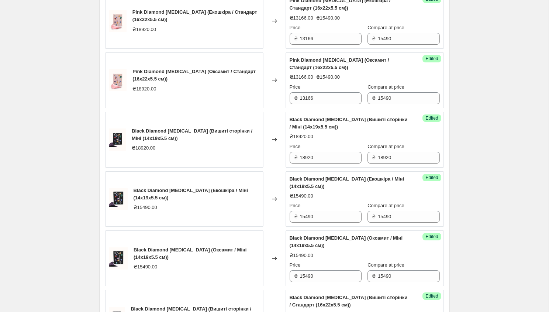
scroll to position [851, 0]
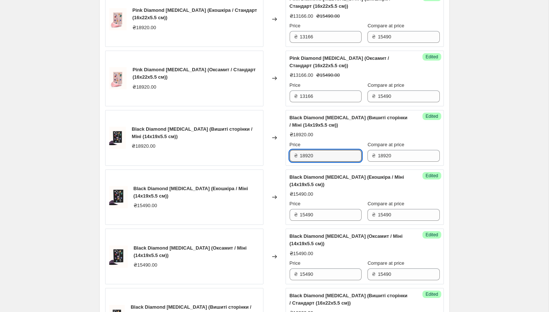
drag, startPoint x: 319, startPoint y: 156, endPoint x: 296, endPoint y: 156, distance: 23.6
click at [296, 156] on div "₴ 18920" at bounding box center [326, 156] width 72 height 12
type input "16082"
click at [324, 216] on input "15490" at bounding box center [331, 215] width 62 height 12
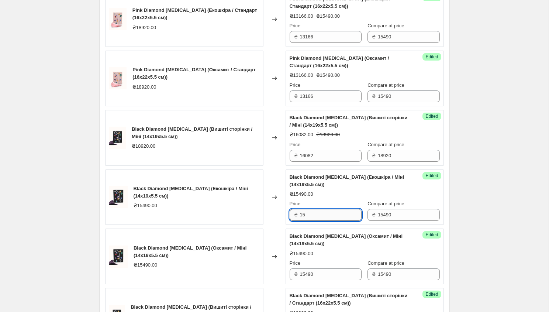
type input "1"
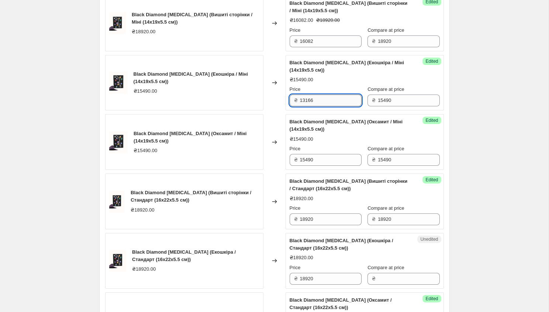
scroll to position [965, 0]
drag, startPoint x: 317, startPoint y: 101, endPoint x: 298, endPoint y: 101, distance: 18.8
click at [298, 101] on div "₴ 13166" at bounding box center [326, 100] width 72 height 12
type input "13166"
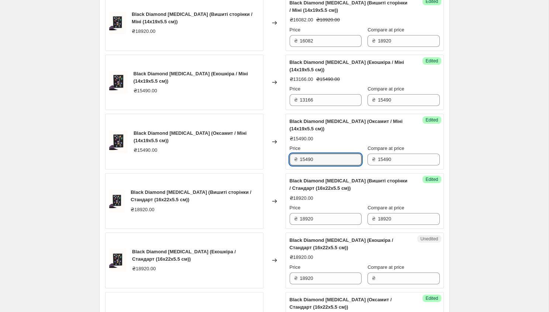
drag, startPoint x: 320, startPoint y: 158, endPoint x: 294, endPoint y: 159, distance: 26.2
click at [294, 159] on div "₴ 15490" at bounding box center [326, 160] width 72 height 12
paste input "13166"
type input "13166"
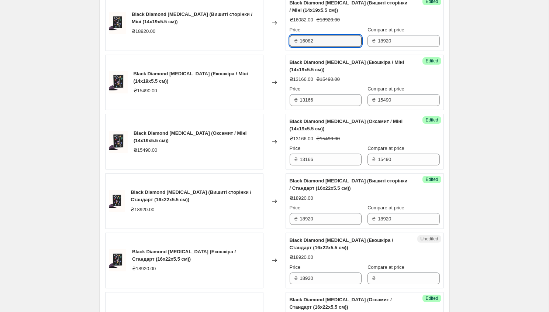
drag, startPoint x: 316, startPoint y: 42, endPoint x: 295, endPoint y: 42, distance: 21.0
click at [295, 42] on div "₴ 16082" at bounding box center [326, 41] width 72 height 12
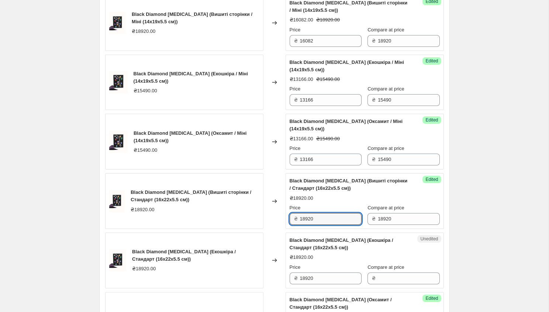
drag, startPoint x: 314, startPoint y: 217, endPoint x: 293, endPoint y: 216, distance: 21.1
click at [293, 216] on div "₴ 18920" at bounding box center [326, 219] width 72 height 12
paste input "16082"
type input "16082"
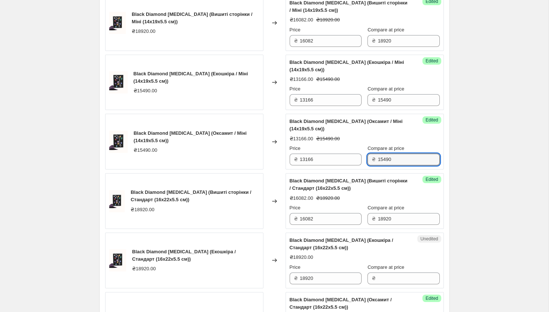
drag, startPoint x: 388, startPoint y: 162, endPoint x: 370, endPoint y: 162, distance: 17.3
click at [370, 162] on div "₴ 15490" at bounding box center [404, 160] width 72 height 12
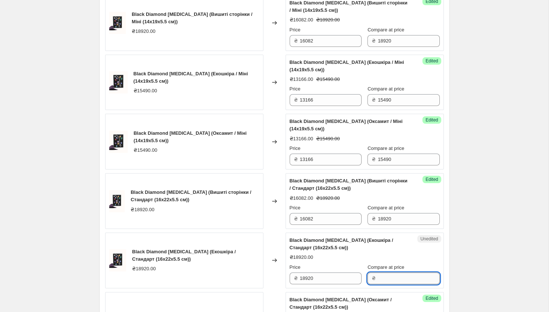
click at [386, 277] on input "Compare at price" at bounding box center [409, 278] width 62 height 12
paste input "15490"
type input "15490"
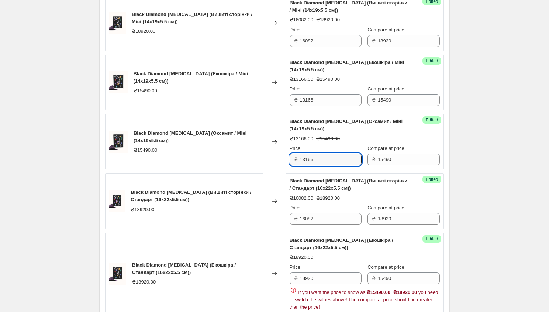
drag, startPoint x: 316, startPoint y: 162, endPoint x: 292, endPoint y: 161, distance: 23.3
click at [292, 162] on div "₴ 13166" at bounding box center [326, 160] width 72 height 12
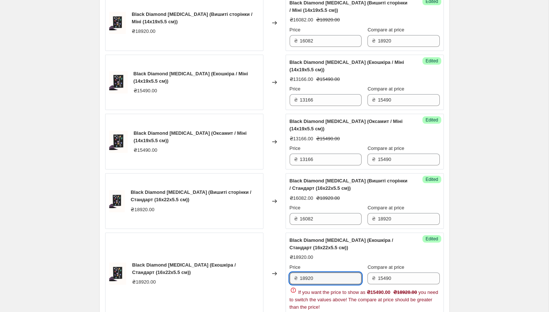
drag, startPoint x: 318, startPoint y: 280, endPoint x: 291, endPoint y: 280, distance: 26.9
click at [291, 280] on div "₴ 18920" at bounding box center [326, 278] width 72 height 12
paste input "13166"
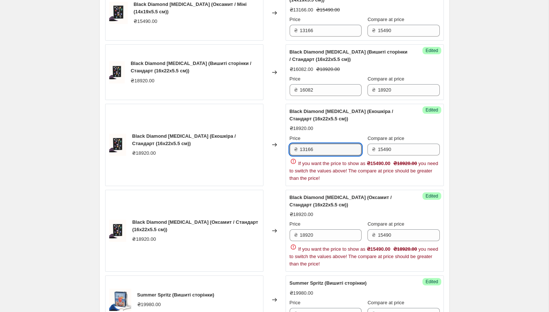
scroll to position [1106, 0]
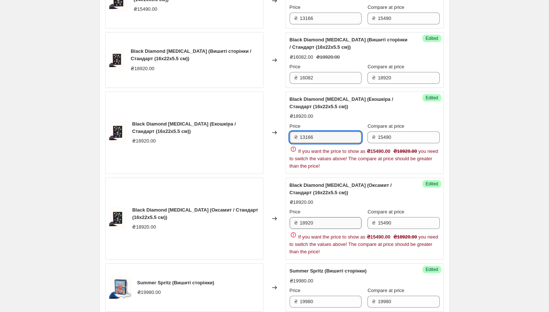
type input "13166"
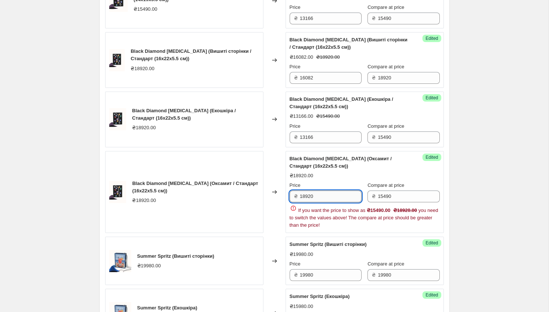
click at [332, 225] on div "Price ₴ 18920 Compare at price ₴ 15490 If you want the price to show as ₴15490.…" at bounding box center [365, 205] width 150 height 47
type input "1"
paste input "13166"
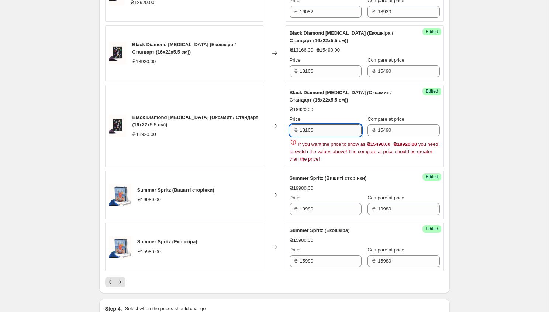
scroll to position [1210, 0]
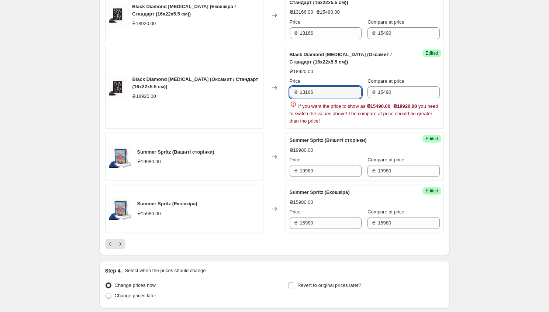
type input "13166"
click at [408, 191] on div "Summer Spritz (Екошкіра) ₴15980.00 Price ₴ 15980 Compare at price ₴ 15980" at bounding box center [365, 209] width 150 height 40
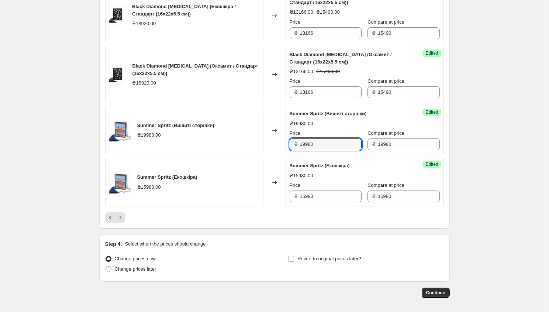
drag, startPoint x: 317, startPoint y: 146, endPoint x: 272, endPoint y: 146, distance: 44.3
click at [272, 146] on div "Summer Spritz (Вишиті сторінки) ₴19980.00 Changed to Success Edited Summer Spri…" at bounding box center [274, 130] width 339 height 48
type input "16938"
click at [317, 196] on input "15980" at bounding box center [331, 196] width 62 height 12
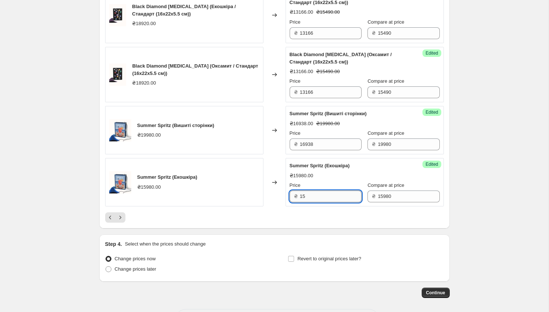
type input "1"
type input "13583"
click at [118, 217] on icon "Next" at bounding box center [120, 217] width 7 height 7
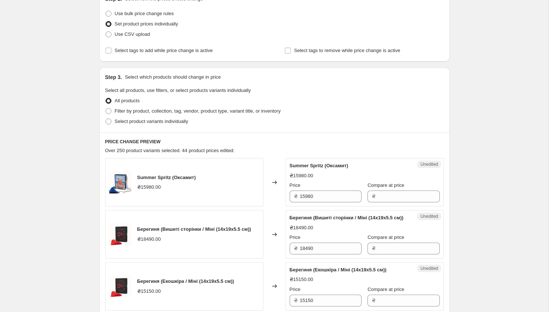
scroll to position [106, 0]
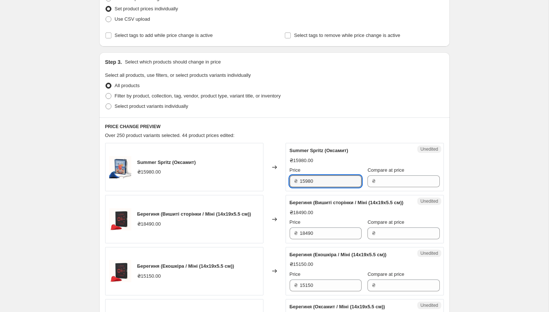
drag, startPoint x: 321, startPoint y: 182, endPoint x: 293, endPoint y: 180, distance: 27.3
click at [293, 180] on div "₴ 15980" at bounding box center [326, 181] width 72 height 12
click at [390, 182] on input "Compare at price" at bounding box center [409, 181] width 62 height 12
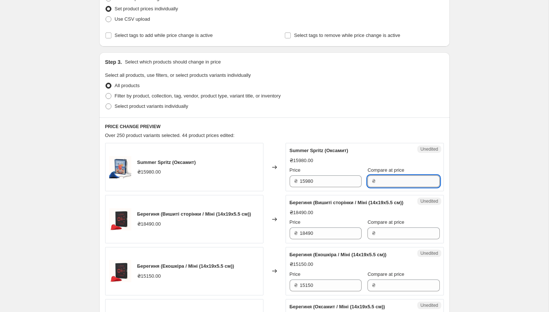
paste input "15980"
type input "15980"
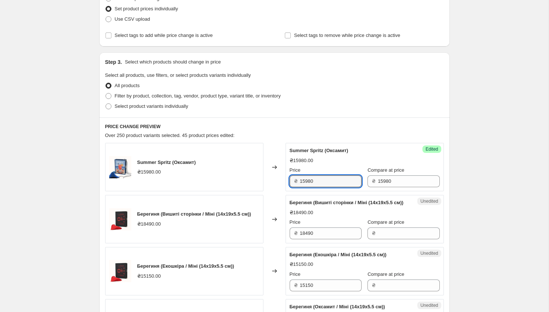
drag, startPoint x: 314, startPoint y: 181, endPoint x: 296, endPoint y: 176, distance: 18.6
click at [296, 176] on div "₴ 15980" at bounding box center [326, 181] width 72 height 12
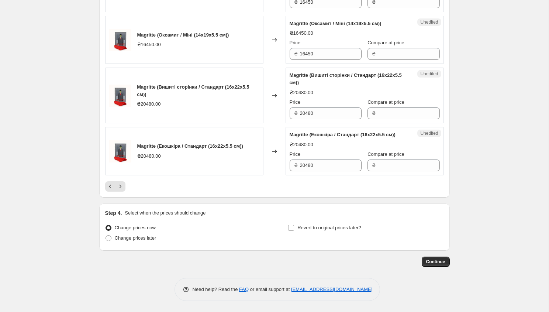
scroll to position [1179, 0]
type input "13583"
click at [122, 190] on icon "Next" at bounding box center [120, 186] width 7 height 7
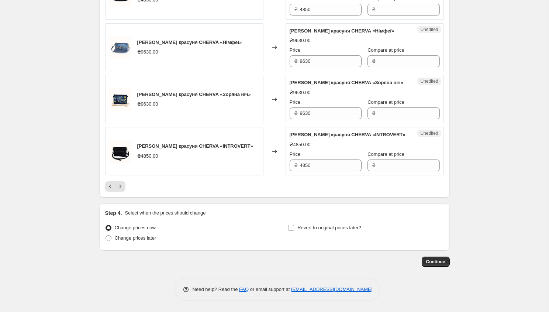
scroll to position [1190, 0]
click at [109, 189] on icon "Previous" at bounding box center [110, 186] width 7 height 7
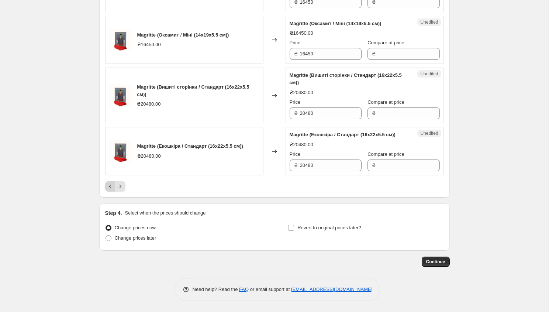
click at [108, 188] on icon "Previous" at bounding box center [110, 186] width 7 height 7
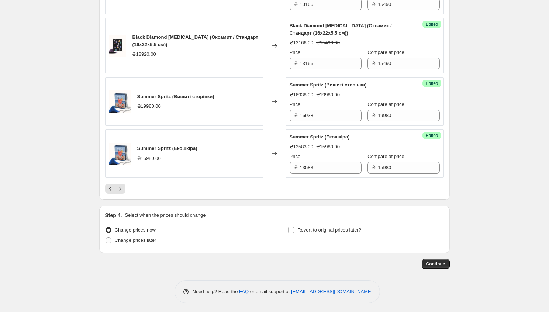
scroll to position [1241, 0]
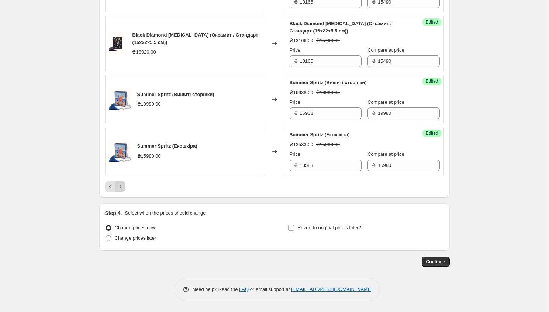
click at [121, 185] on icon "Next" at bounding box center [120, 186] width 7 height 7
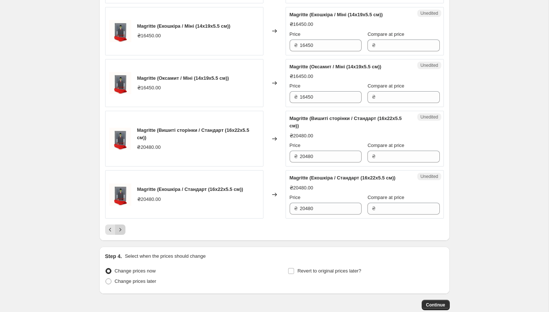
scroll to position [1190, 0]
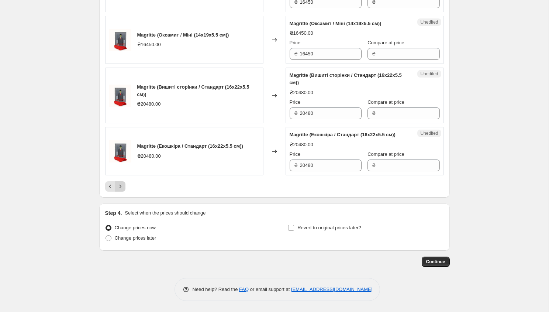
click at [121, 185] on icon "Next" at bounding box center [120, 186] width 7 height 7
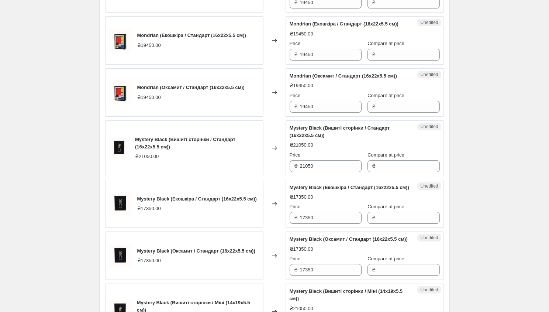
scroll to position [483, 0]
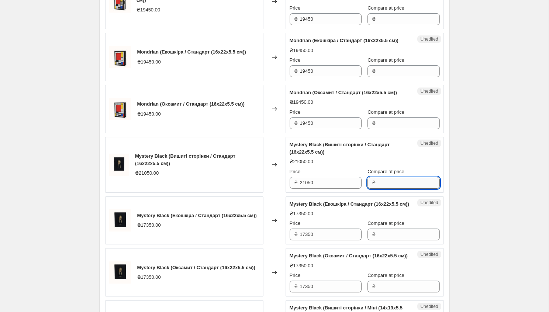
click at [384, 189] on input "Compare at price" at bounding box center [409, 183] width 62 height 12
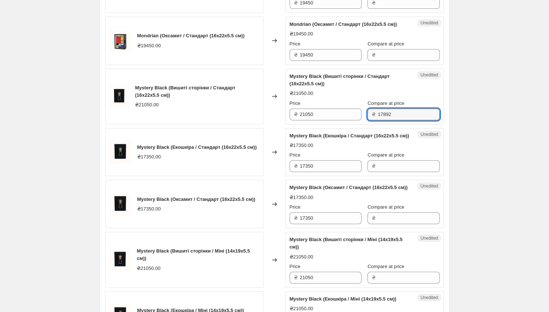
scroll to position [596, 0]
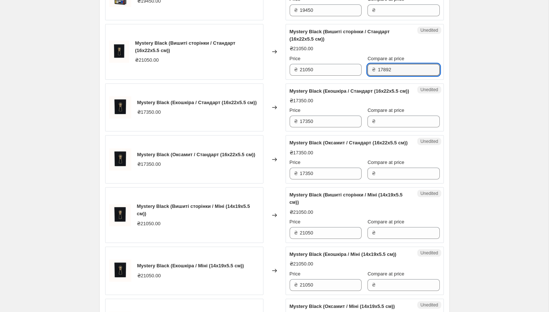
drag, startPoint x: 389, startPoint y: 100, endPoint x: 373, endPoint y: 99, distance: 15.9
click at [373, 76] on div "₴ 17892" at bounding box center [404, 70] width 72 height 12
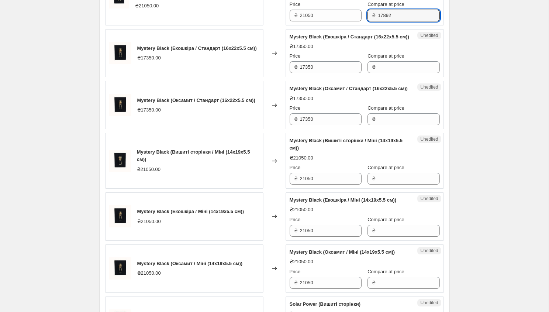
scroll to position [642, 0]
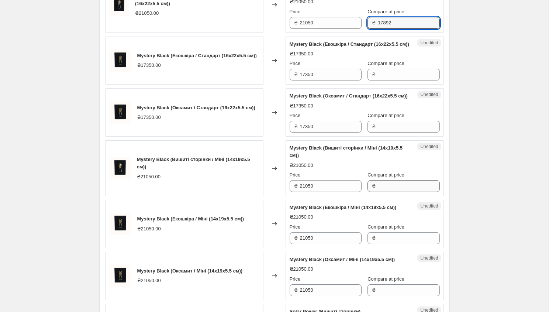
type input "17892"
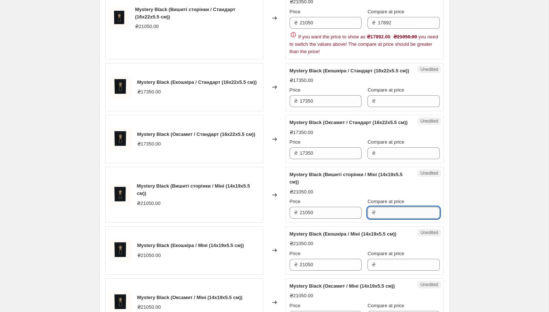
click at [383, 218] on div "Mystery Black (Вишиті сторінки / Міні (14x19x5.5 см)) ₴21050.00 Price ₴ 21050 C…" at bounding box center [365, 195] width 150 height 48
paste input "17892"
type input "17892"
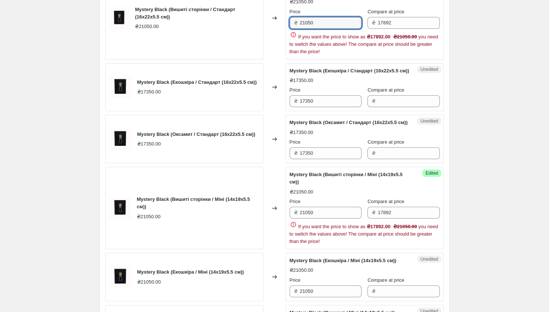
drag, startPoint x: 320, startPoint y: 51, endPoint x: 294, endPoint y: 50, distance: 26.2
click at [294, 29] on div "₴ 21050" at bounding box center [326, 23] width 72 height 12
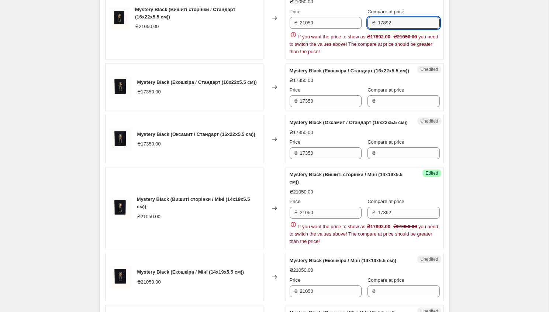
drag, startPoint x: 407, startPoint y: 54, endPoint x: 374, endPoint y: 54, distance: 32.8
click at [373, 29] on div "₴ 17892" at bounding box center [404, 23] width 72 height 12
paste input "21050"
type input "21050"
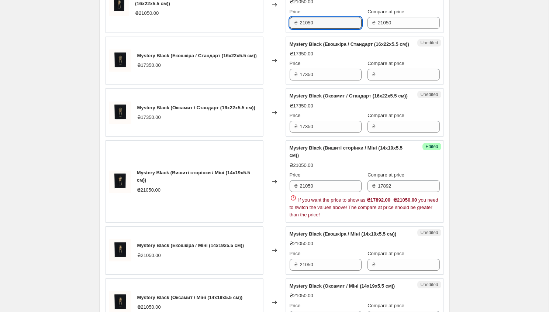
drag, startPoint x: 321, startPoint y: 53, endPoint x: 291, endPoint y: 52, distance: 29.9
click at [290, 29] on div "₴ 21050" at bounding box center [326, 23] width 72 height 12
drag, startPoint x: 318, startPoint y: 54, endPoint x: 293, endPoint y: 54, distance: 24.4
click at [293, 29] on div "₴ 17892" at bounding box center [326, 23] width 72 height 12
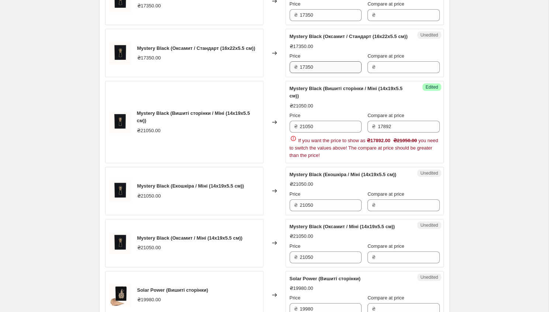
scroll to position [763, 0]
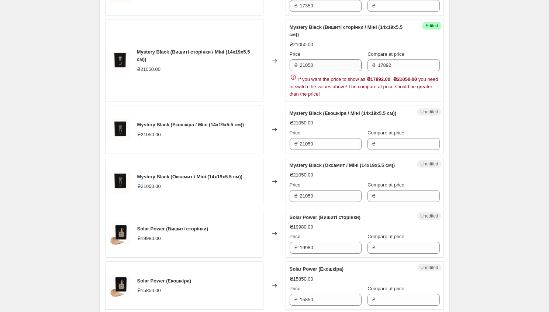
type input "17892"
drag, startPoint x: 320, startPoint y: 111, endPoint x: 296, endPoint y: 110, distance: 23.6
click at [296, 71] on div "₴ 21050" at bounding box center [326, 65] width 72 height 12
drag, startPoint x: 396, startPoint y: 110, endPoint x: 369, endPoint y: 109, distance: 27.0
click at [369, 71] on div "₴ 17892" at bounding box center [404, 65] width 72 height 12
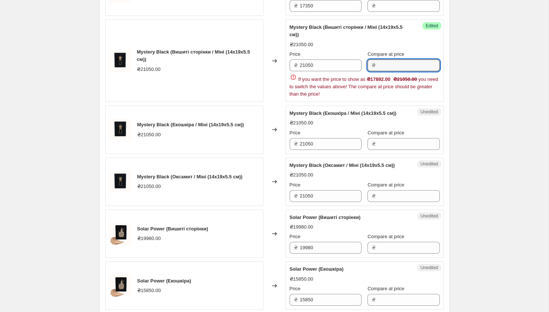
paste input "21050"
type input "21050"
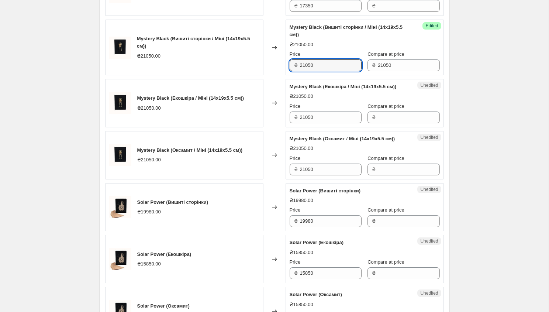
drag, startPoint x: 316, startPoint y: 108, endPoint x: 293, endPoint y: 108, distance: 22.9
click at [293, 71] on div "₴ 21050" at bounding box center [326, 65] width 72 height 12
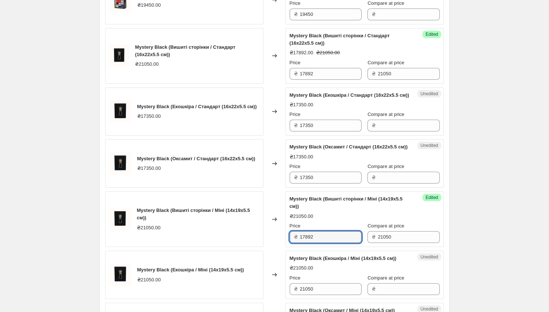
scroll to position [616, 0]
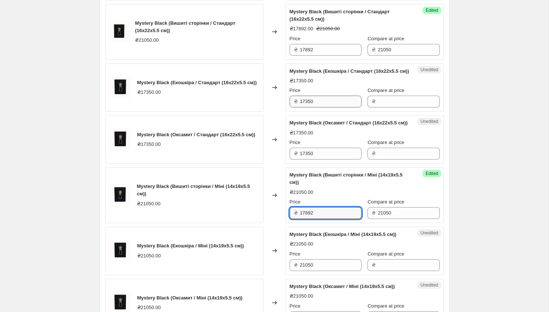
type input "17892"
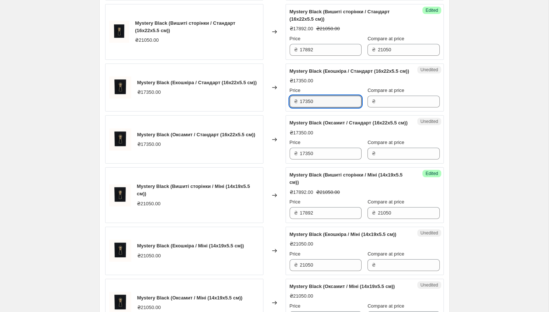
drag, startPoint x: 317, startPoint y: 139, endPoint x: 297, endPoint y: 139, distance: 19.9
click at [297, 107] on div "₴ 17350" at bounding box center [326, 102] width 72 height 12
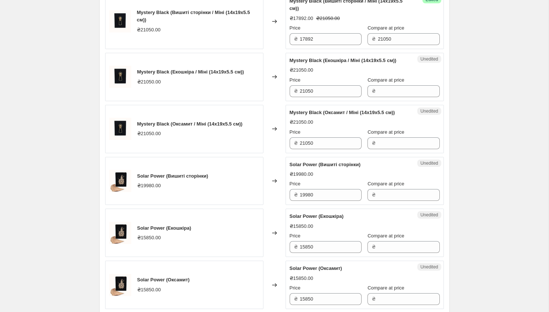
scroll to position [817, 0]
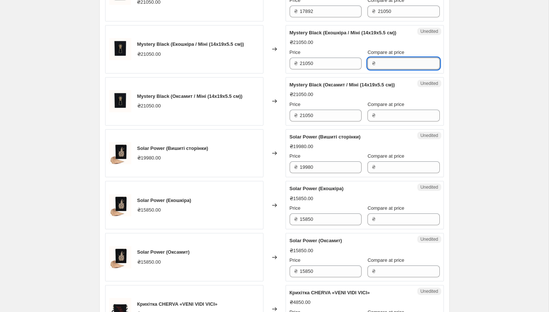
click at [379, 69] on input "Compare at price" at bounding box center [409, 64] width 62 height 12
paste input "17350"
type input "17350"
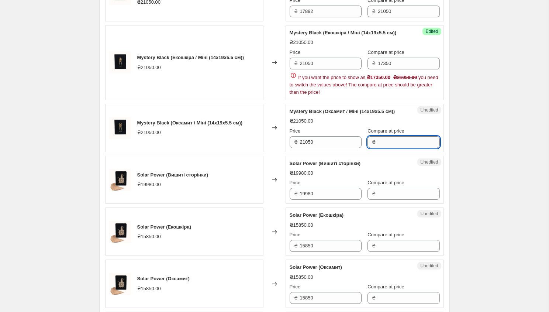
click at [376, 148] on div "Mystery Black (Оксамит / Міні (14x19x5.5 см)) ₴21050.00 Price ₴ 21050 Compare a…" at bounding box center [365, 128] width 150 height 40
paste input "17350"
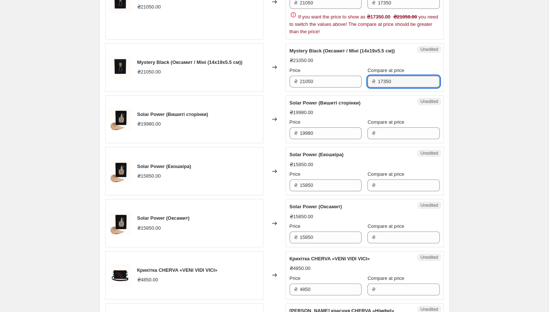
scroll to position [899, 0]
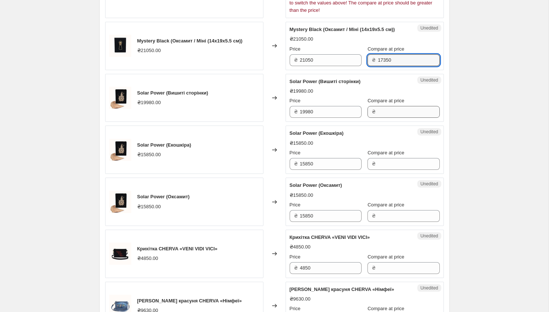
type input "17350"
click at [376, 118] on div "Solar Power (Вишиті сторінки) ₴19980.00 Price ₴ 19980 Compare at price ₴" at bounding box center [365, 98] width 150 height 40
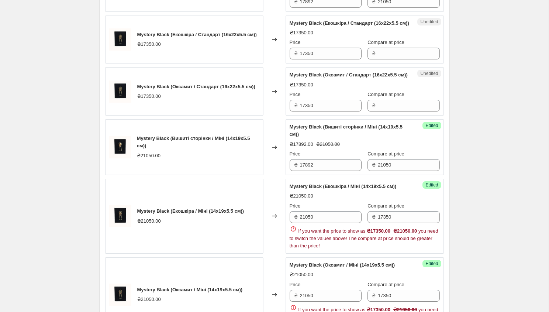
scroll to position [660, 0]
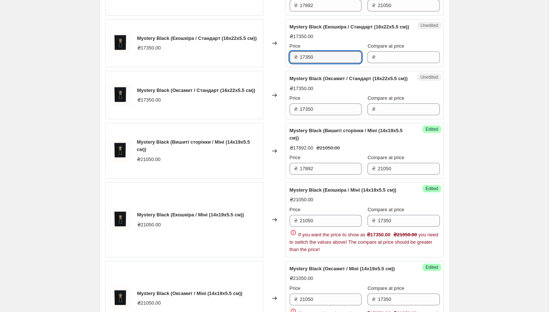
drag, startPoint x: 316, startPoint y: 95, endPoint x: 285, endPoint y: 95, distance: 31.0
click at [286, 68] on div "Unedited Mystery Black (Екошкіра / Стандарт (16x22x5.5 см)) ₴17350.00 Price ₴ 1…" at bounding box center [365, 43] width 158 height 48
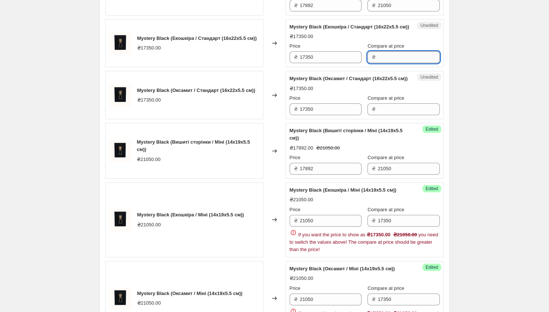
click at [379, 63] on input "Compare at price" at bounding box center [409, 57] width 62 height 12
paste input "17350"
type input "17350"
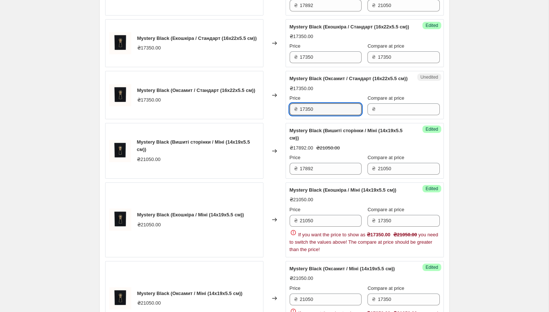
drag, startPoint x: 317, startPoint y: 156, endPoint x: 295, endPoint y: 156, distance: 21.8
click at [295, 115] on div "₴ 17350" at bounding box center [326, 109] width 72 height 12
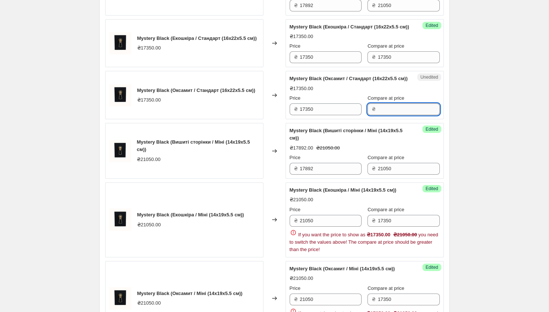
click at [380, 115] on input "Compare at price" at bounding box center [409, 109] width 62 height 12
paste input "17350"
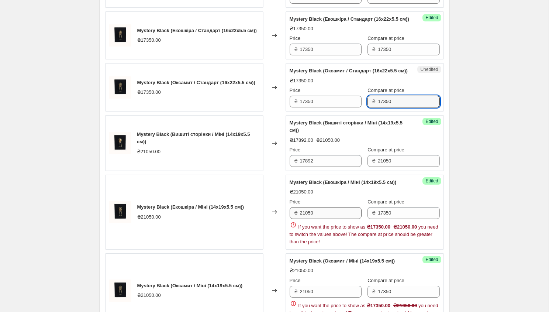
scroll to position [656, 0]
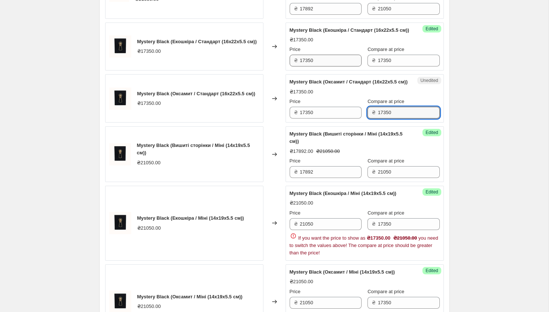
type input "17350"
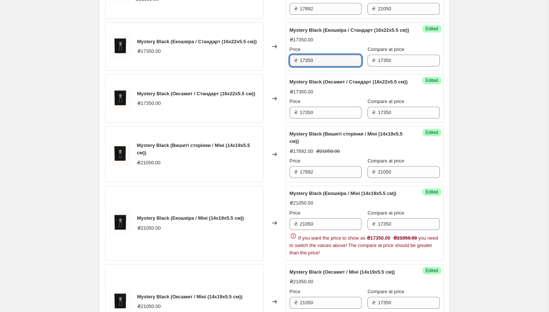
drag, startPoint x: 315, startPoint y: 97, endPoint x: 293, endPoint y: 97, distance: 21.4
click at [292, 66] on div "₴ 17350" at bounding box center [326, 61] width 72 height 12
drag, startPoint x: 321, startPoint y: 99, endPoint x: 301, endPoint y: 98, distance: 20.3
click at [300, 66] on input "14747" at bounding box center [331, 61] width 62 height 12
type input "14747"
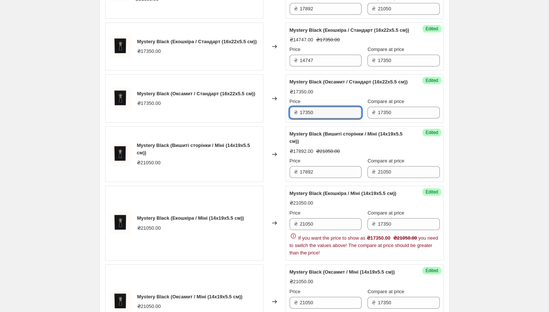
drag, startPoint x: 315, startPoint y: 157, endPoint x: 299, endPoint y: 156, distance: 16.3
click at [299, 118] on div "₴ 17350" at bounding box center [326, 113] width 72 height 12
paste input "14747"
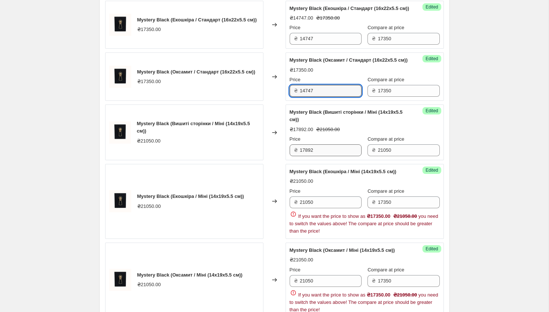
scroll to position [686, 0]
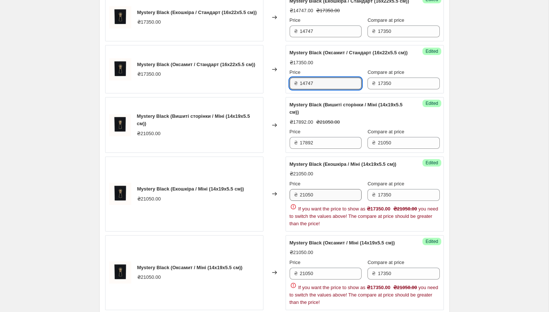
type input "14747"
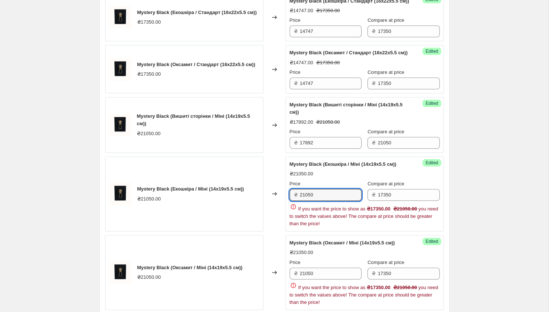
drag, startPoint x: 320, startPoint y: 239, endPoint x: 297, endPoint y: 238, distance: 22.9
click at [297, 201] on div "₴ 21050" at bounding box center [326, 195] width 72 height 12
paste input "14747"
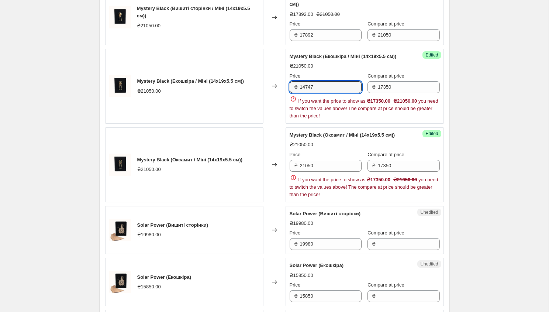
scroll to position [823, 0]
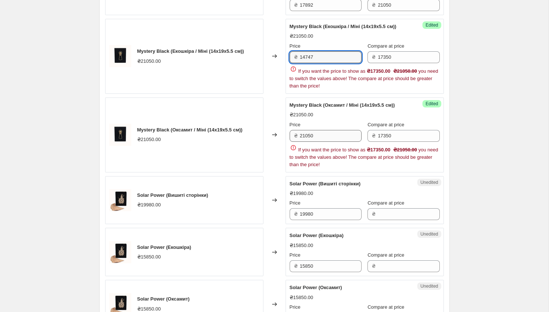
type input "14747"
click at [331, 168] on div "Price ₴ 21050 Compare at price ₴ 17350 If you want the price to show as ₴17350.…" at bounding box center [365, 144] width 150 height 47
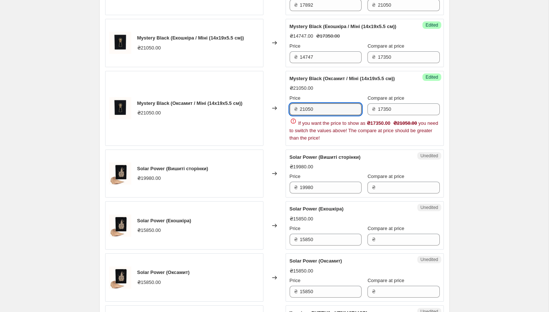
drag, startPoint x: 321, startPoint y: 159, endPoint x: 293, endPoint y: 159, distance: 27.3
click at [293, 115] on div "₴ 21050" at bounding box center [326, 109] width 72 height 12
paste input "14747"
type input "14747"
click at [383, 194] on div "Solar Power (Вишиті сторінки) ₴19980.00 Price ₴ 19980 Compare at price ₴" at bounding box center [365, 174] width 150 height 40
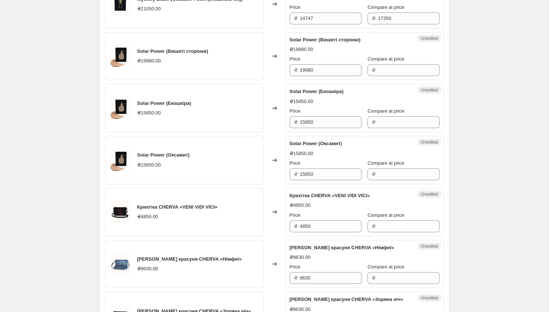
scroll to position [915, 0]
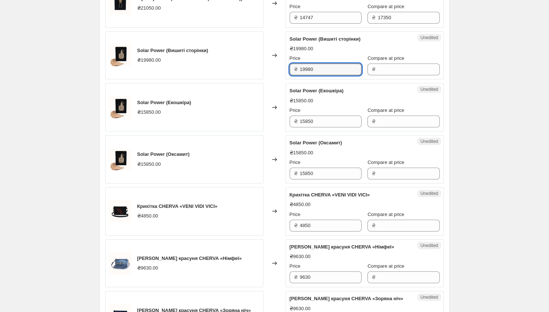
drag, startPoint x: 317, startPoint y: 130, endPoint x: 293, endPoint y: 129, distance: 24.0
click at [293, 75] on div "₴ 19980" at bounding box center [326, 69] width 72 height 12
click at [376, 75] on div "Compare at price ₴" at bounding box center [404, 65] width 72 height 21
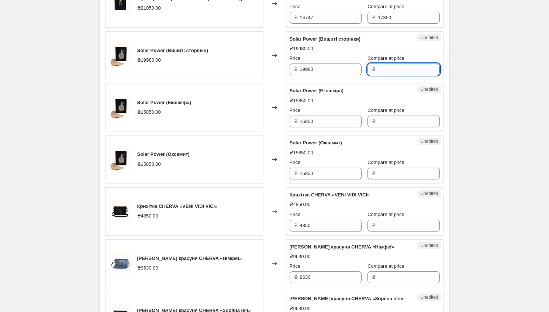
click at [386, 75] on input "Compare at price" at bounding box center [409, 69] width 62 height 12
paste input "19980"
type input "19980"
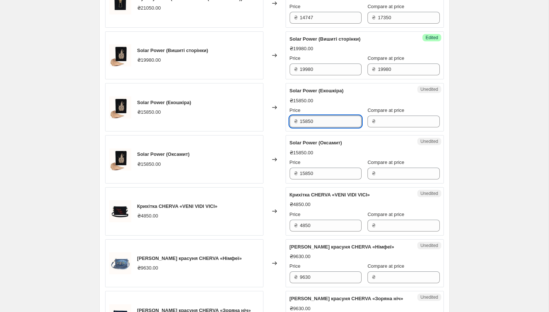
drag, startPoint x: 319, startPoint y: 182, endPoint x: 301, endPoint y: 182, distance: 18.5
click at [300, 127] on input "15850" at bounding box center [331, 121] width 62 height 12
click at [378, 127] on input "Compare at price" at bounding box center [409, 121] width 62 height 12
paste input "15850"
type input "15850"
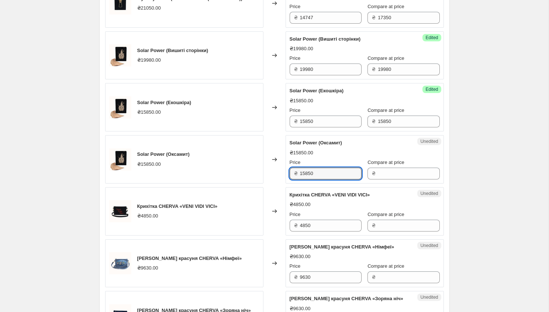
drag, startPoint x: 320, startPoint y: 232, endPoint x: 297, endPoint y: 231, distance: 23.6
click at [297, 179] on div "₴ 15850" at bounding box center [326, 174] width 72 height 12
click at [395, 179] on input "Compare at price" at bounding box center [409, 174] width 62 height 12
paste input "15850"
type input "15850"
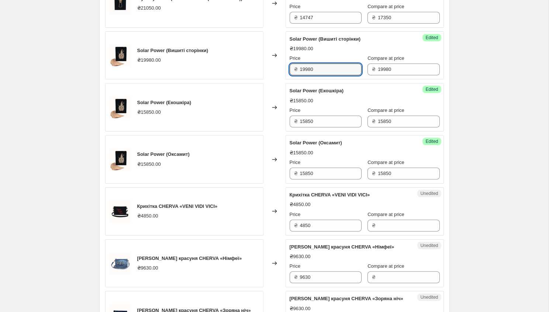
drag, startPoint x: 317, startPoint y: 131, endPoint x: 296, endPoint y: 131, distance: 20.7
click at [296, 75] on div "₴ 19980" at bounding box center [326, 69] width 72 height 12
type input "16983"
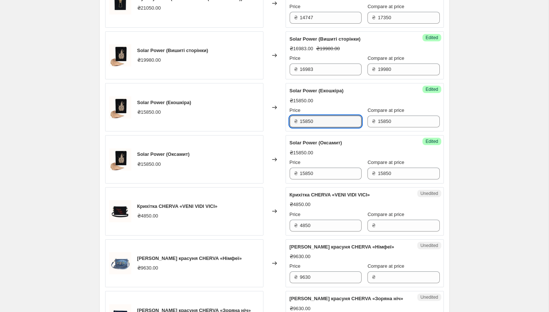
drag, startPoint x: 320, startPoint y: 183, endPoint x: 291, endPoint y: 183, distance: 29.2
click at [290, 127] on div "₴ 15850" at bounding box center [326, 121] width 72 height 12
type input "13472"
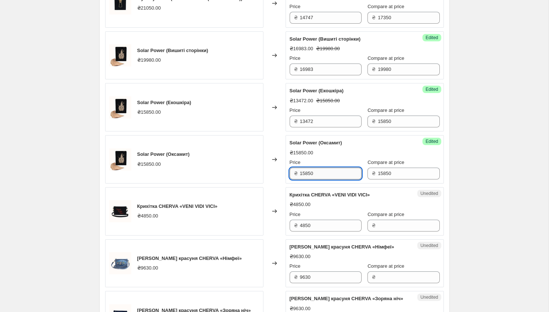
drag, startPoint x: 318, startPoint y: 233, endPoint x: 300, endPoint y: 232, distance: 18.5
click at [300, 179] on input "15850" at bounding box center [331, 174] width 62 height 12
paste input "15850"
type input "15850"
drag, startPoint x: 322, startPoint y: 183, endPoint x: 293, endPoint y: 183, distance: 29.2
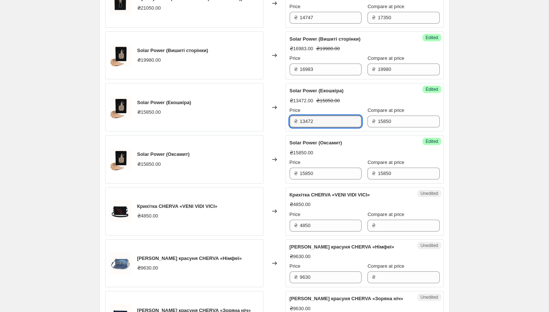
click at [293, 127] on div "₴ 13472" at bounding box center [326, 121] width 72 height 12
drag, startPoint x: 315, startPoint y: 230, endPoint x: 289, endPoint y: 229, distance: 25.5
click at [290, 179] on div "₴ 15850" at bounding box center [326, 174] width 72 height 12
paste input "13472"
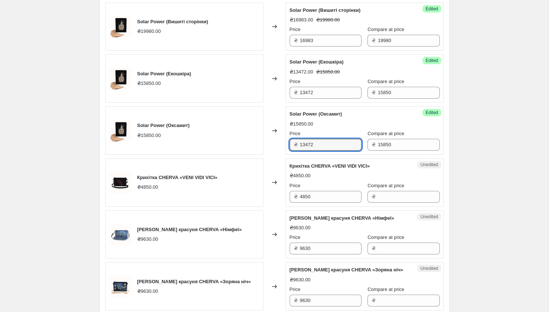
scroll to position [945, 0]
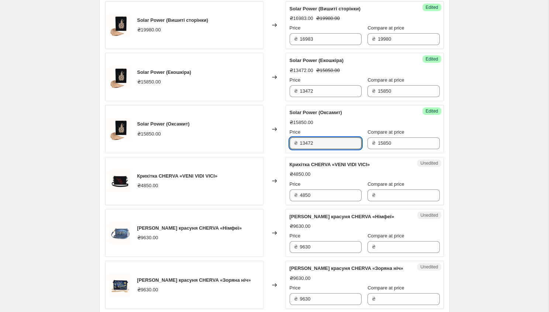
type input "13472"
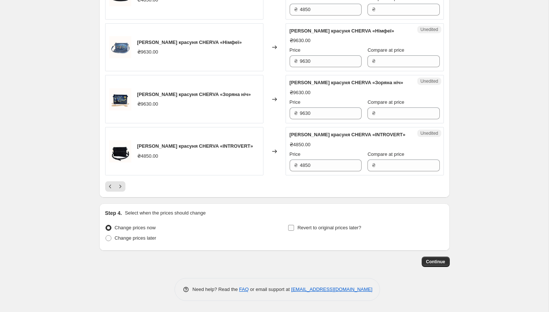
click at [291, 228] on input "Revert to original prices later?" at bounding box center [291, 228] width 6 height 6
checkbox input "true"
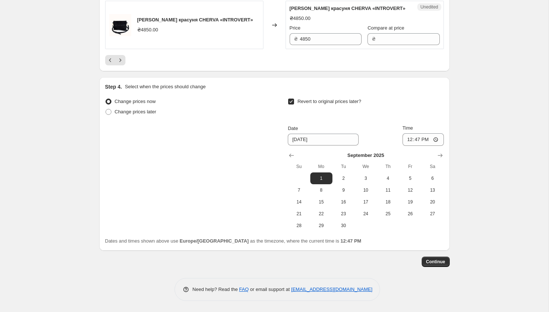
scroll to position [1299, 0]
click at [325, 145] on input "9/1/2025" at bounding box center [323, 140] width 71 height 12
click at [414, 181] on span "5" at bounding box center [410, 178] width 16 height 6
type input "9/5/2025"
click at [428, 146] on input "12:47" at bounding box center [423, 139] width 41 height 13
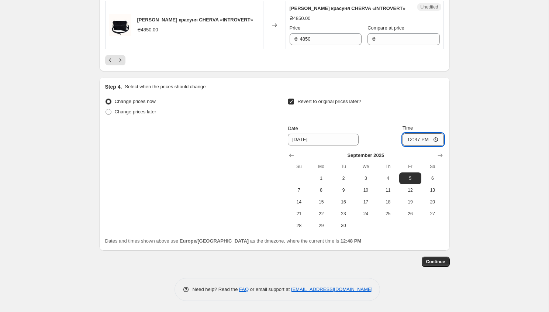
click at [435, 146] on input "12:47" at bounding box center [423, 139] width 41 height 13
type input "00:01"
click at [434, 265] on span "Continue" at bounding box center [435, 262] width 19 height 6
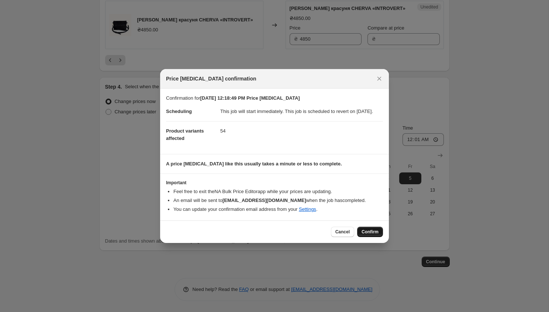
click at [370, 235] on span "Confirm" at bounding box center [370, 232] width 17 height 6
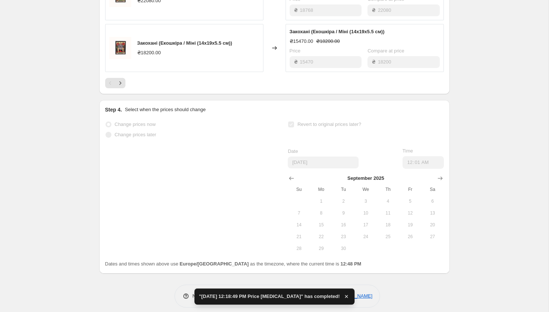
scroll to position [517, 0]
